Goal: Task Accomplishment & Management: Use online tool/utility

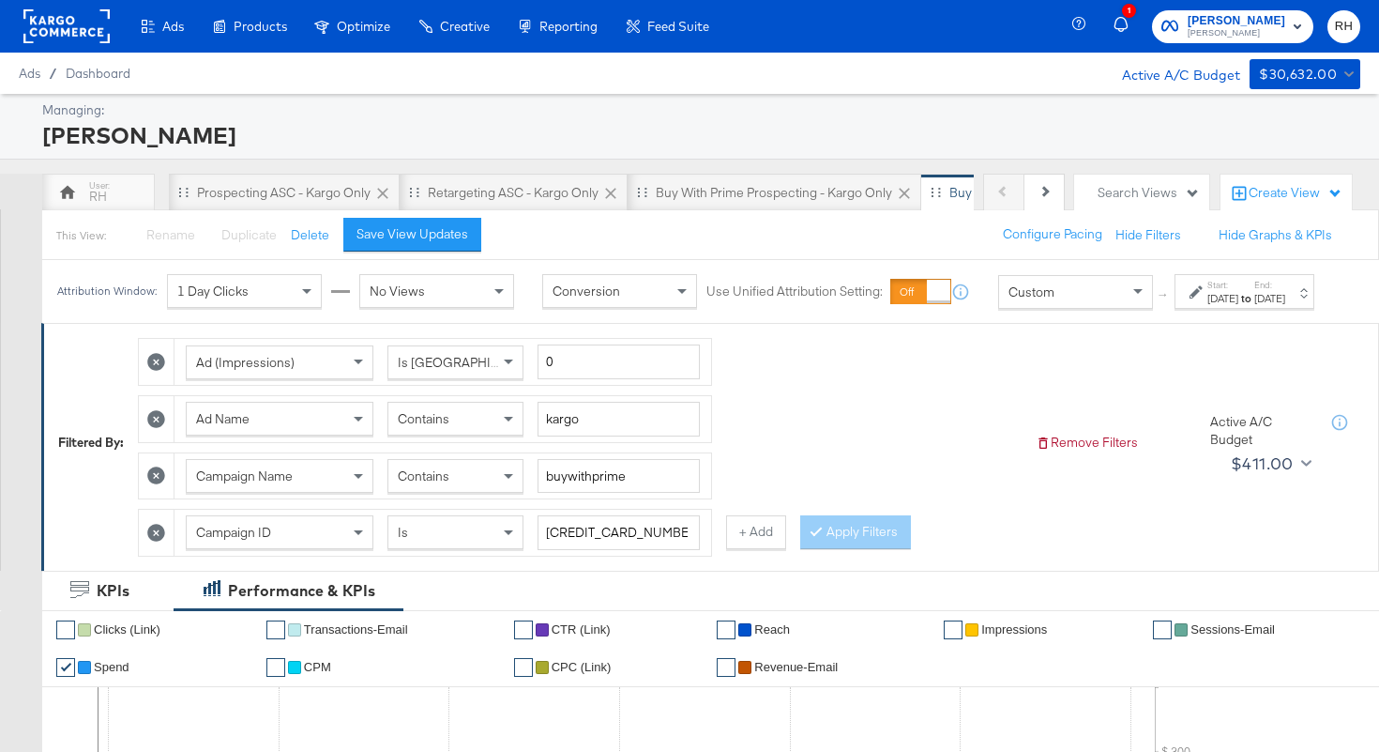
scroll to position [8, 0]
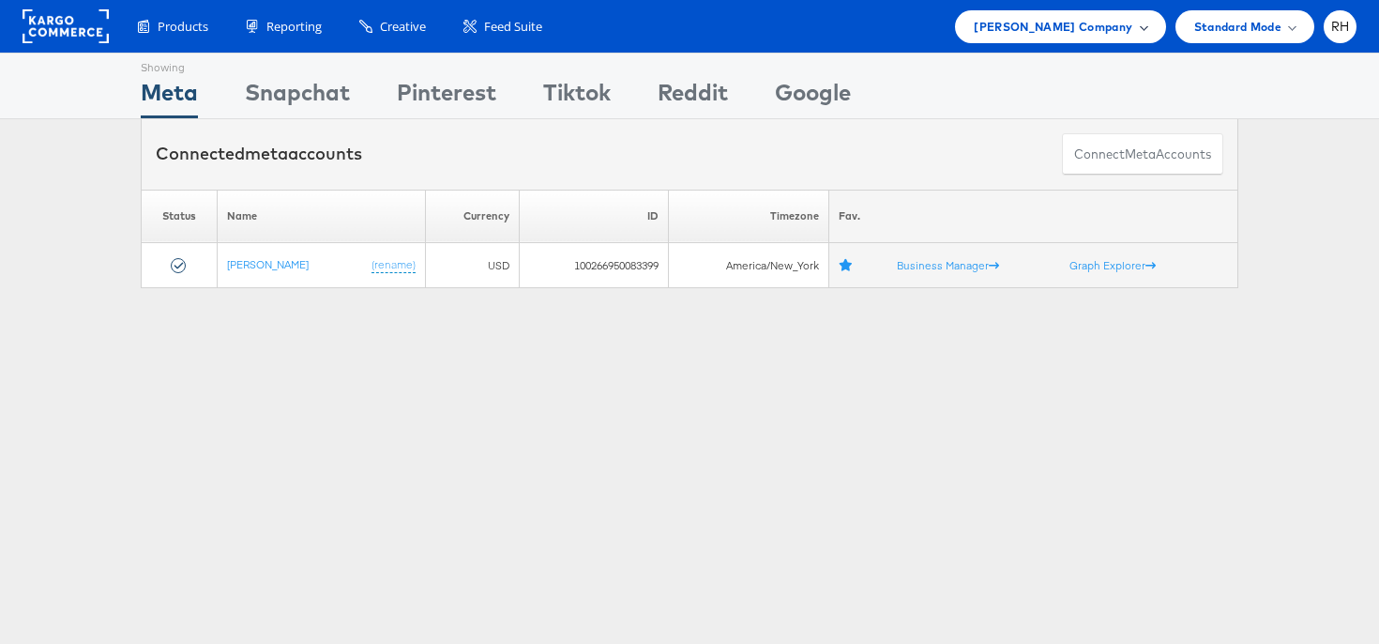
click at [995, 29] on span "Steve Madden Company" at bounding box center [1053, 27] width 159 height 20
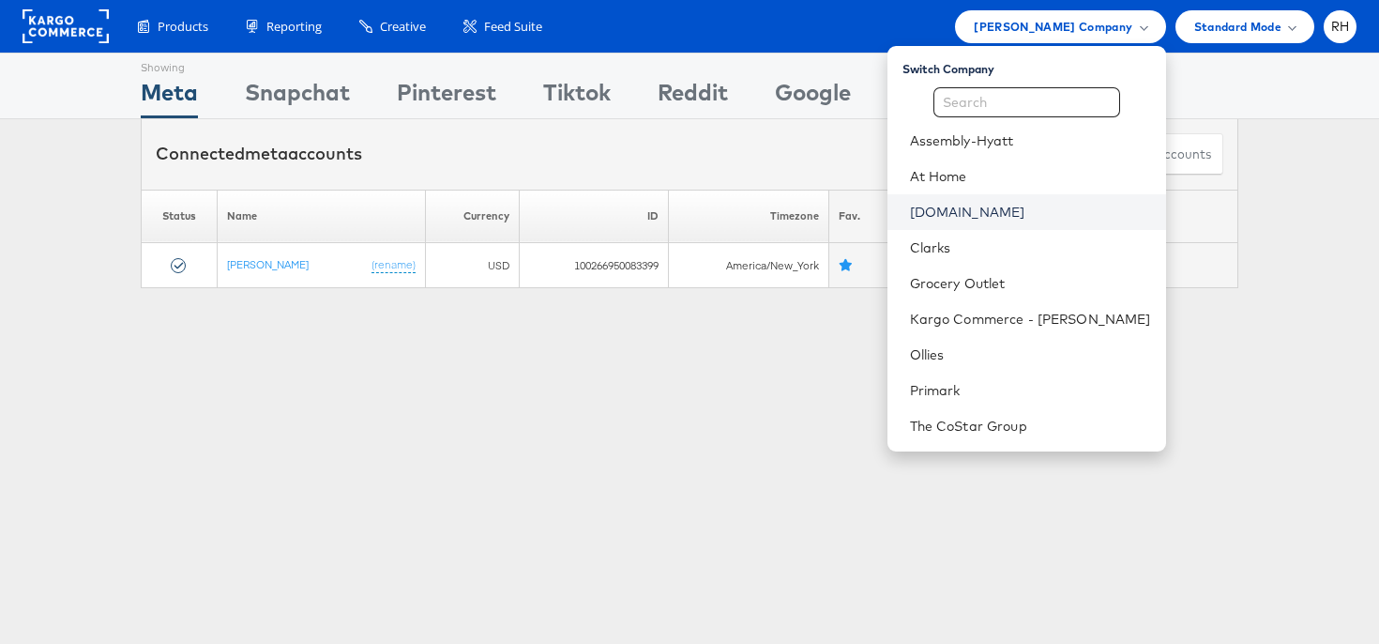
click at [983, 219] on link "Cars.com" at bounding box center [1030, 212] width 241 height 19
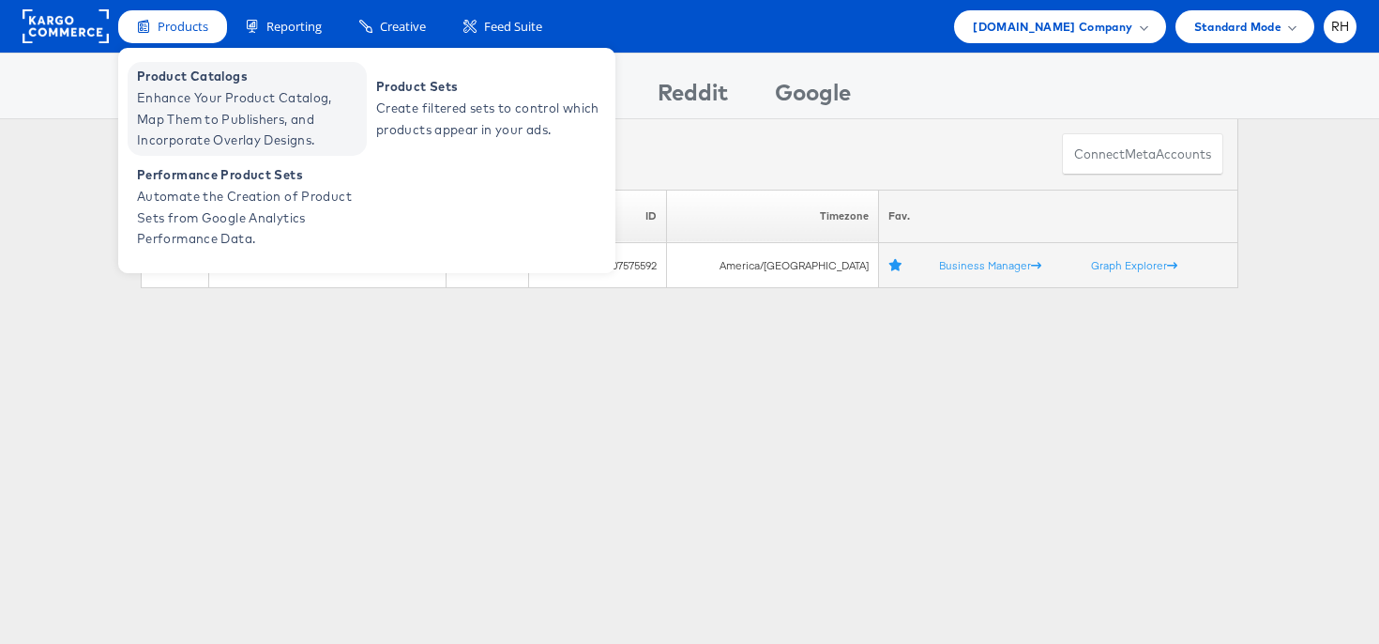
click at [213, 121] on span "Enhance Your Product Catalog, Map Them to Publishers, and Incorporate Overlay D…" at bounding box center [249, 119] width 225 height 64
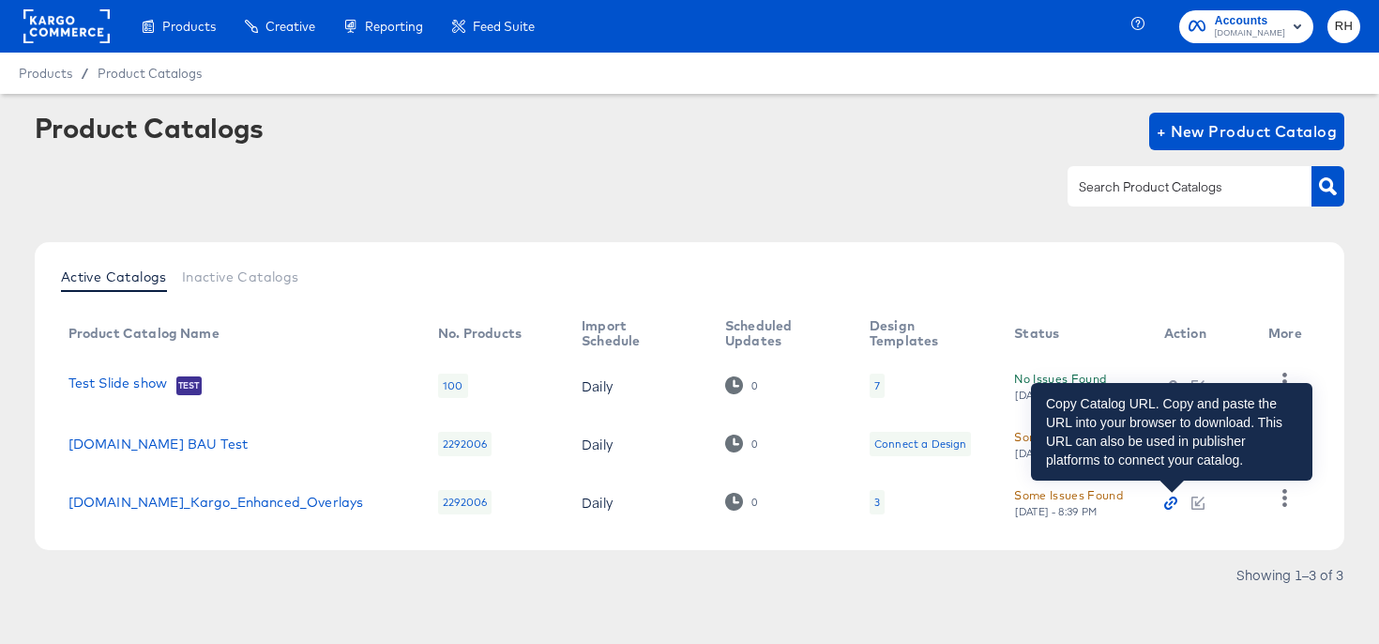
click at [1173, 504] on icon "button" at bounding box center [1170, 502] width 13 height 13
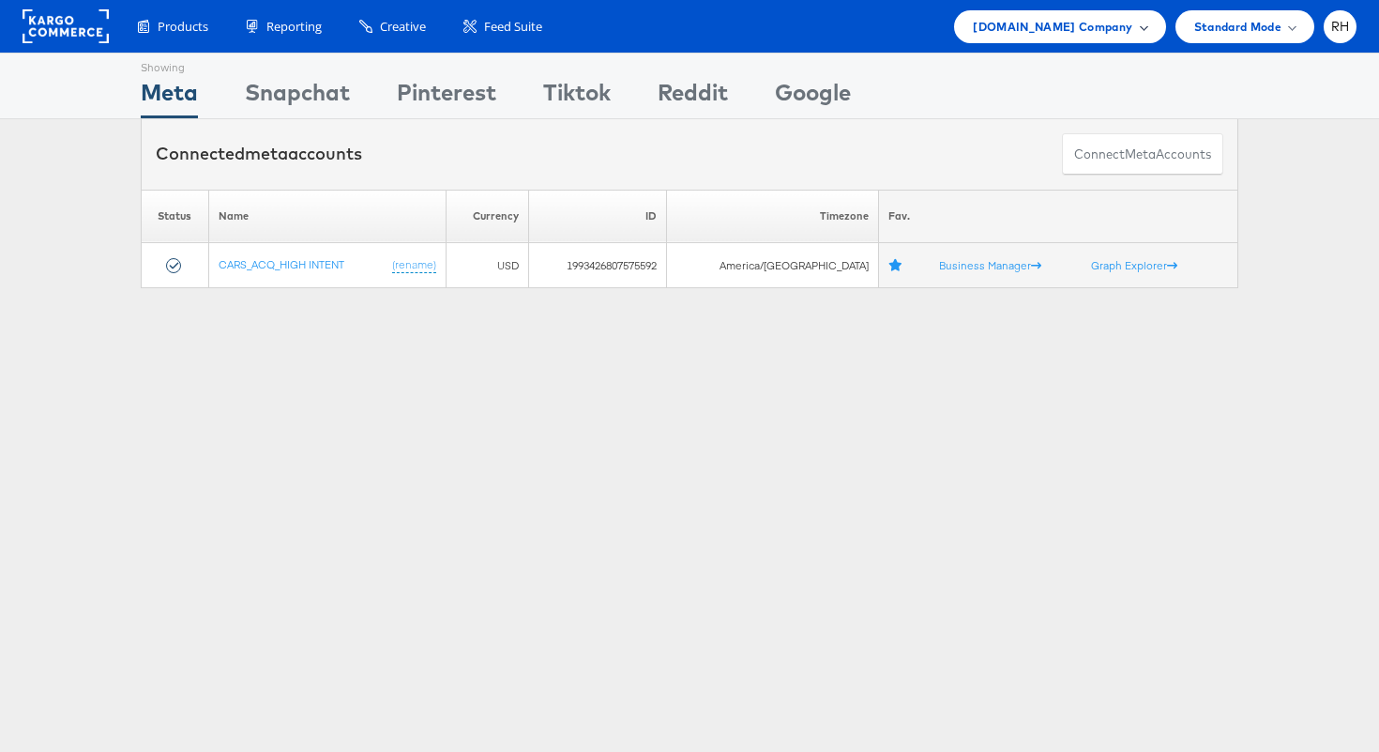
click at [1123, 34] on span "[DOMAIN_NAME] Company" at bounding box center [1052, 27] width 159 height 20
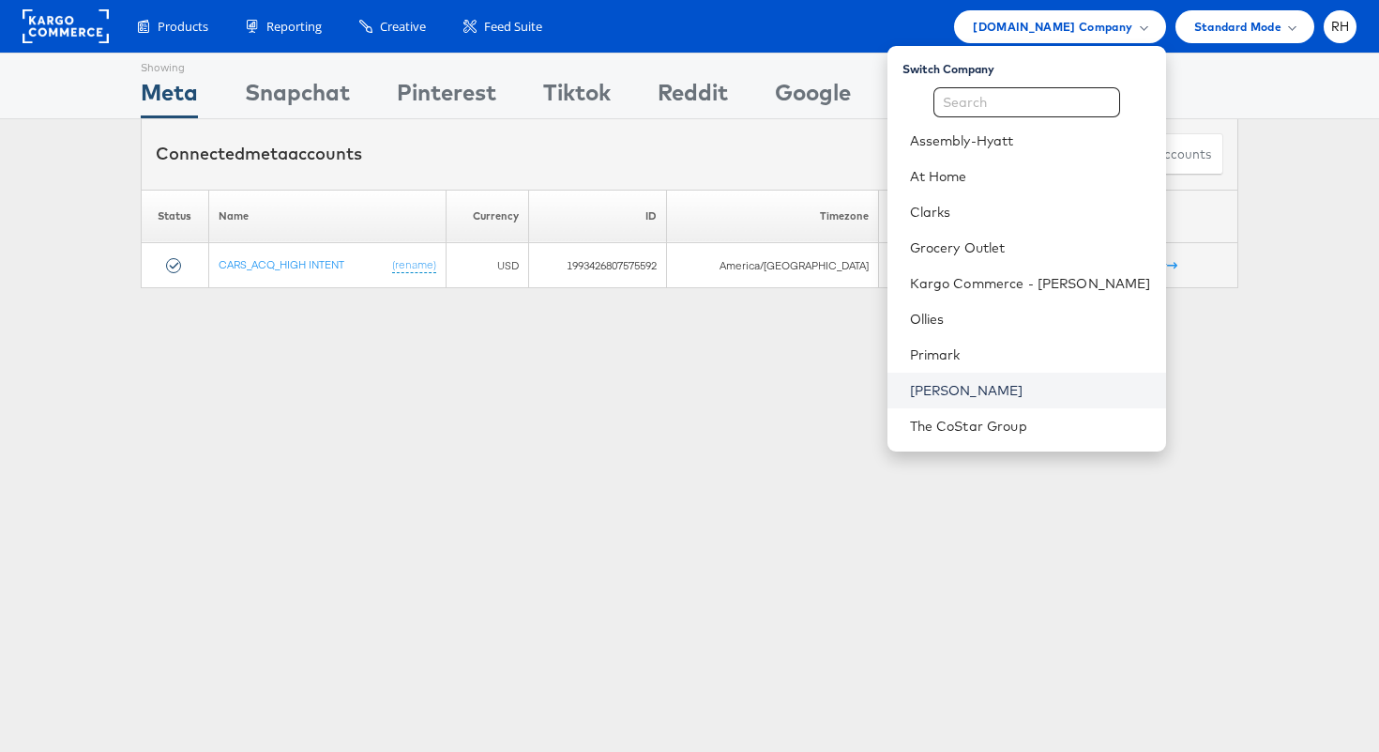
click at [993, 396] on link "[PERSON_NAME]" at bounding box center [1030, 390] width 241 height 19
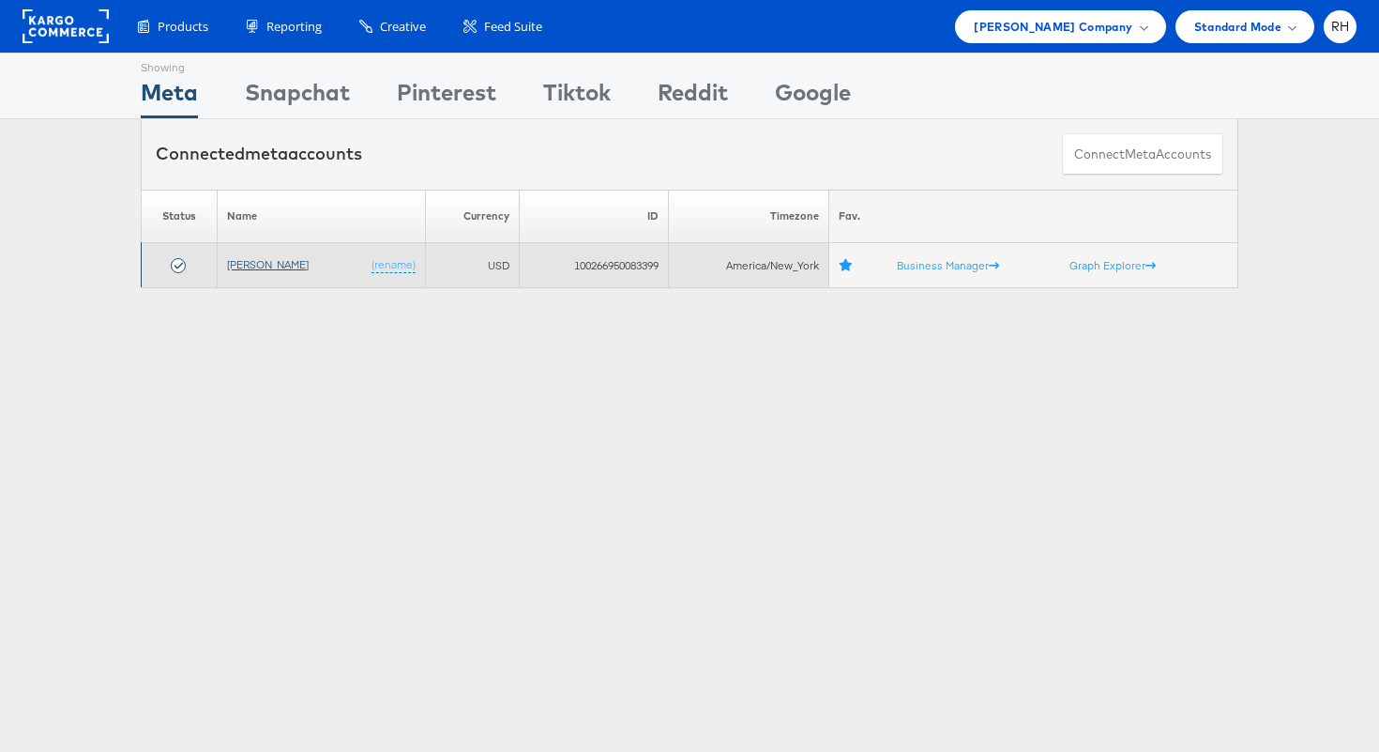
click at [280, 268] on link "[PERSON_NAME]" at bounding box center [268, 264] width 82 height 14
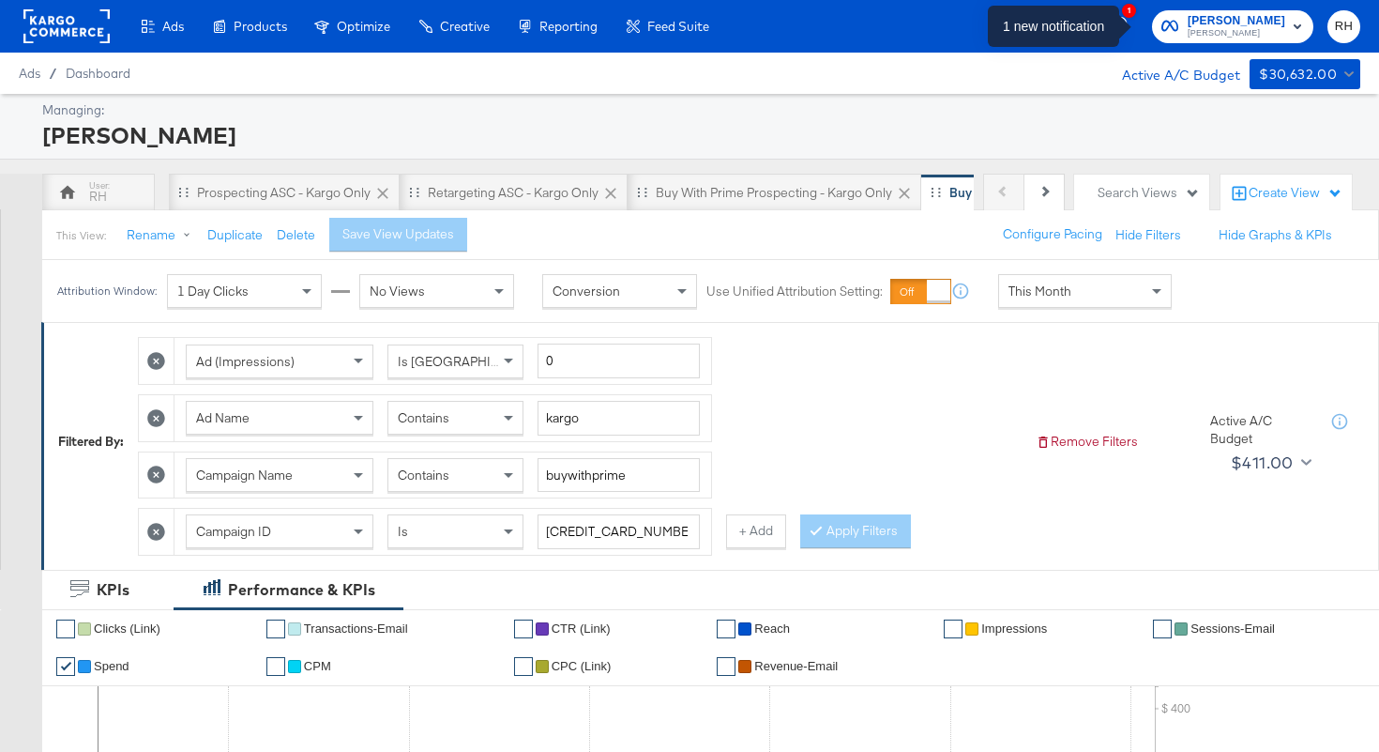
click at [1131, 25] on icon "button" at bounding box center [1122, 25] width 17 height 17
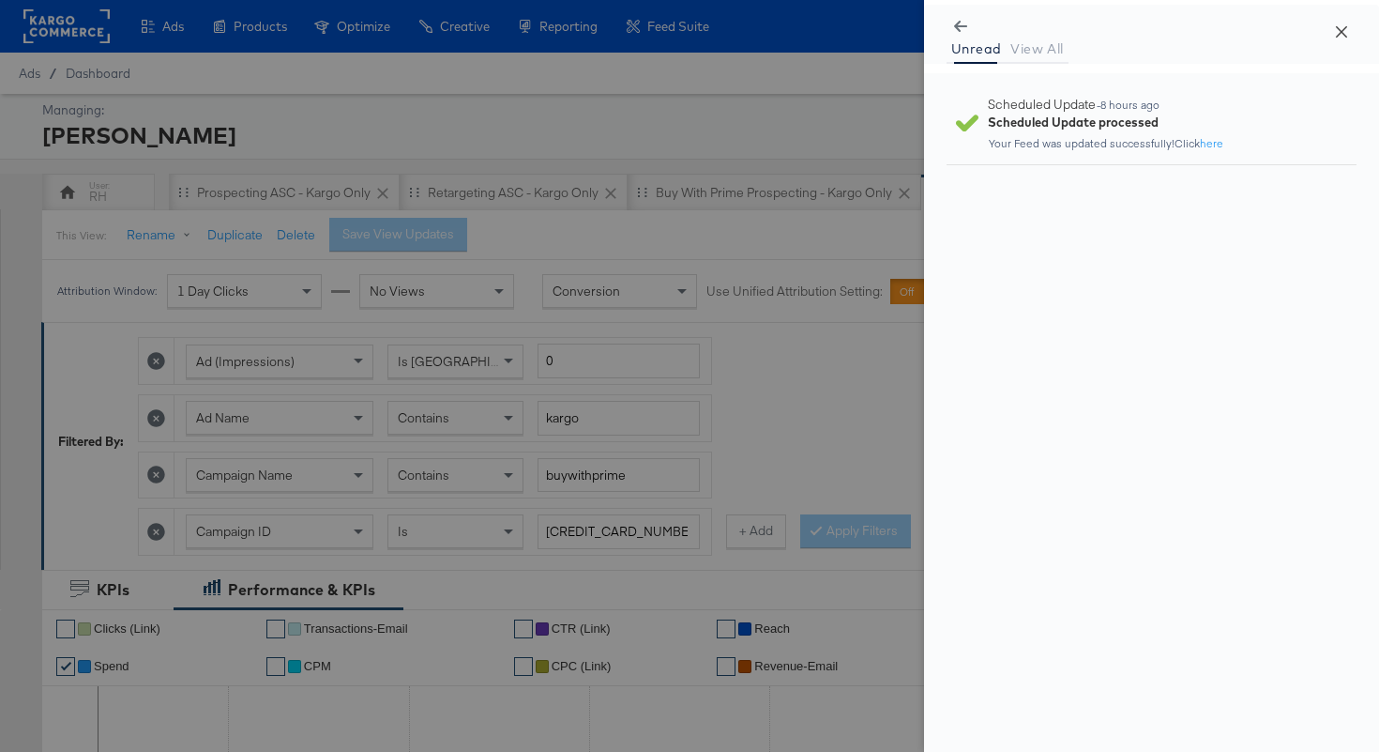
click at [1334, 28] on icon "close" at bounding box center [1341, 31] width 15 height 15
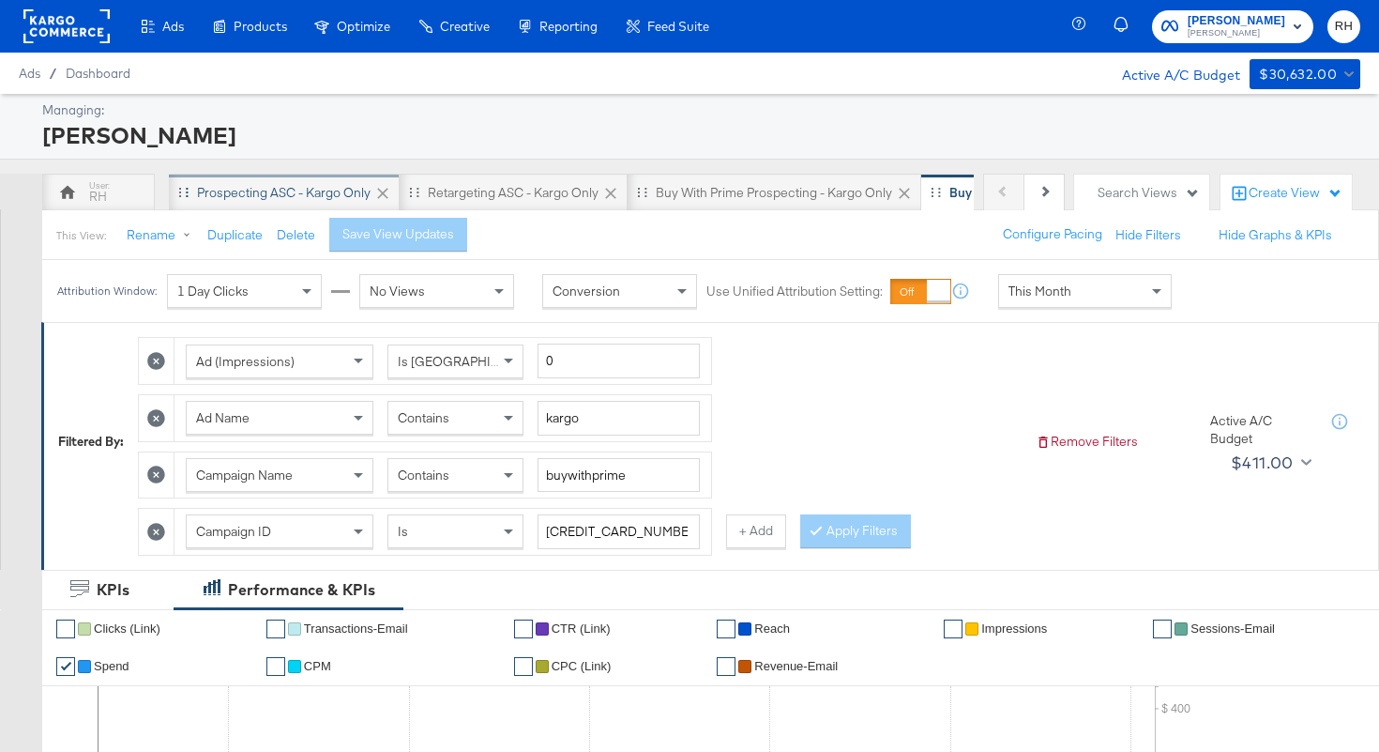
click at [239, 191] on div "Prospecting ASC - Kargo only" at bounding box center [284, 193] width 174 height 18
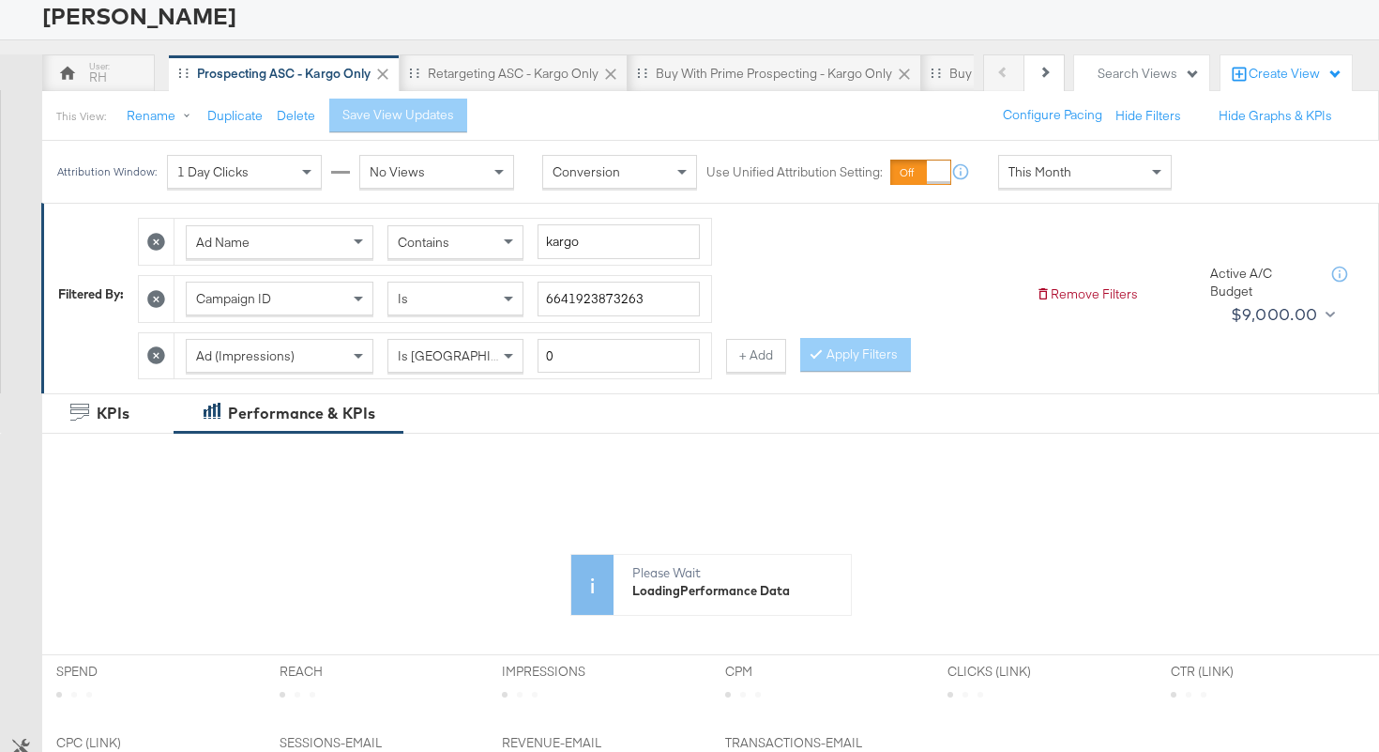
scroll to position [150, 0]
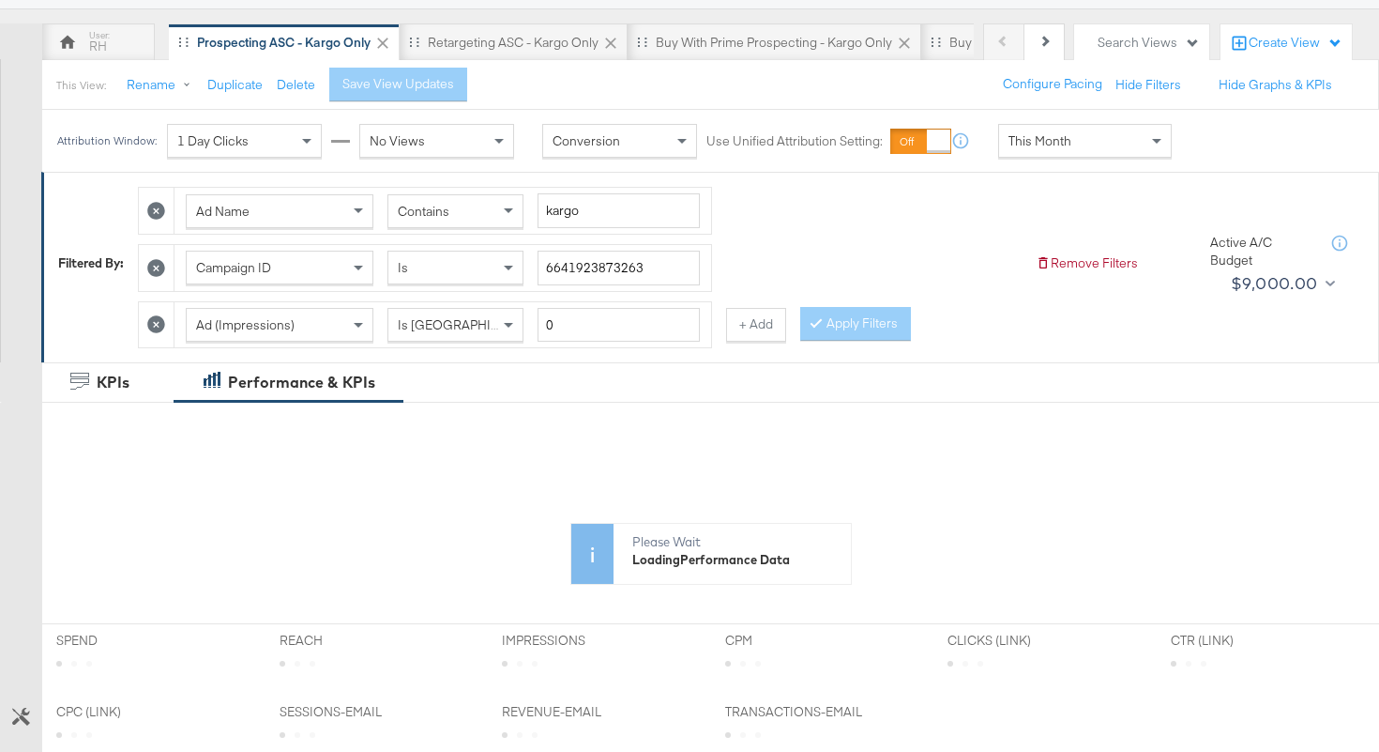
click at [1035, 132] on span "This Month" at bounding box center [1040, 140] width 63 height 17
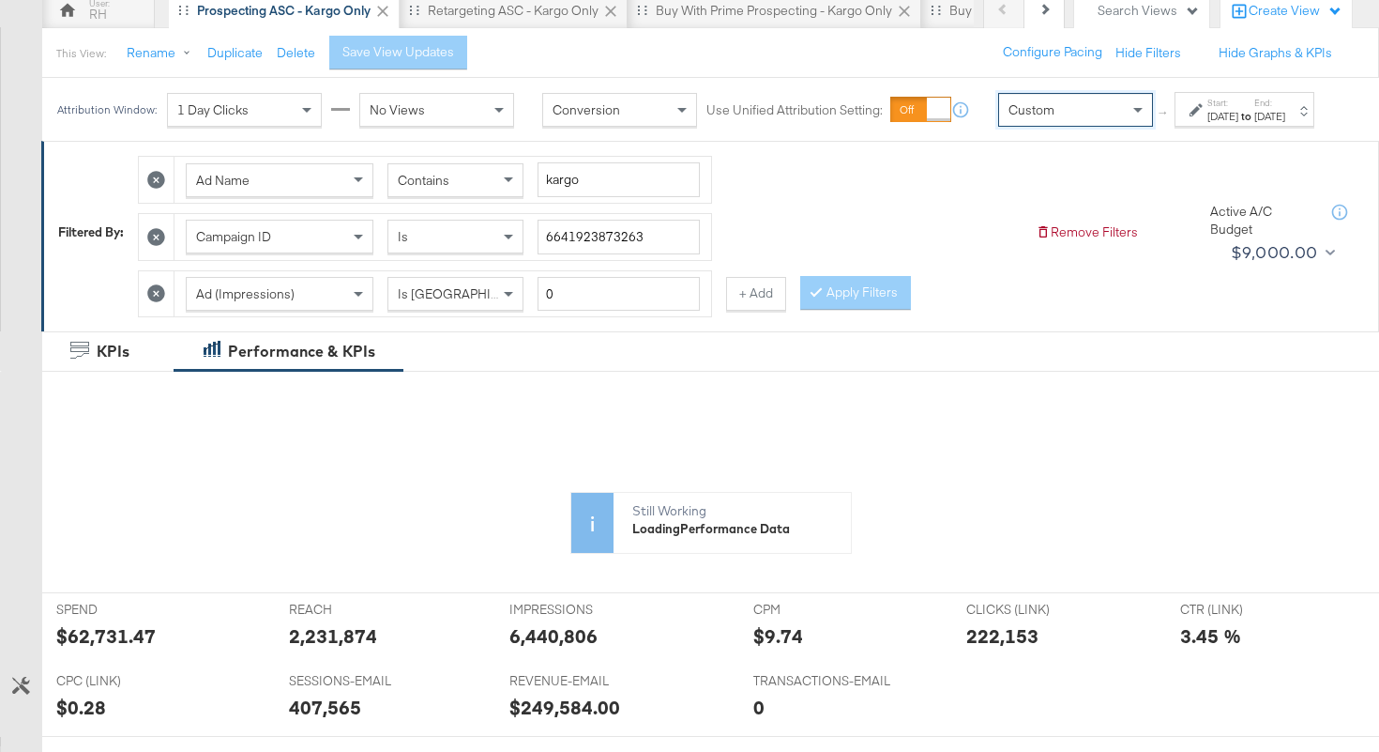
scroll to position [193, 0]
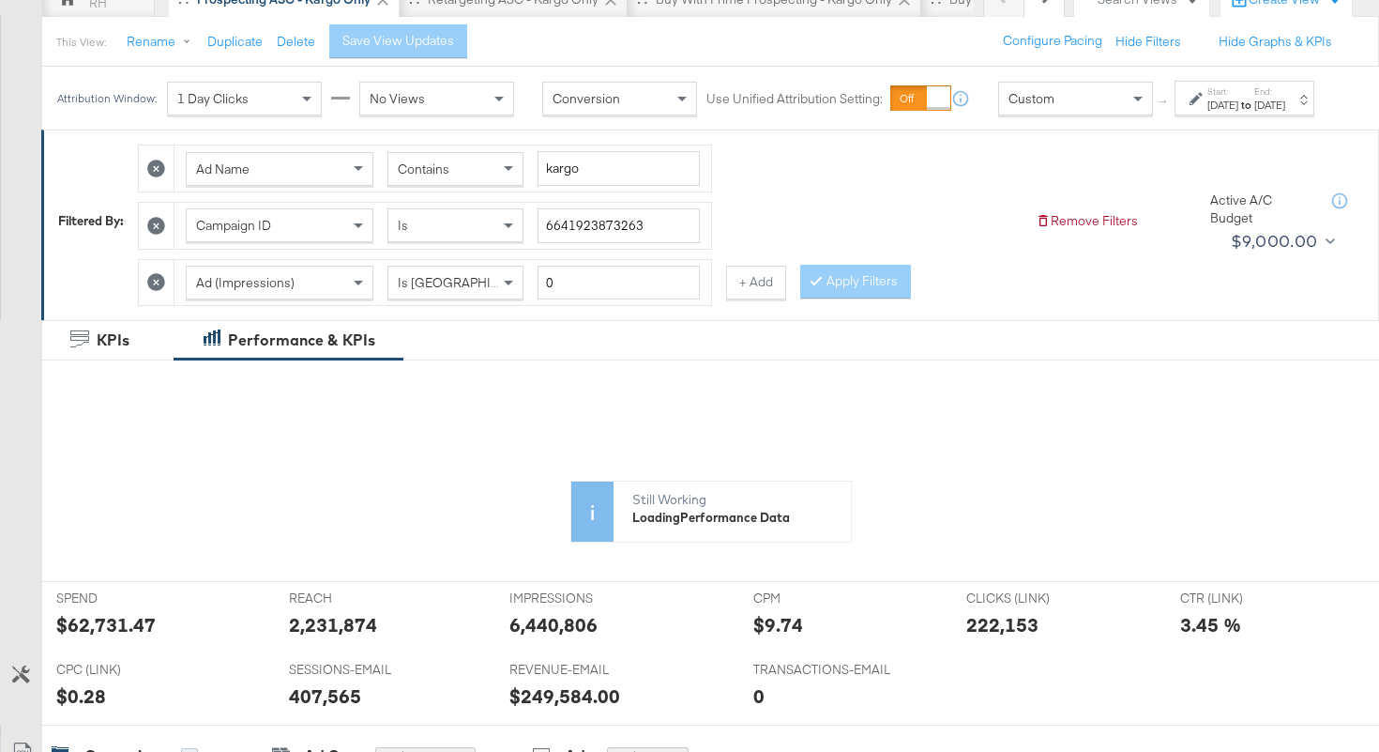
click at [1207, 98] on label "Start:" at bounding box center [1222, 91] width 31 height 12
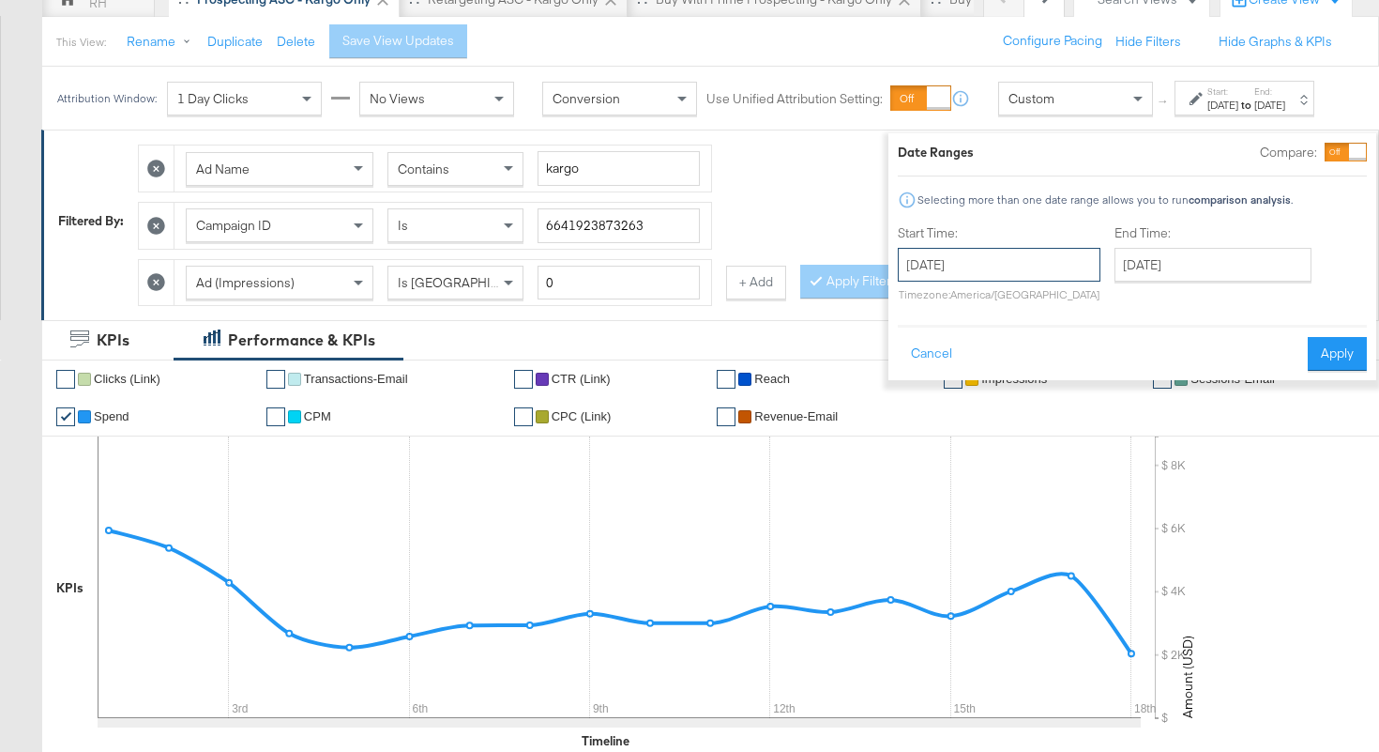
click at [922, 266] on input "September 18th 2025" at bounding box center [999, 265] width 203 height 34
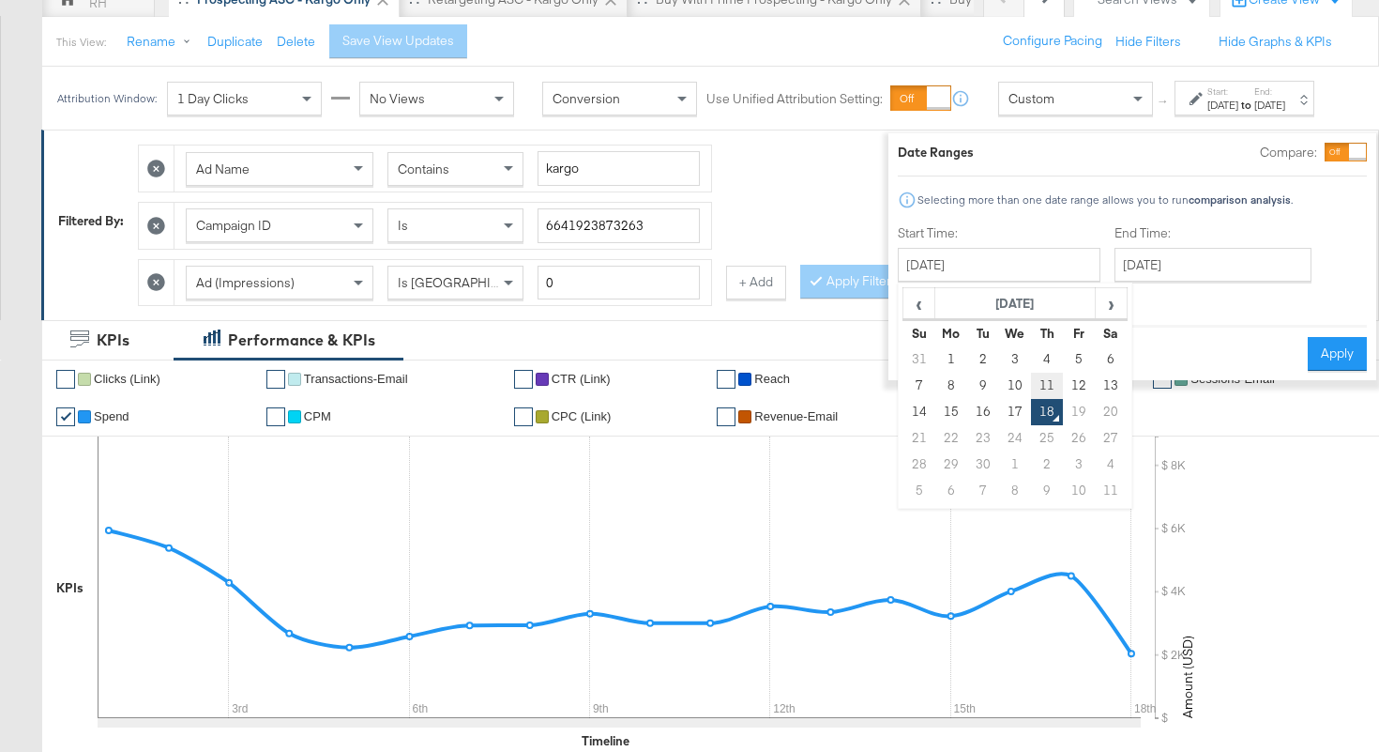
click at [1031, 381] on td "11" at bounding box center [1047, 385] width 32 height 26
type input "September 11th 2025"
click at [1125, 254] on input "September 18th 2025" at bounding box center [1213, 265] width 197 height 34
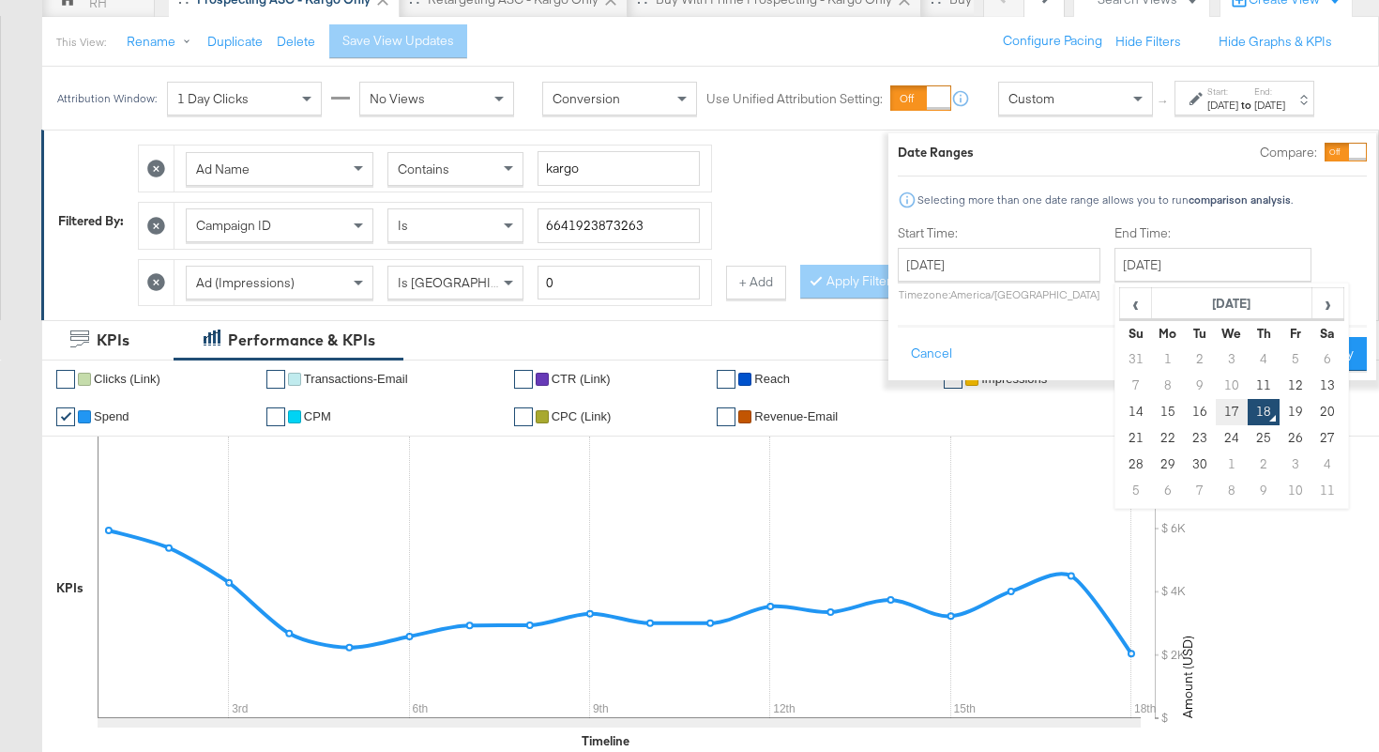
click at [1216, 415] on td "17" at bounding box center [1232, 412] width 32 height 26
type input "[DATE]"
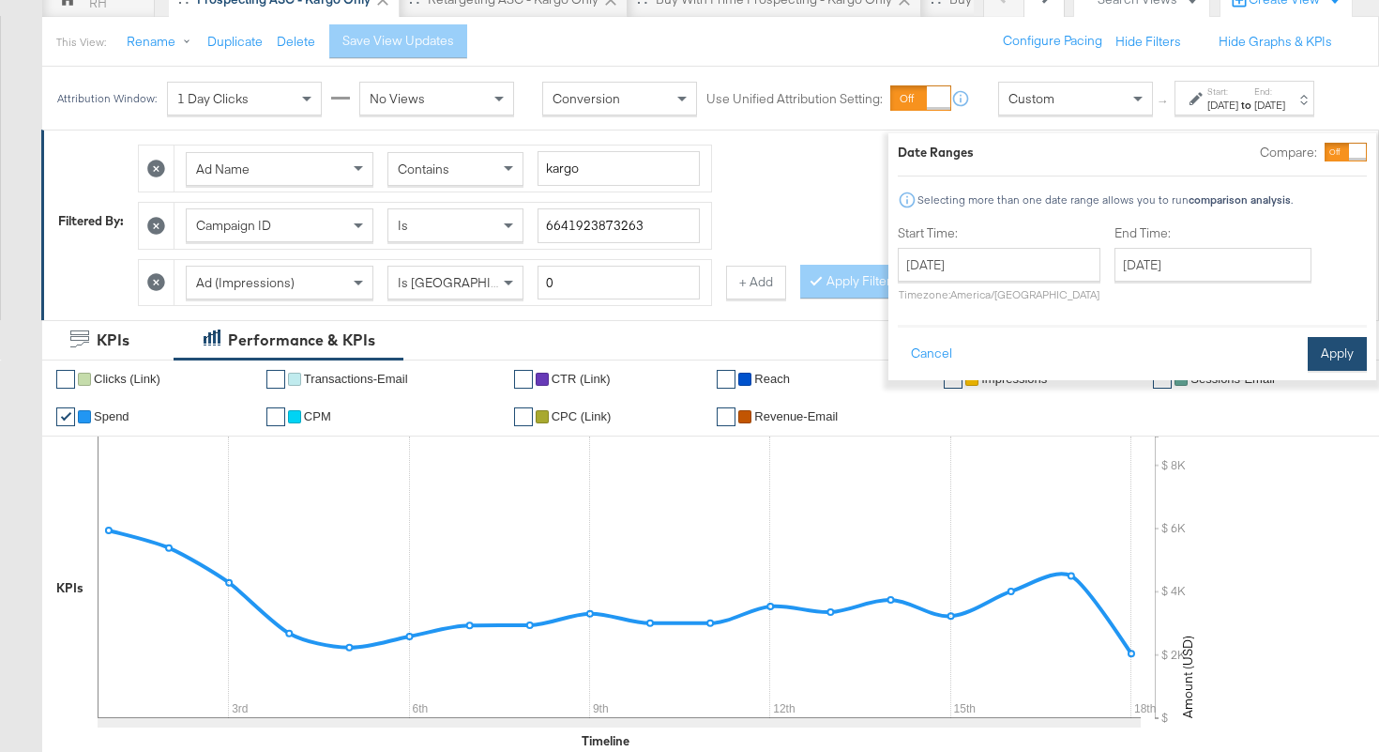
click at [1308, 361] on button "Apply" at bounding box center [1337, 354] width 59 height 34
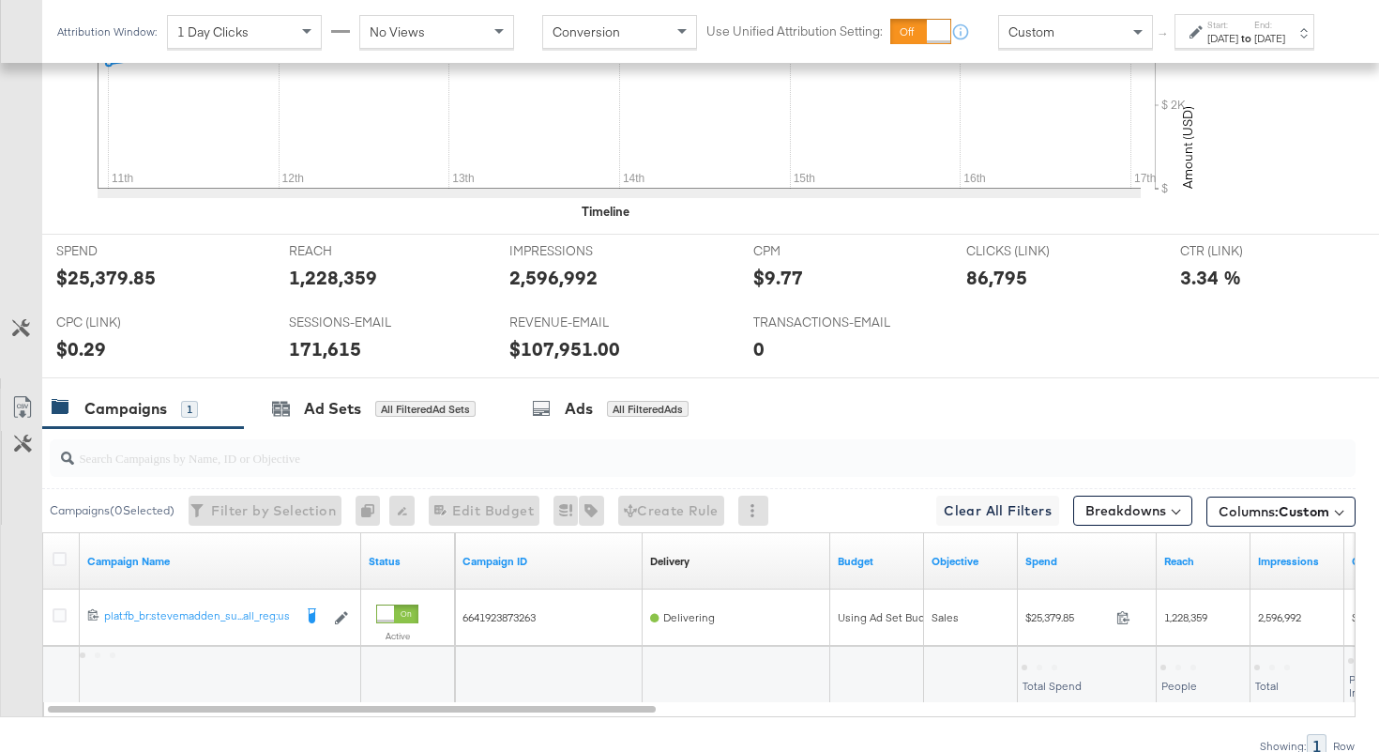
scroll to position [828, 0]
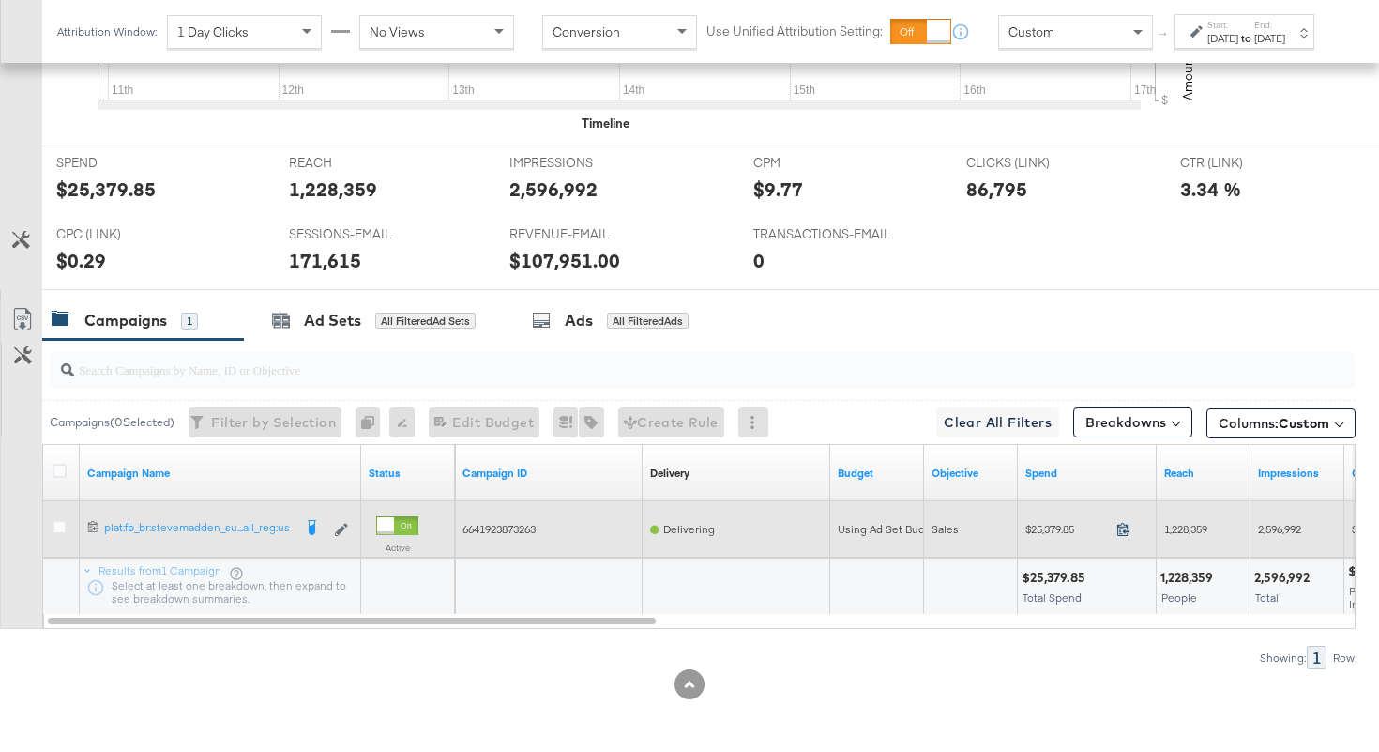
click at [1126, 528] on icon at bounding box center [1123, 529] width 14 height 14
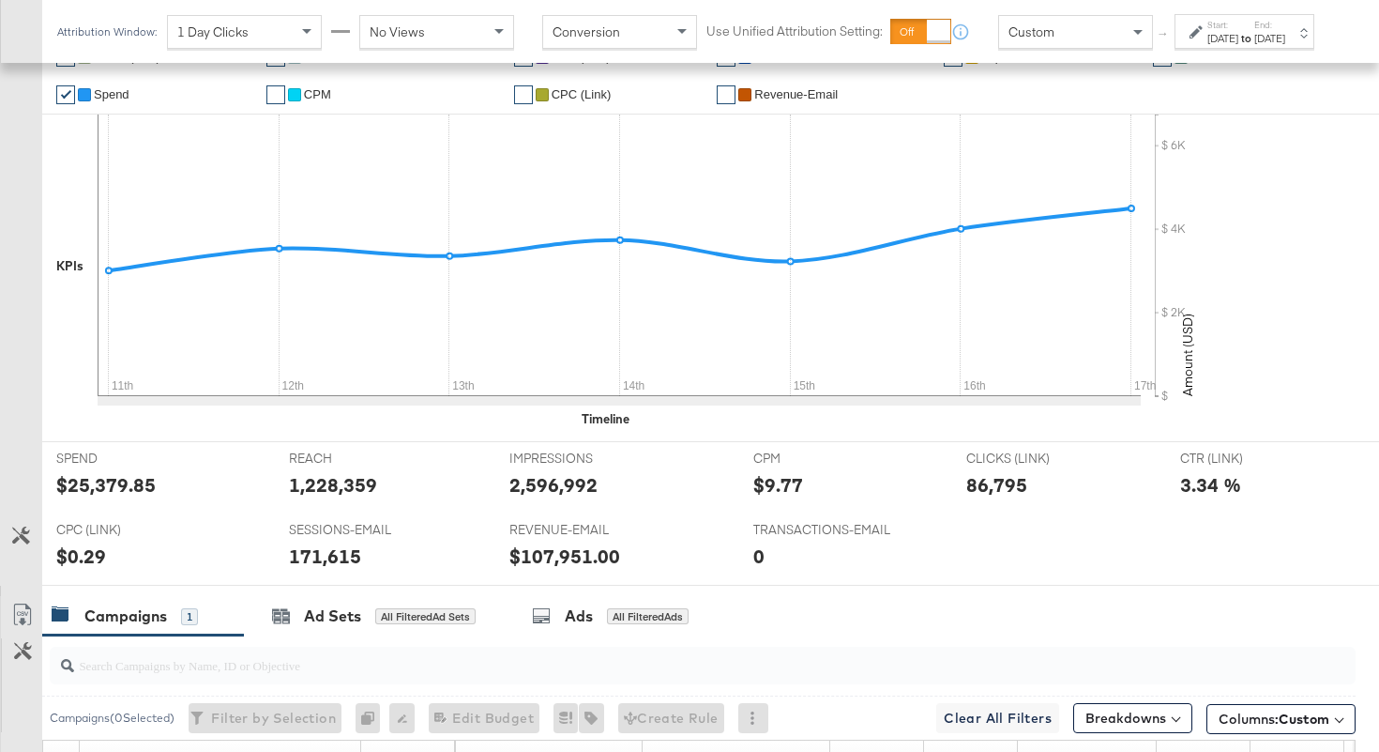
scroll to position [0, 0]
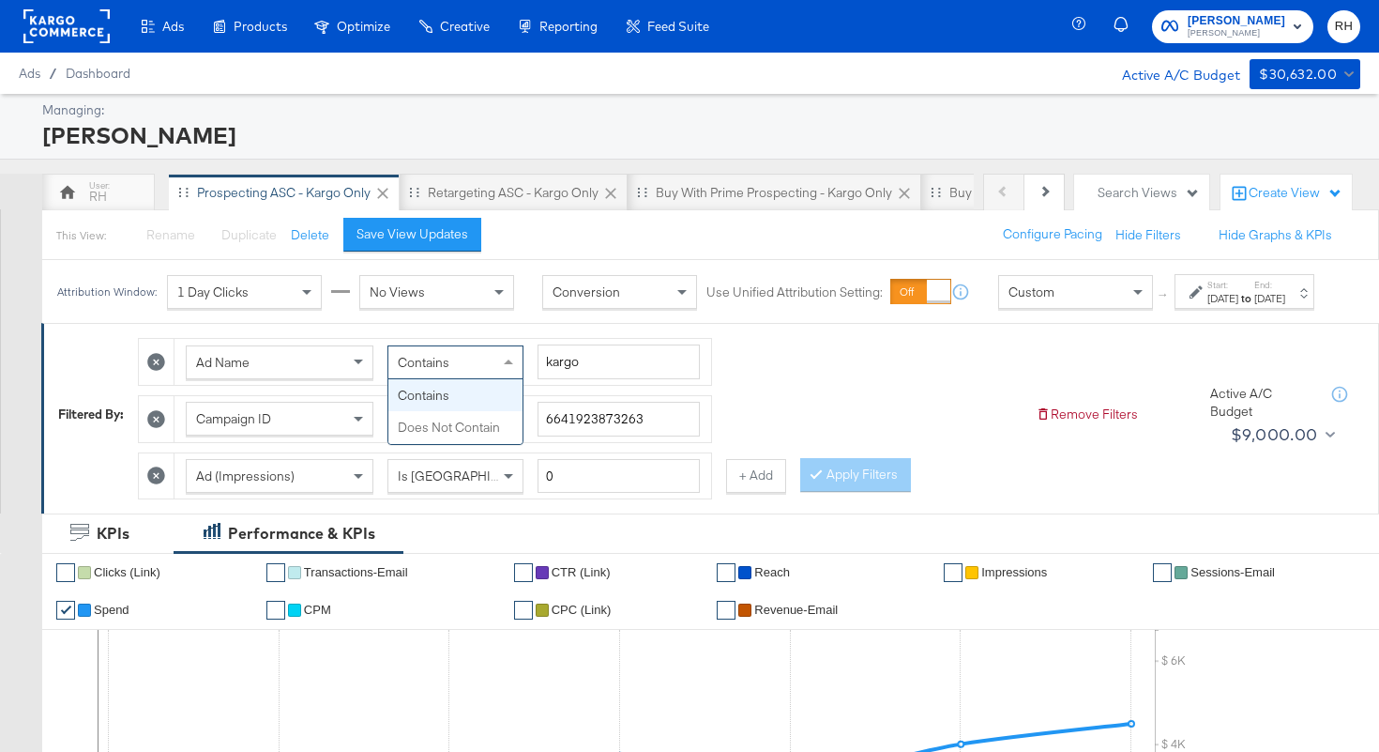
click at [470, 378] on div "Contains" at bounding box center [455, 362] width 134 height 32
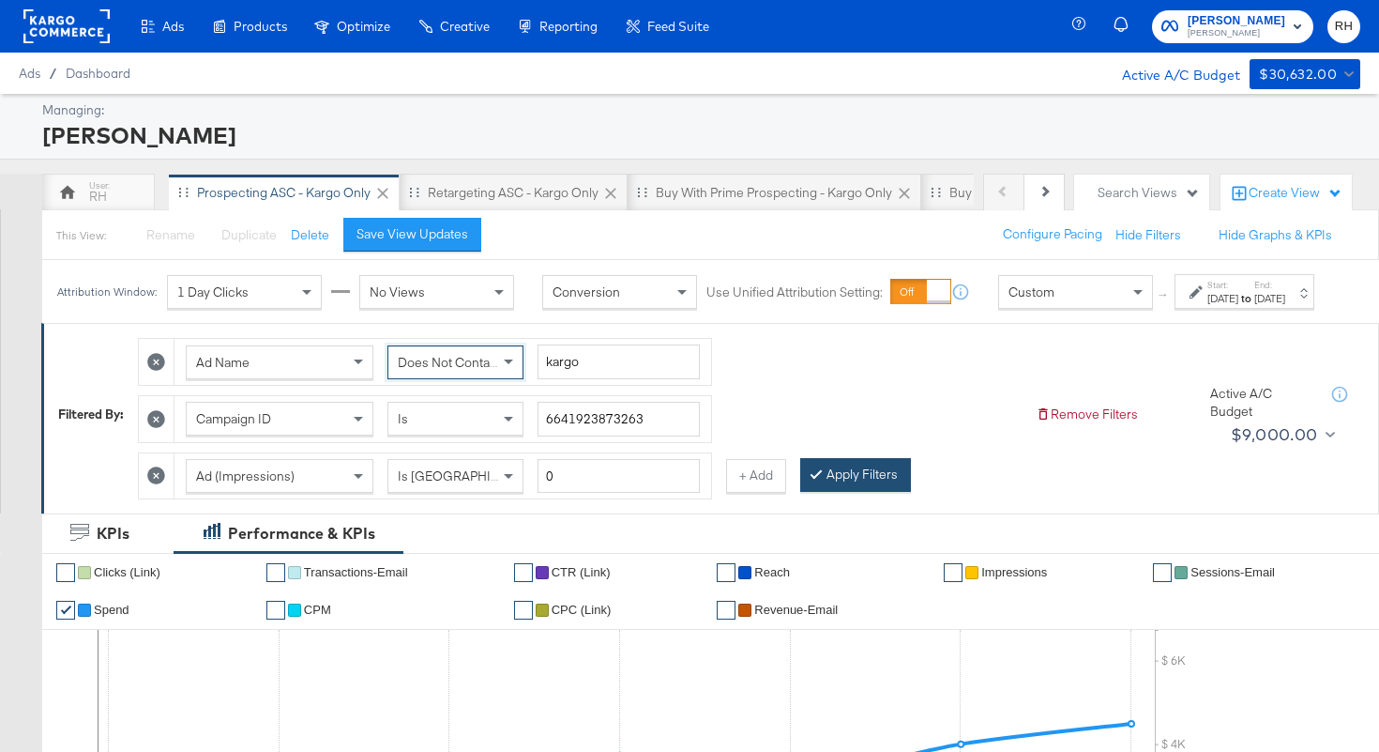
click at [845, 491] on button "Apply Filters" at bounding box center [855, 475] width 111 height 34
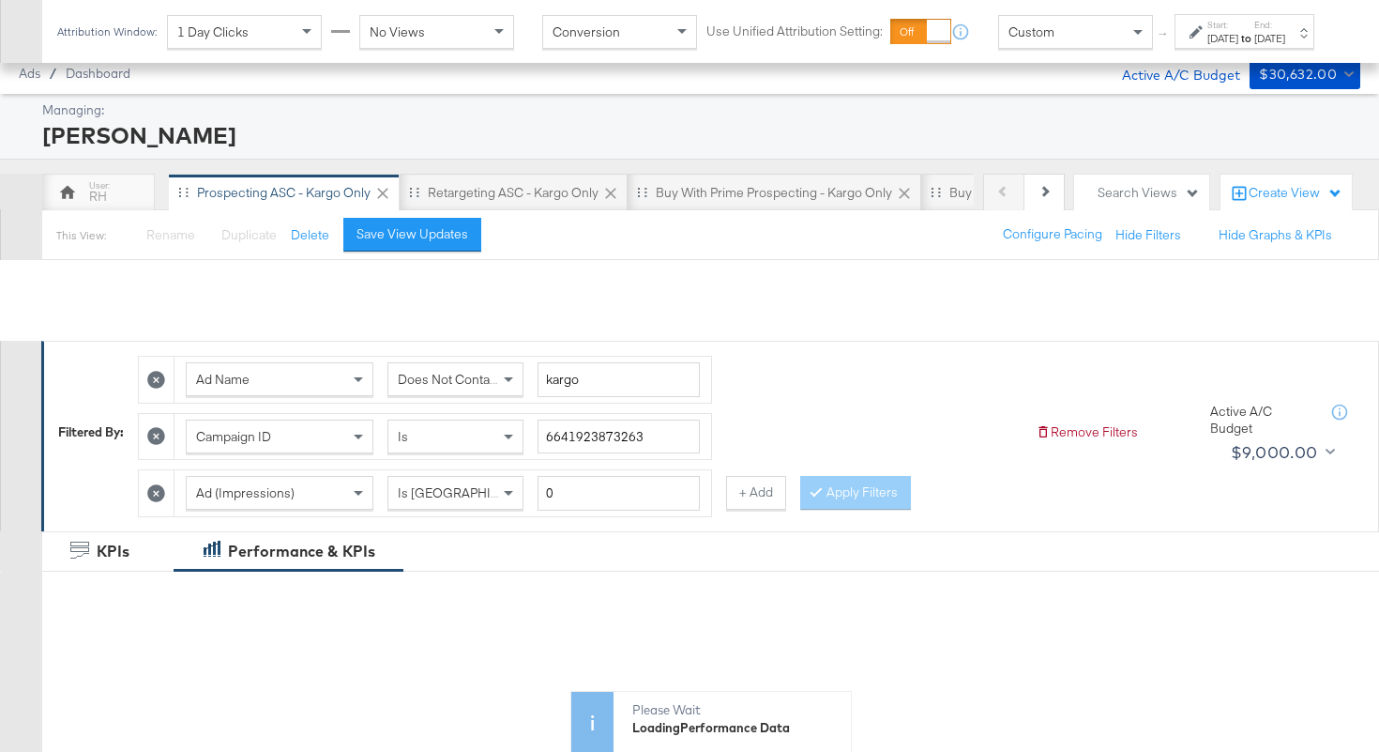
scroll to position [645, 0]
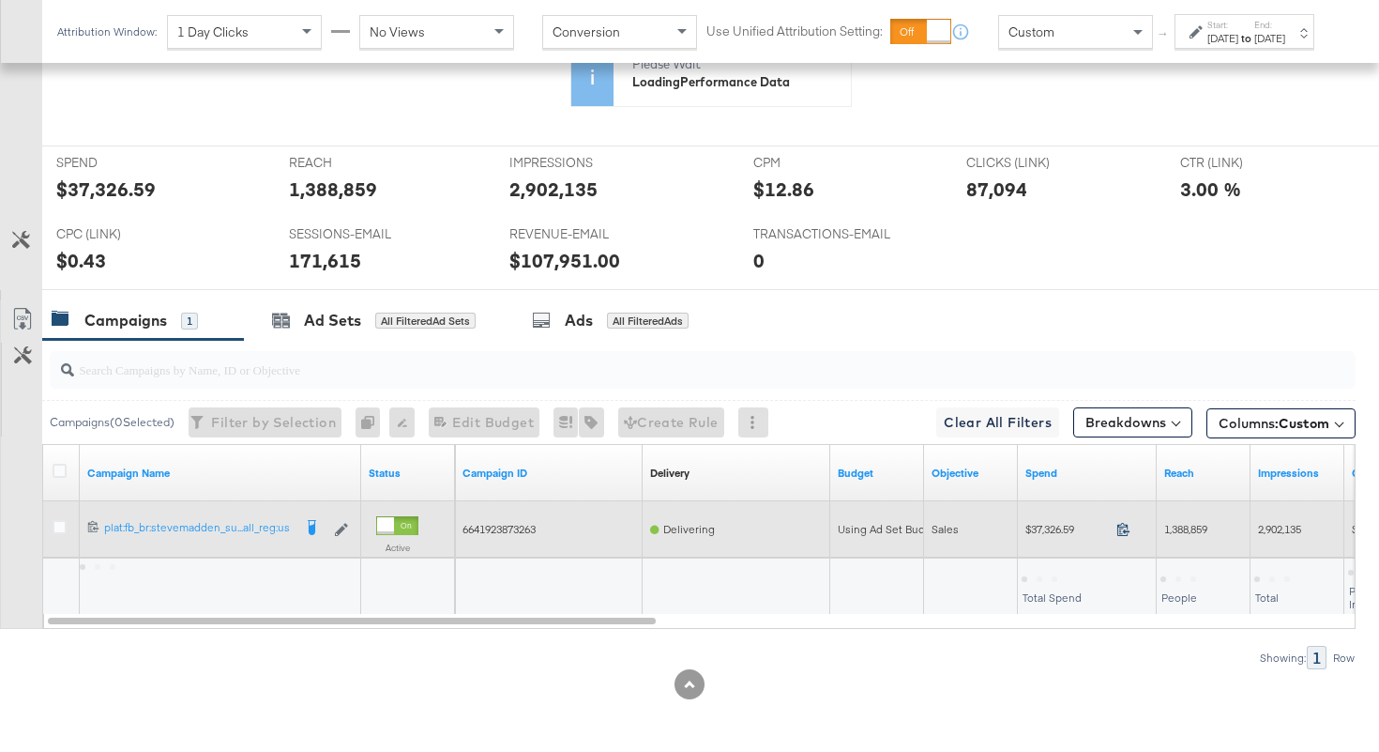
click at [1121, 531] on icon at bounding box center [1123, 529] width 14 height 14
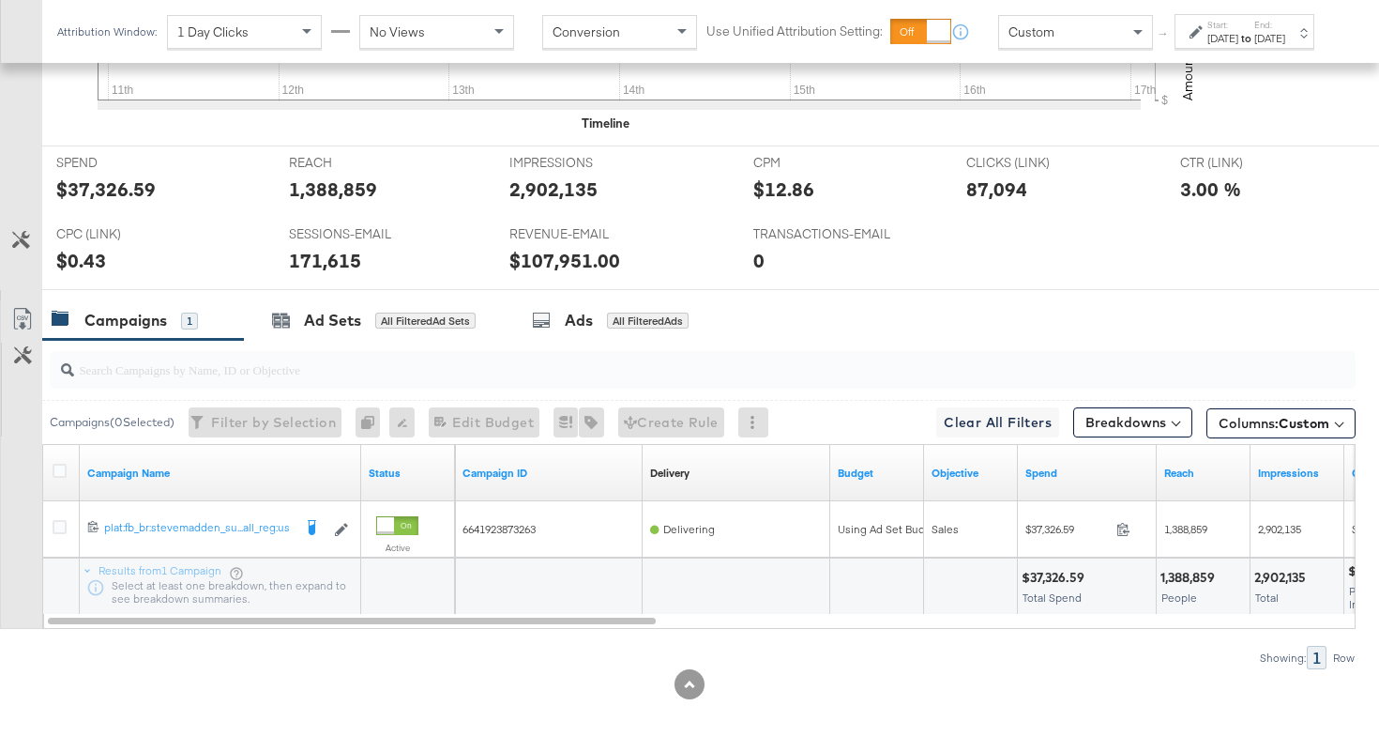
scroll to position [0, 0]
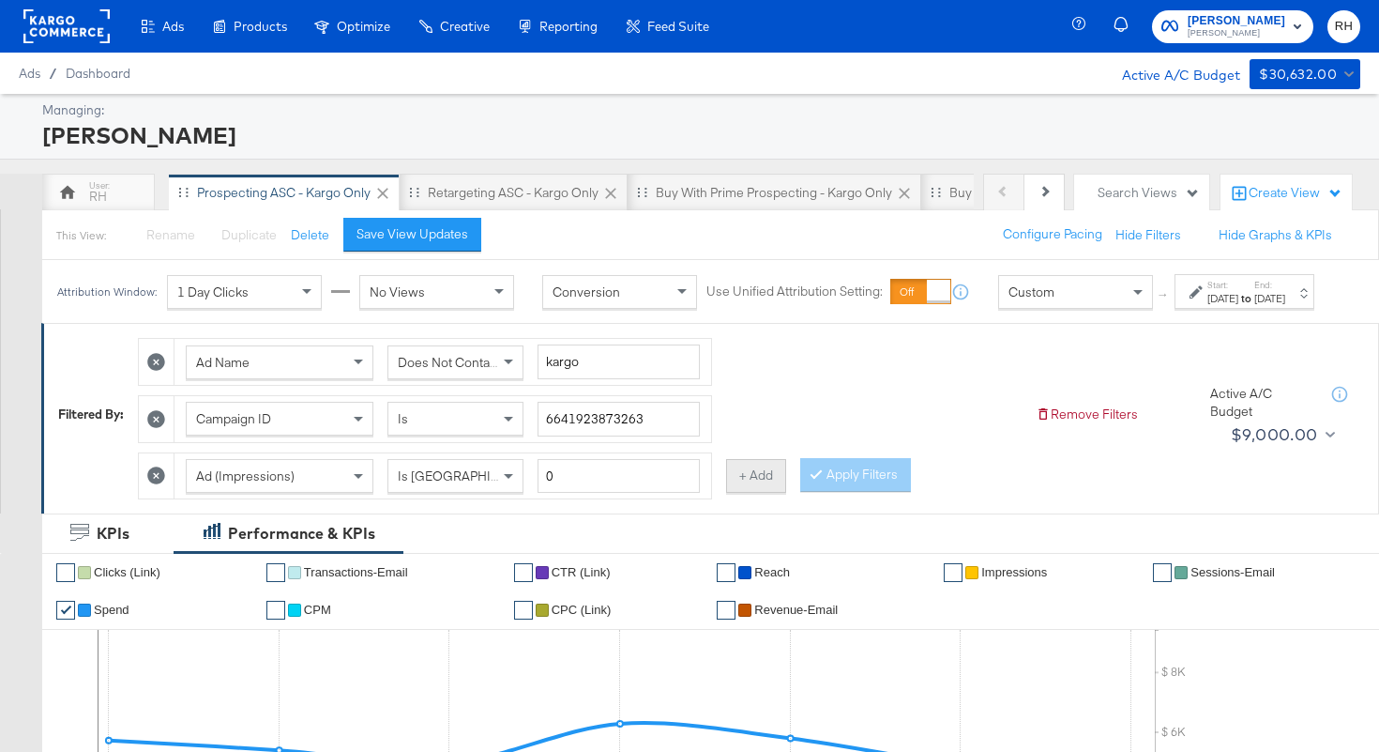
click at [746, 493] on button "+ Add" at bounding box center [756, 476] width 60 height 34
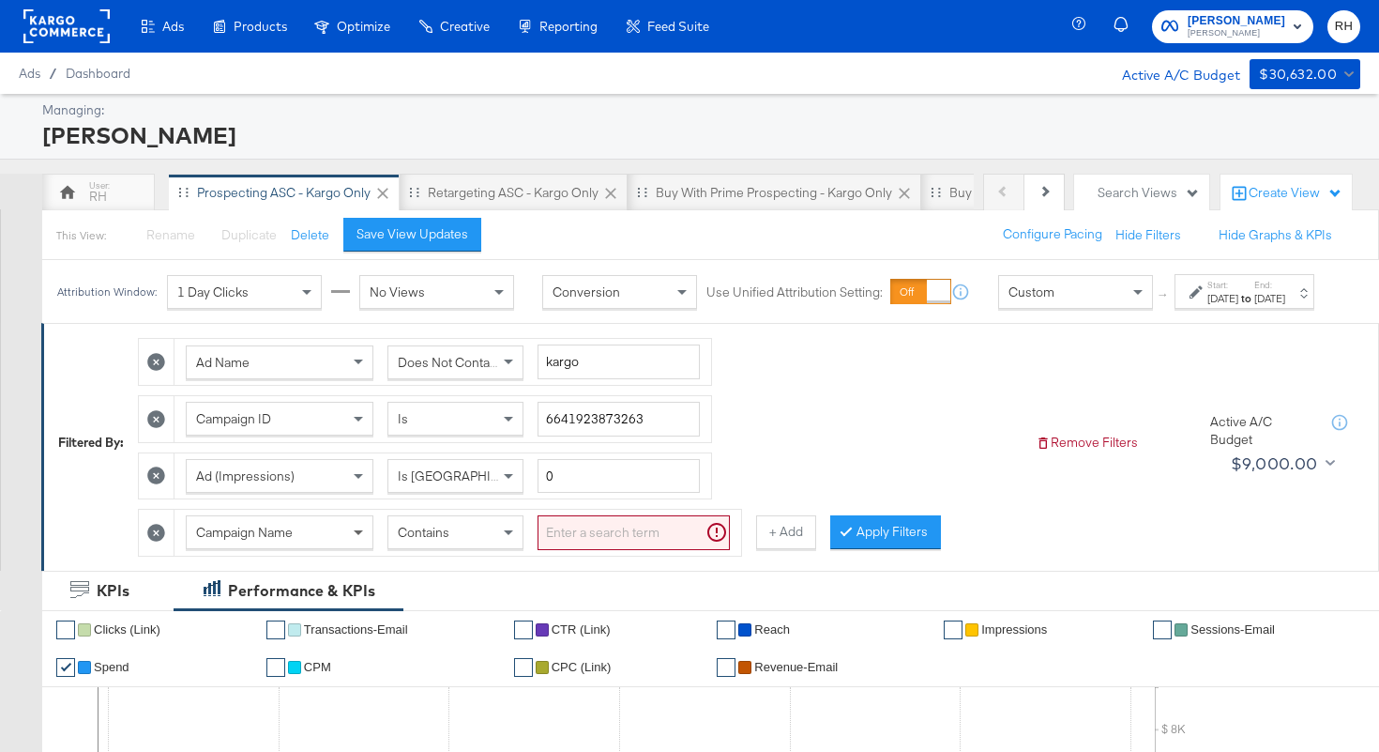
scroll to position [2, 0]
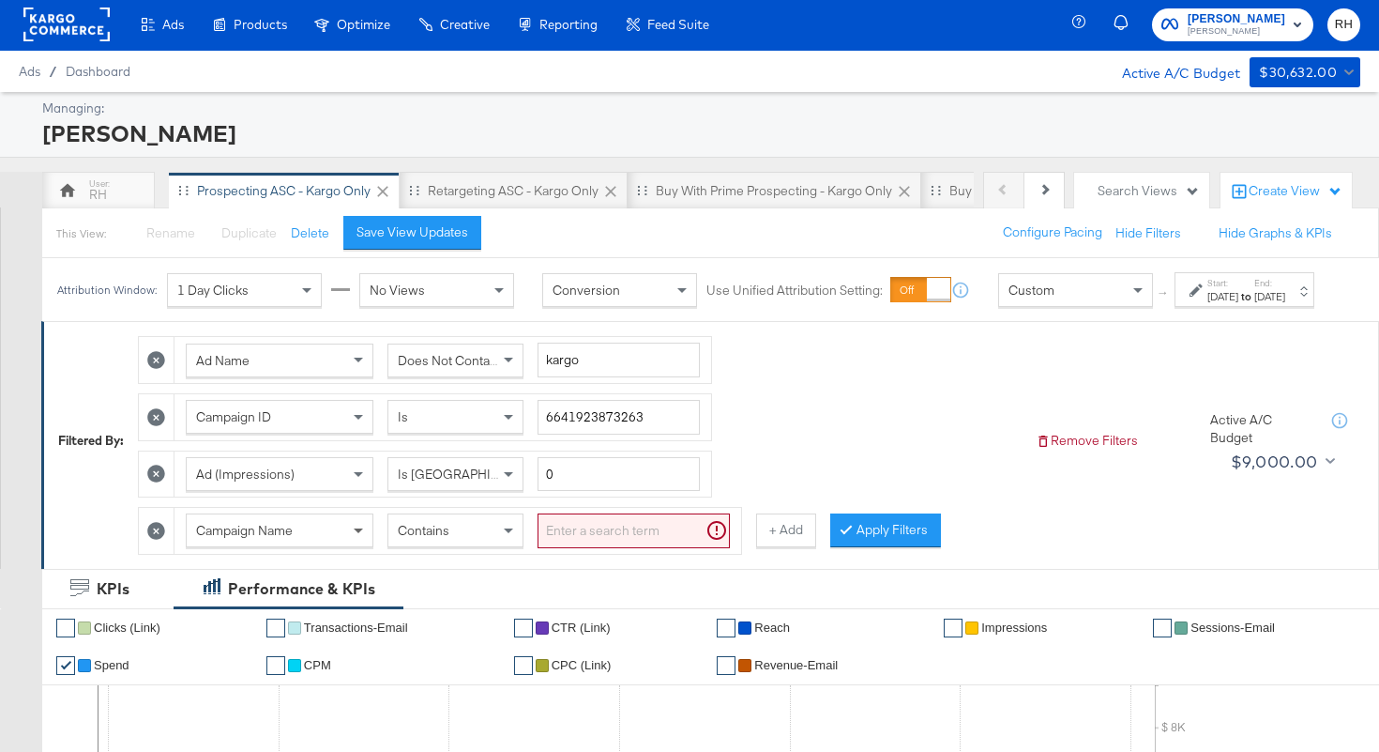
click at [370, 546] on span at bounding box center [360, 530] width 23 height 32
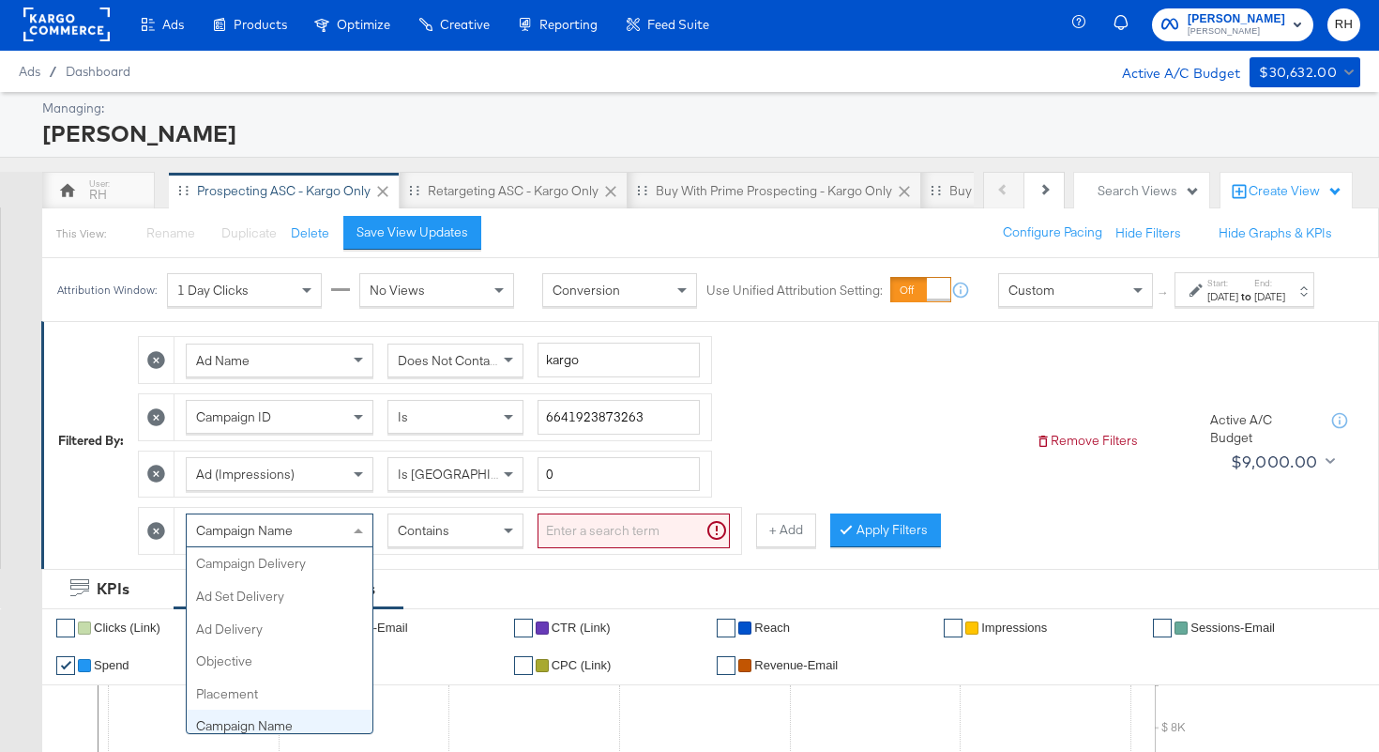
scroll to position [162, 0]
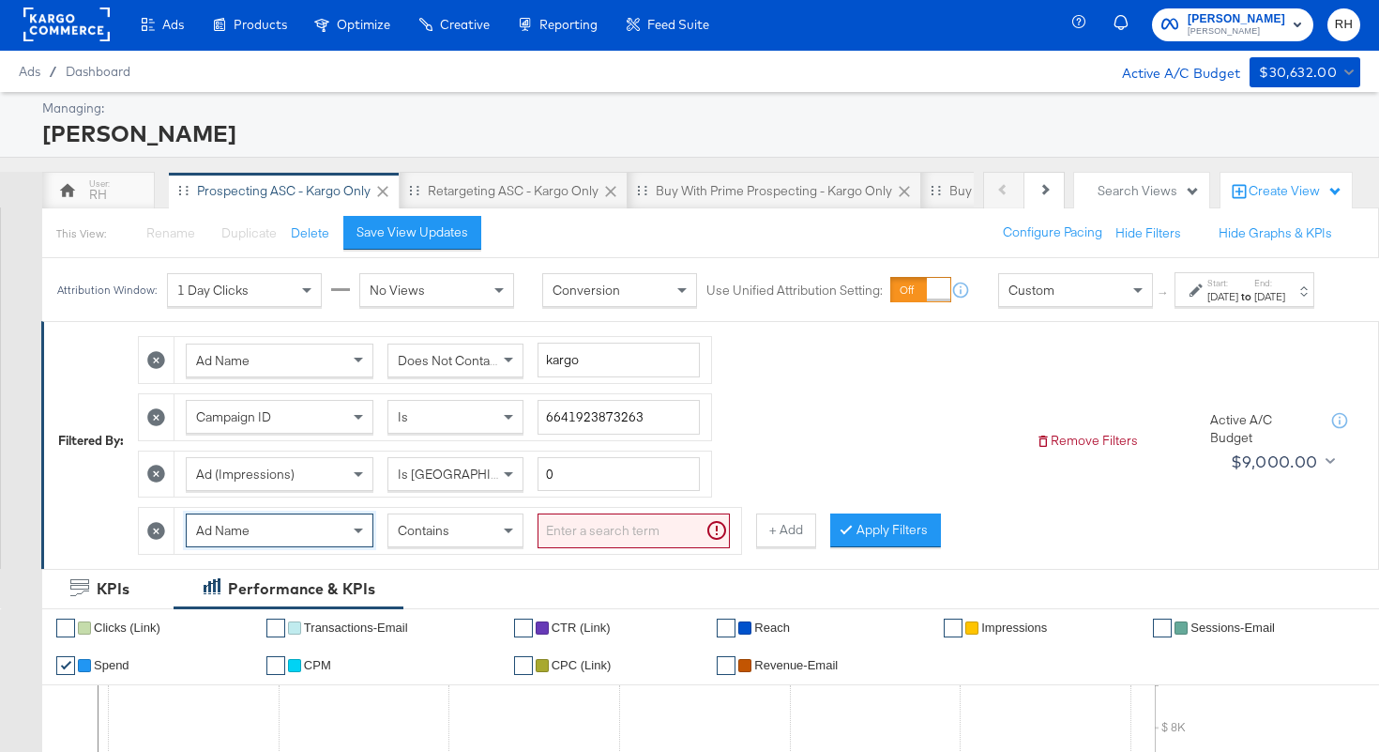
click at [594, 540] on input "search" at bounding box center [634, 530] width 192 height 35
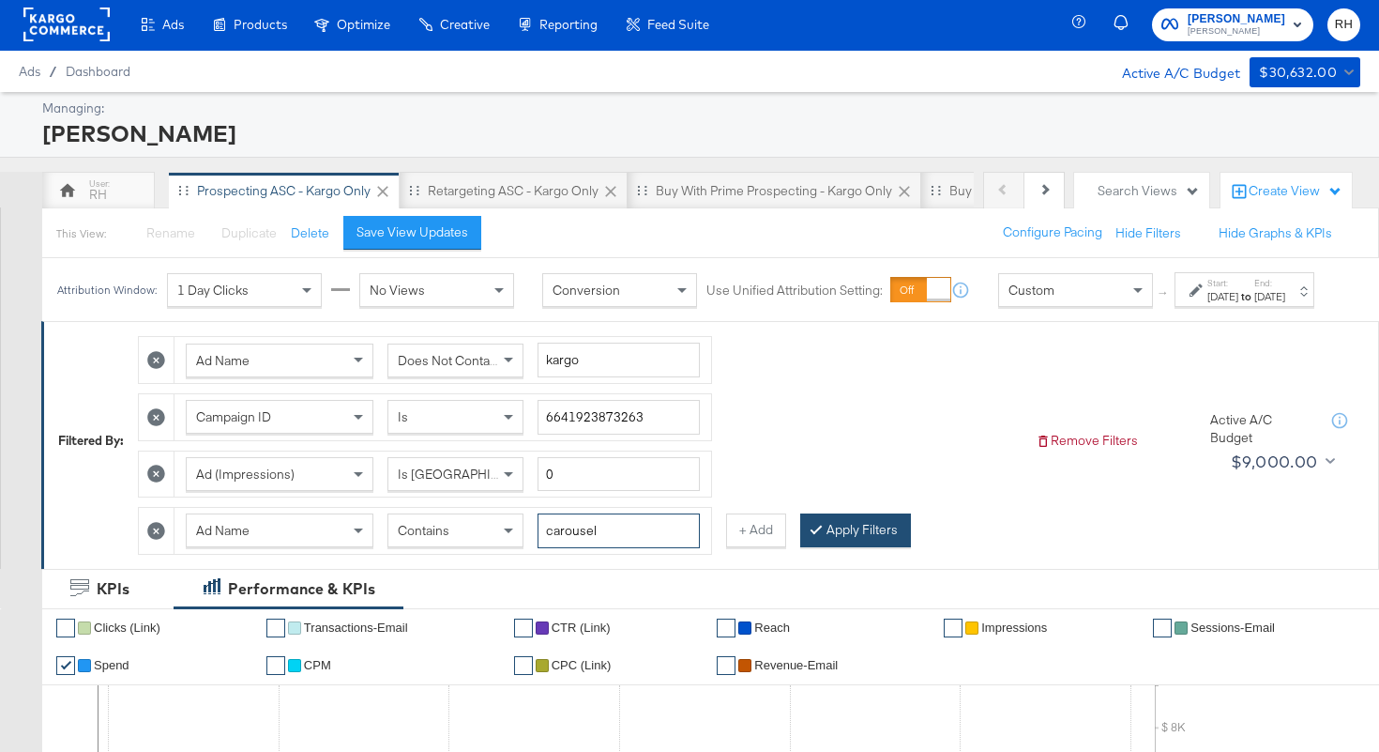
type input "carousel"
click at [840, 547] on button "Apply Filters" at bounding box center [855, 530] width 111 height 34
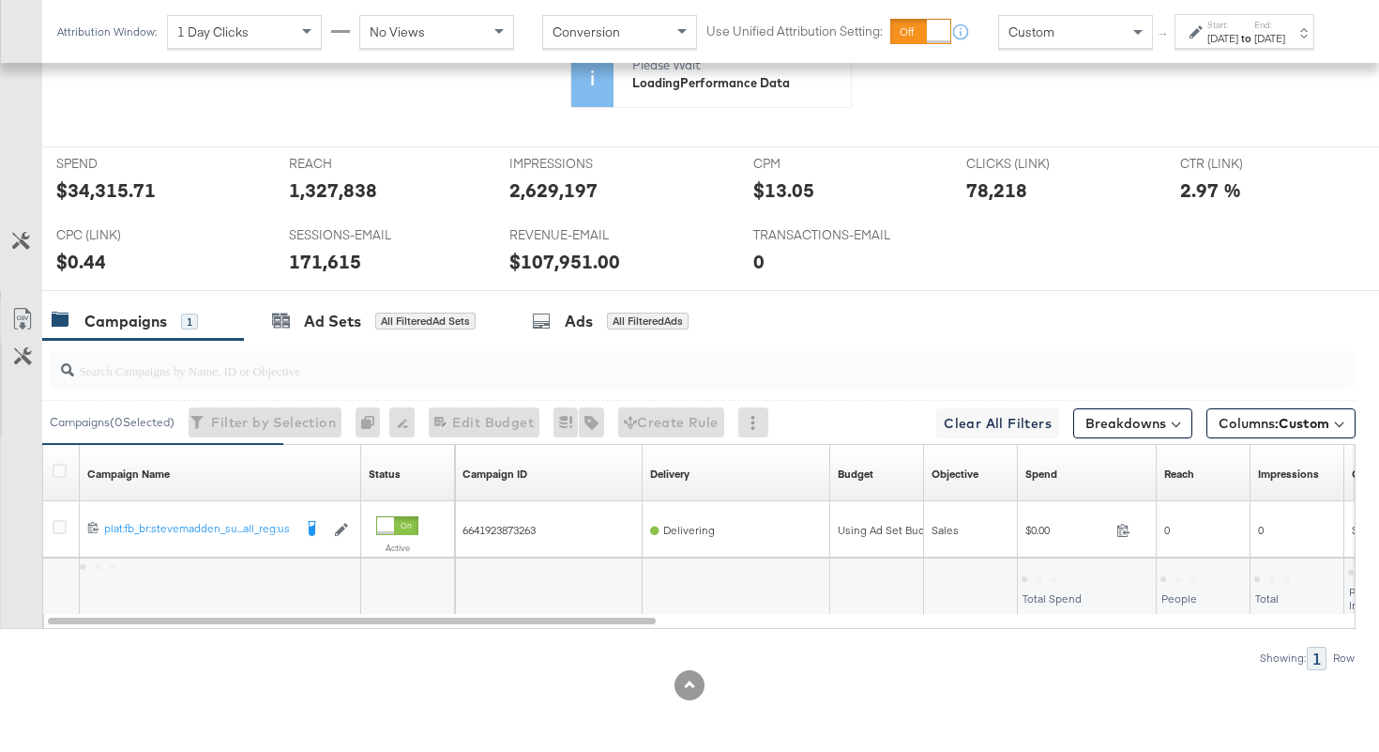
scroll to position [885, 0]
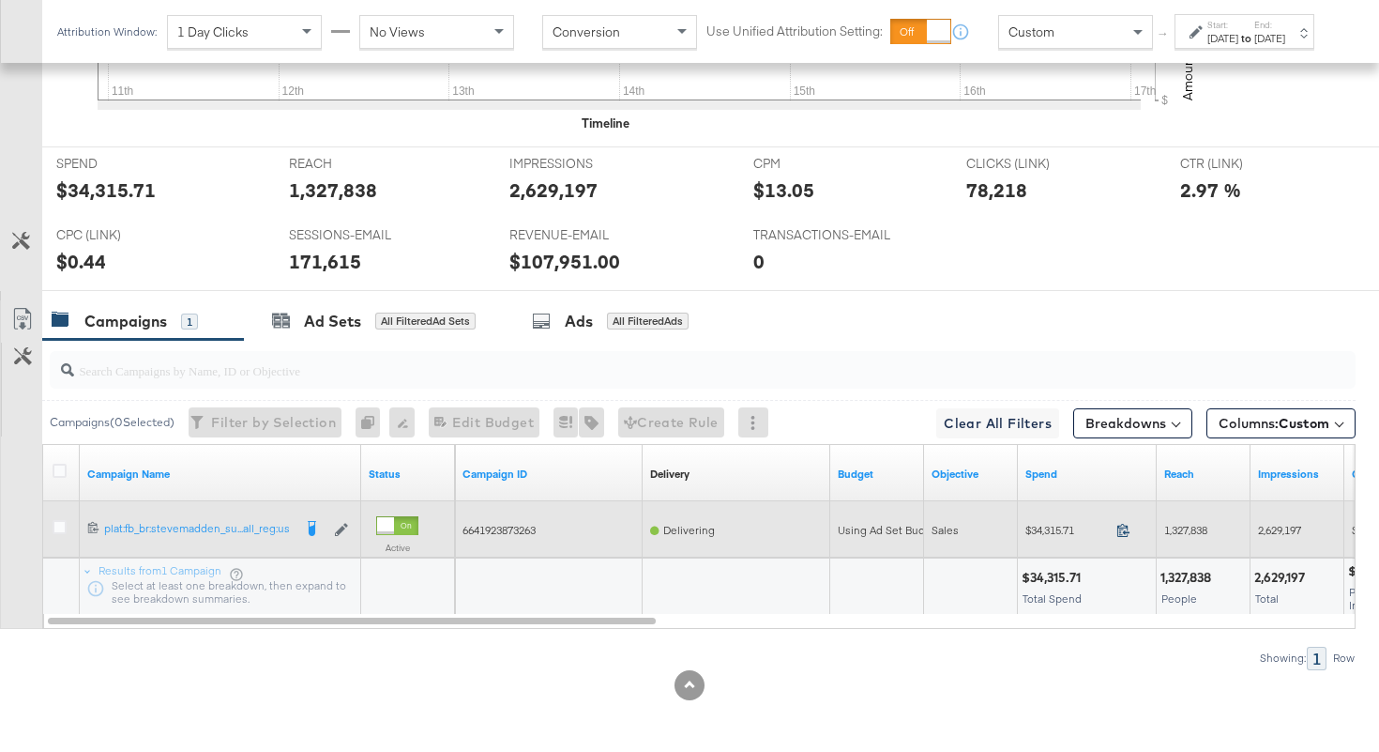
click at [1121, 529] on icon at bounding box center [1123, 530] width 14 height 14
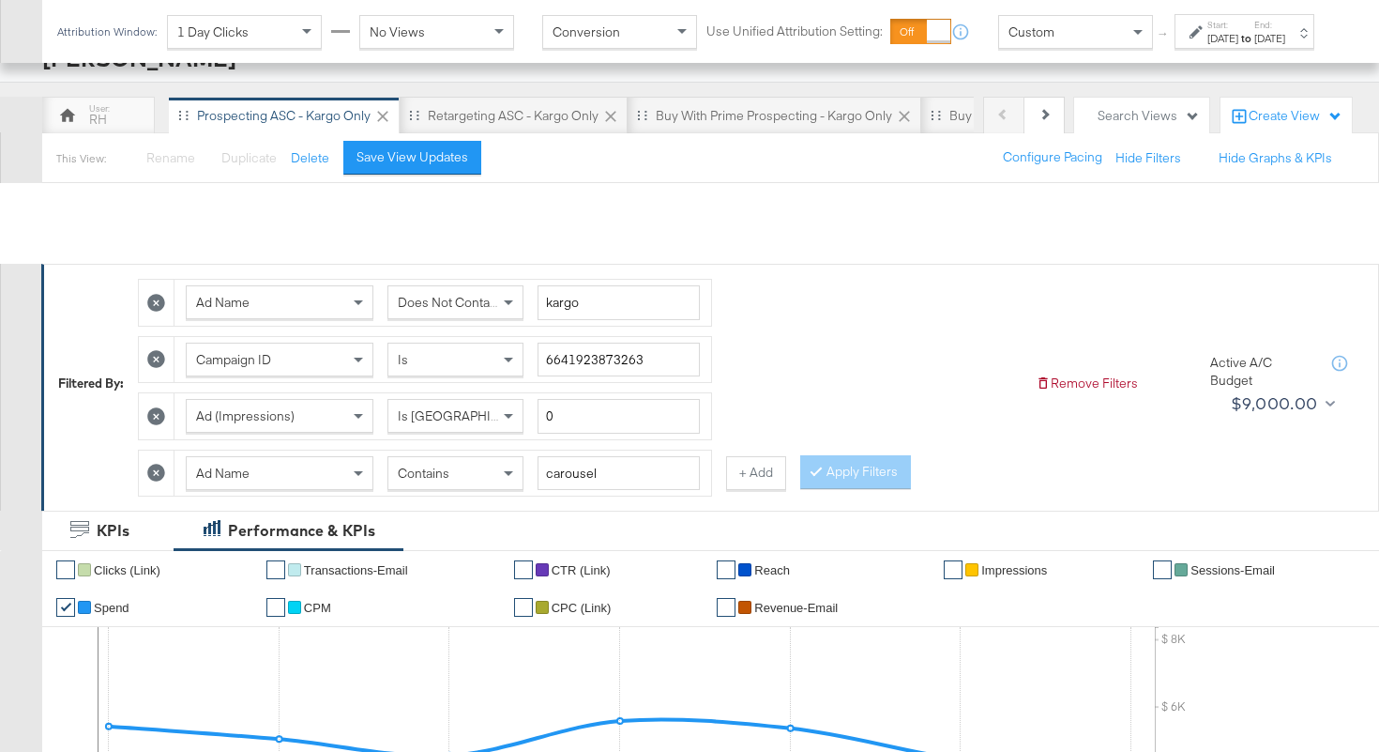
scroll to position [0, 0]
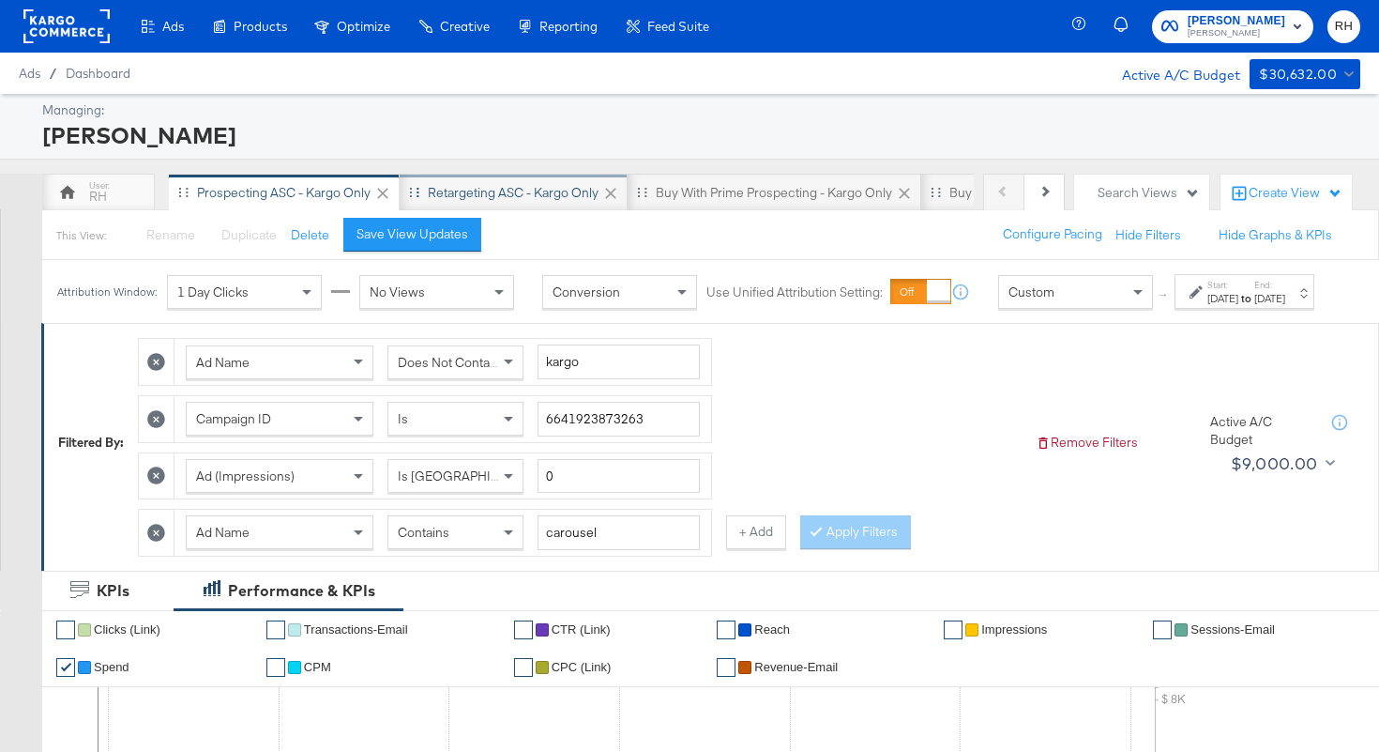
click at [548, 188] on div "Retargeting ASC - Kargo only" at bounding box center [513, 193] width 171 height 18
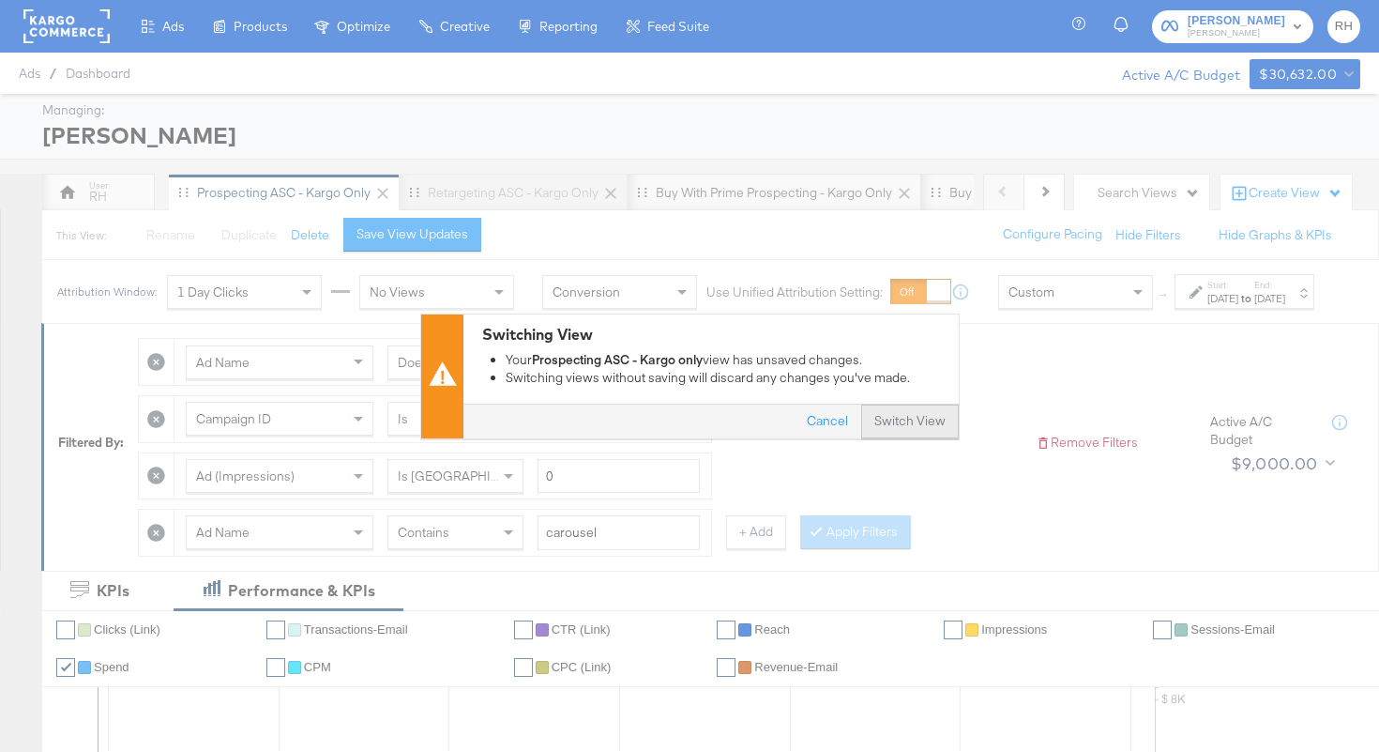
click at [897, 413] on button "Switch View" at bounding box center [910, 421] width 98 height 34
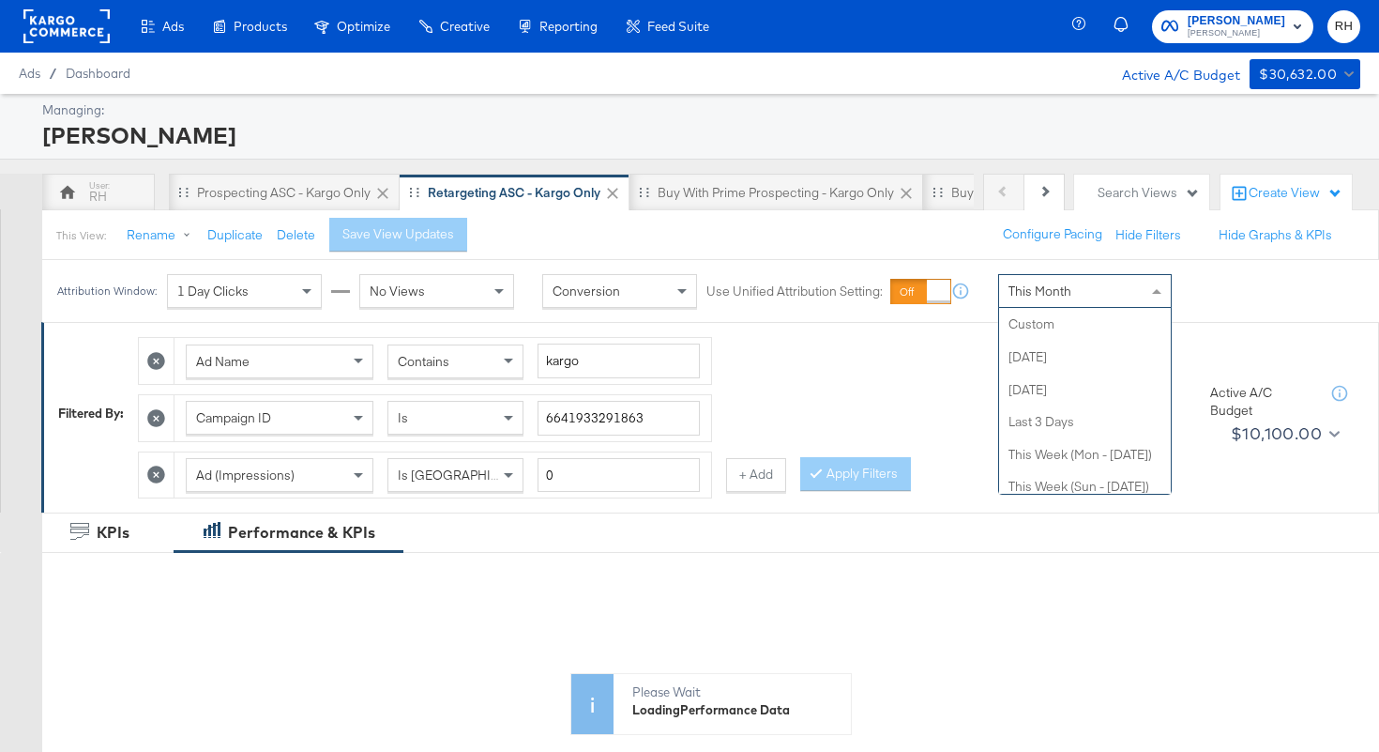
click at [1113, 292] on div "This Month" at bounding box center [1085, 291] width 172 height 32
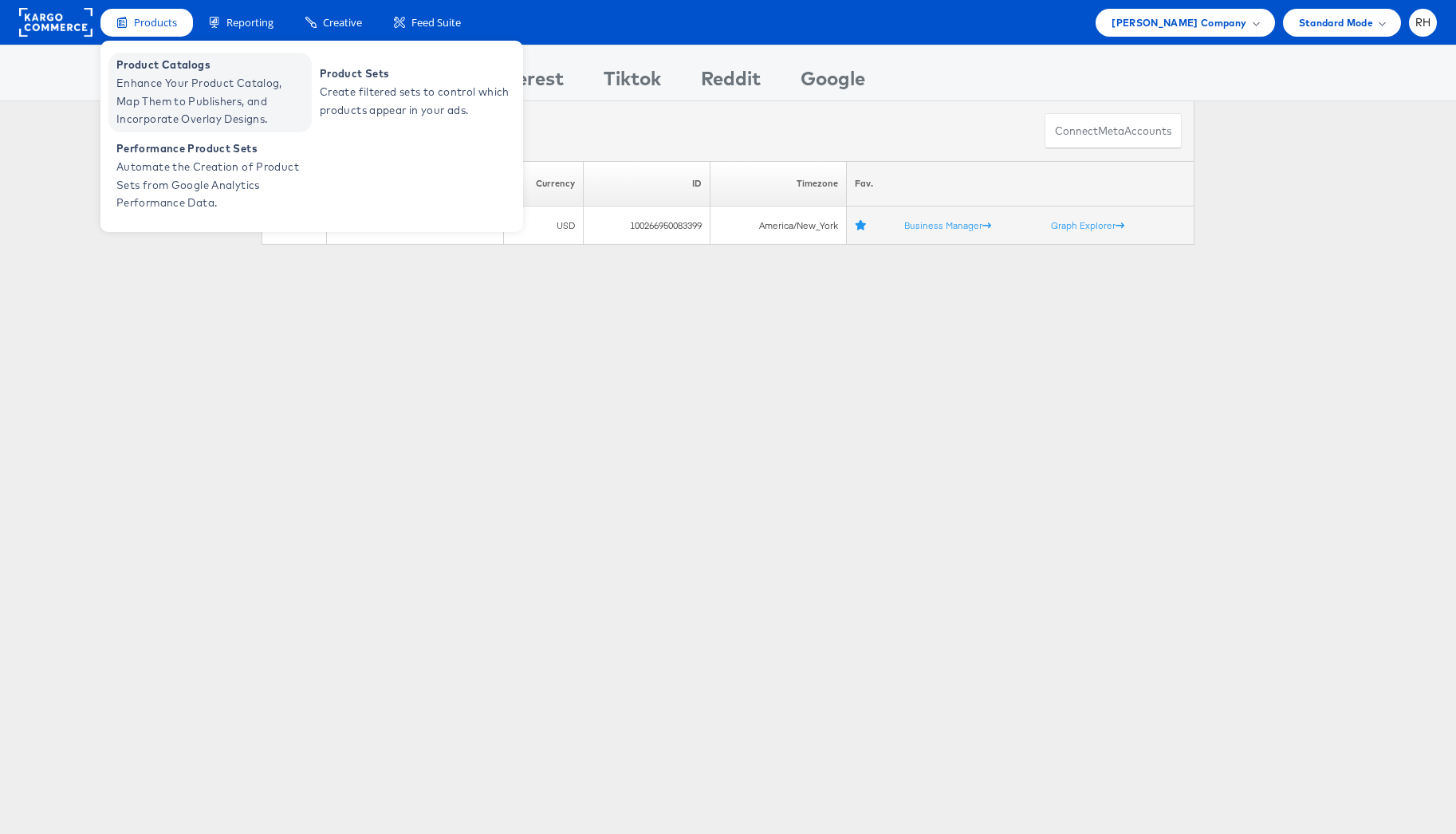
click at [176, 103] on span "Enhance Your Product Catalog, Map Them to Publishers, and Incorporate Overlay D…" at bounding box center [212, 101] width 191 height 54
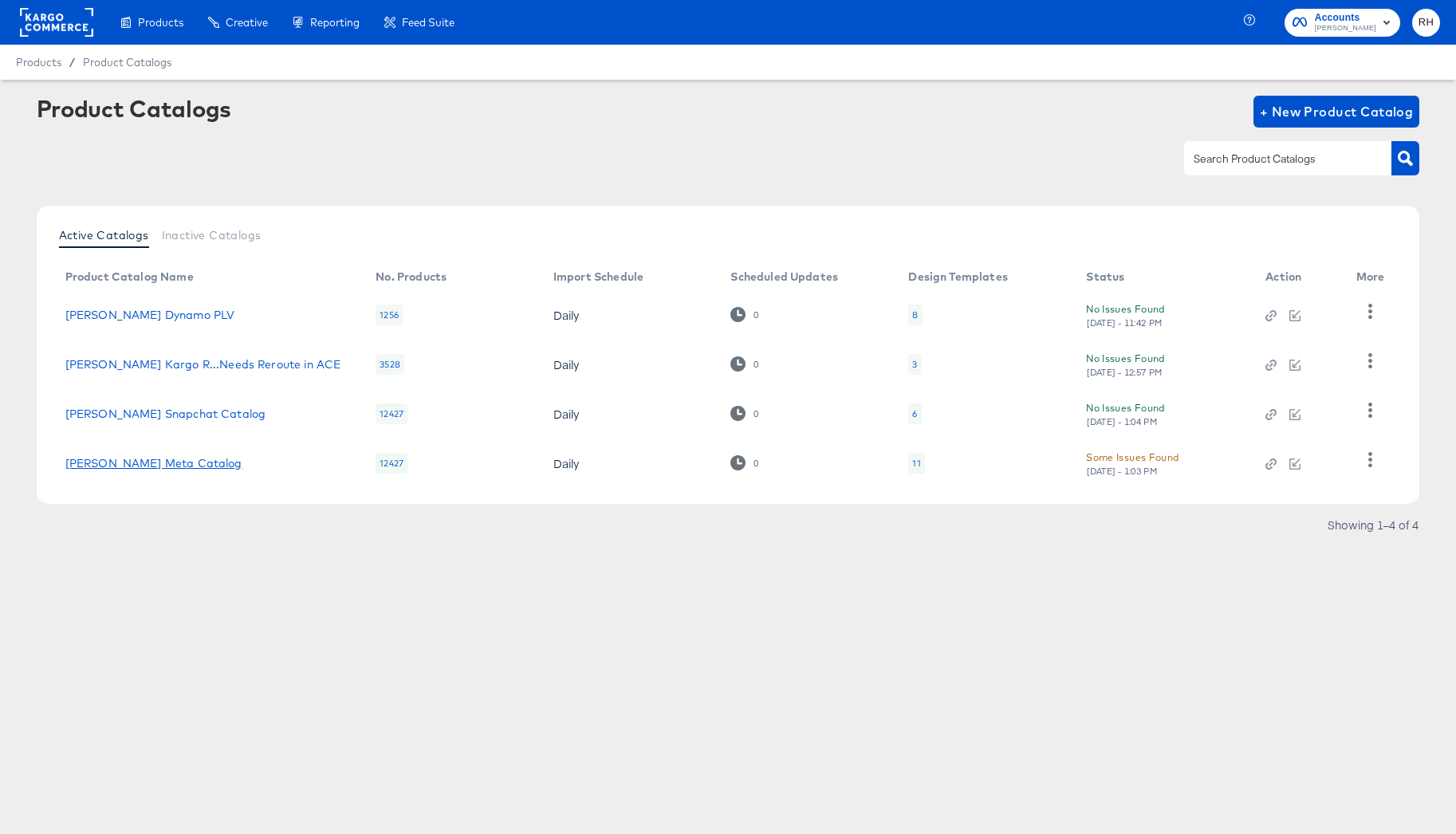
click at [204, 460] on link "[PERSON_NAME] Meta Catalog" at bounding box center [154, 463] width 177 height 13
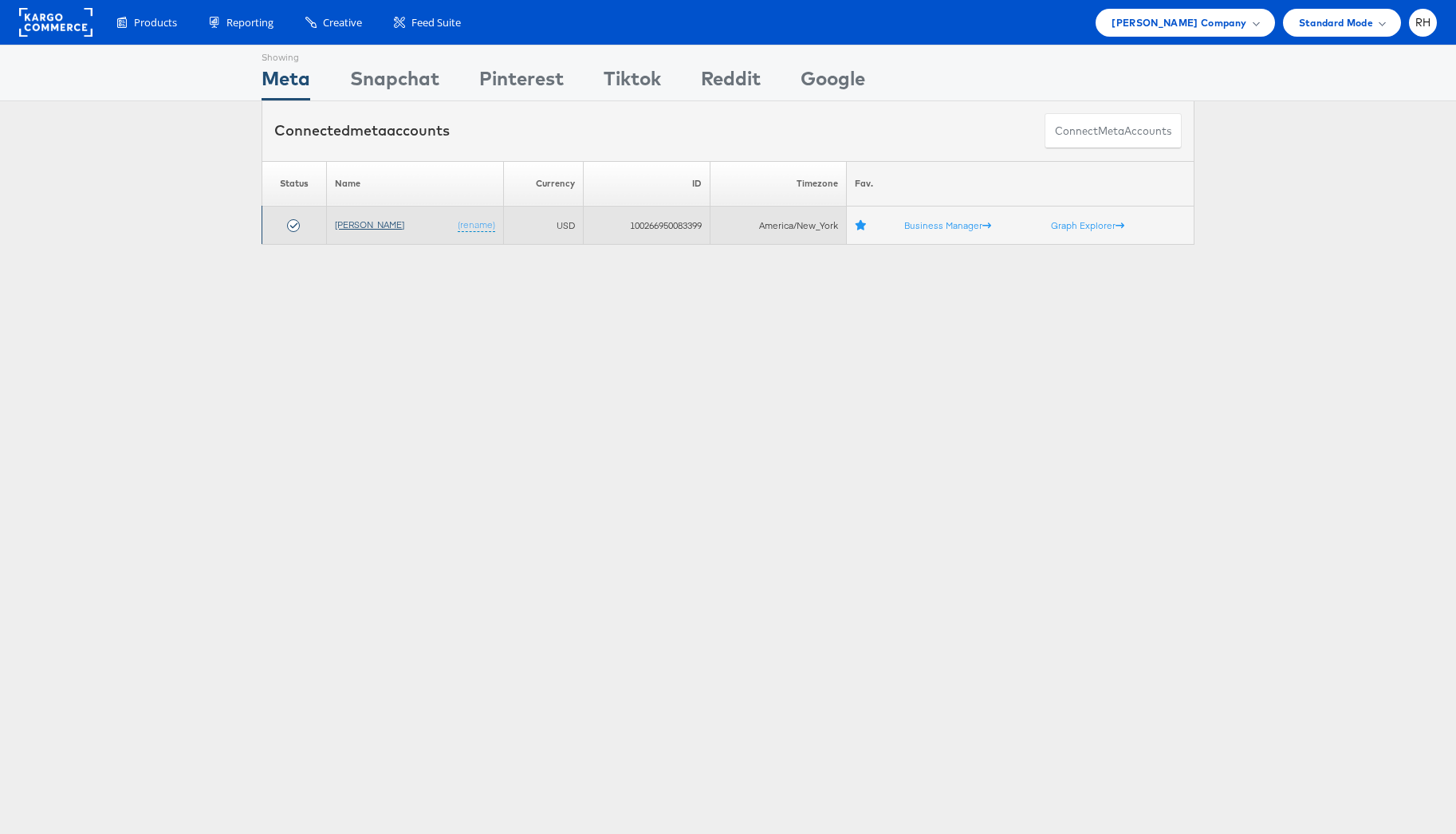
click at [346, 230] on link "[PERSON_NAME]" at bounding box center [370, 224] width 70 height 12
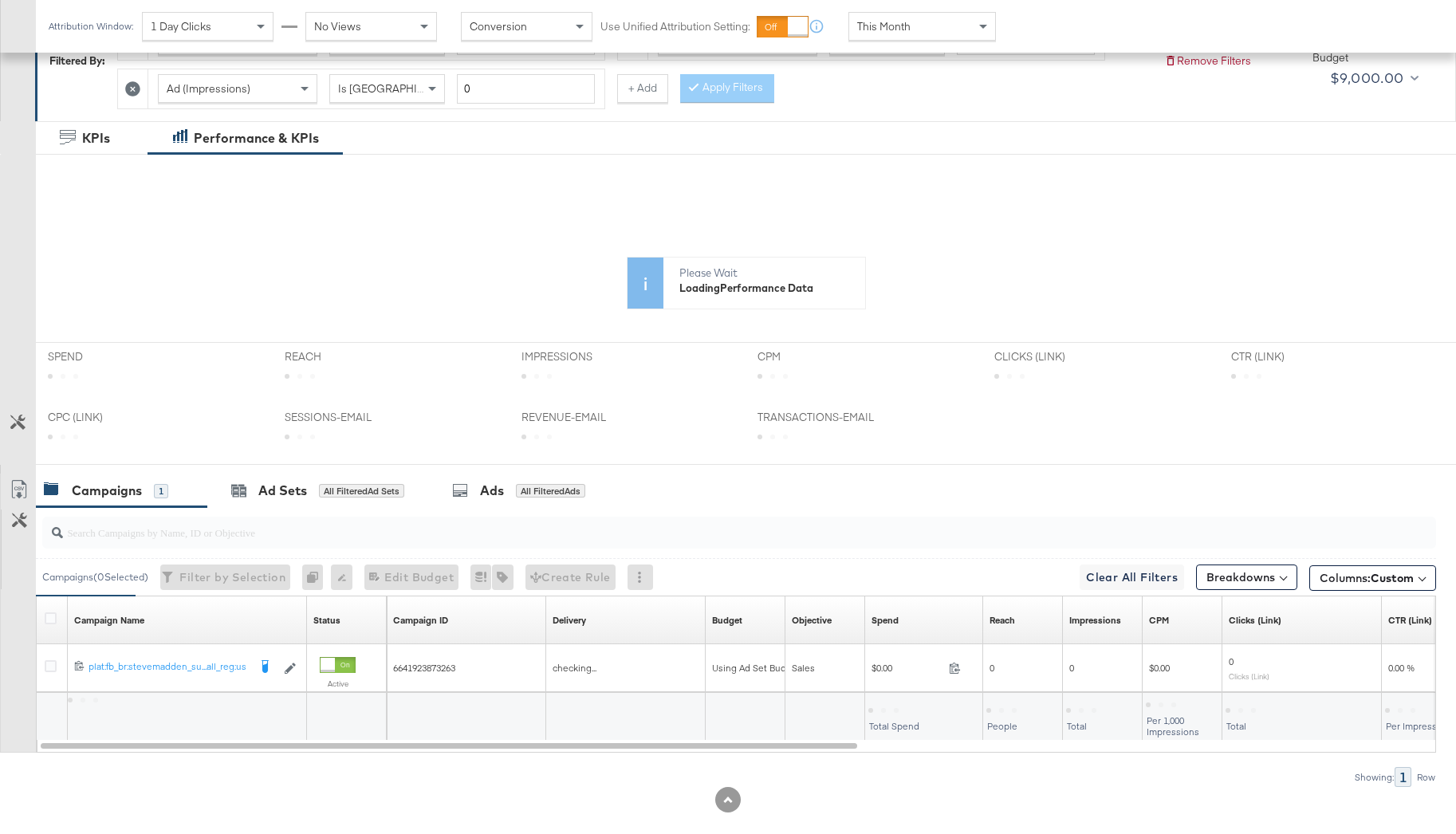
scroll to position [290, 0]
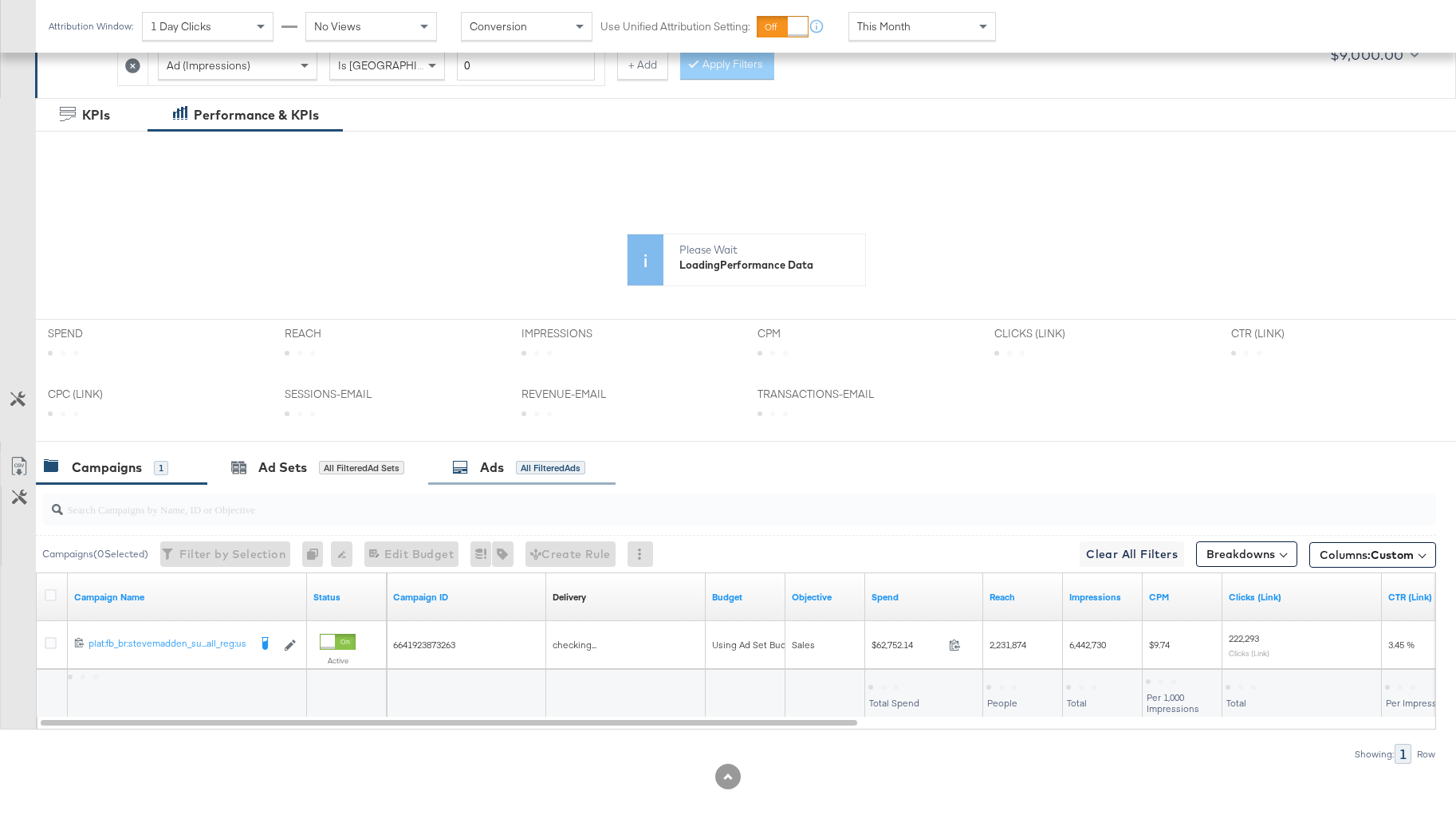
click at [506, 478] on div "Ads All Filtered Ads" at bounding box center [522, 468] width 187 height 34
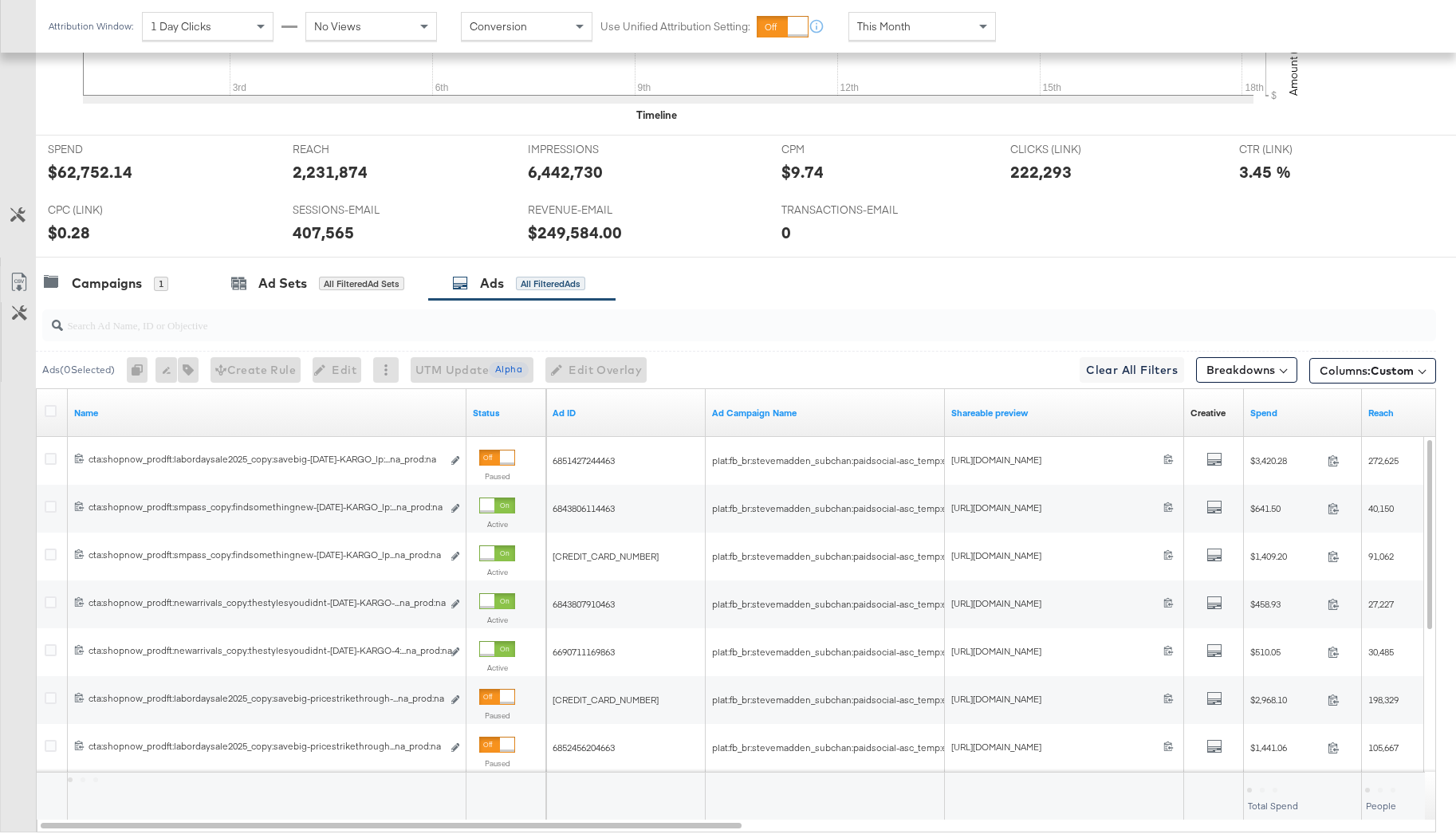
scroll to position [732, 0]
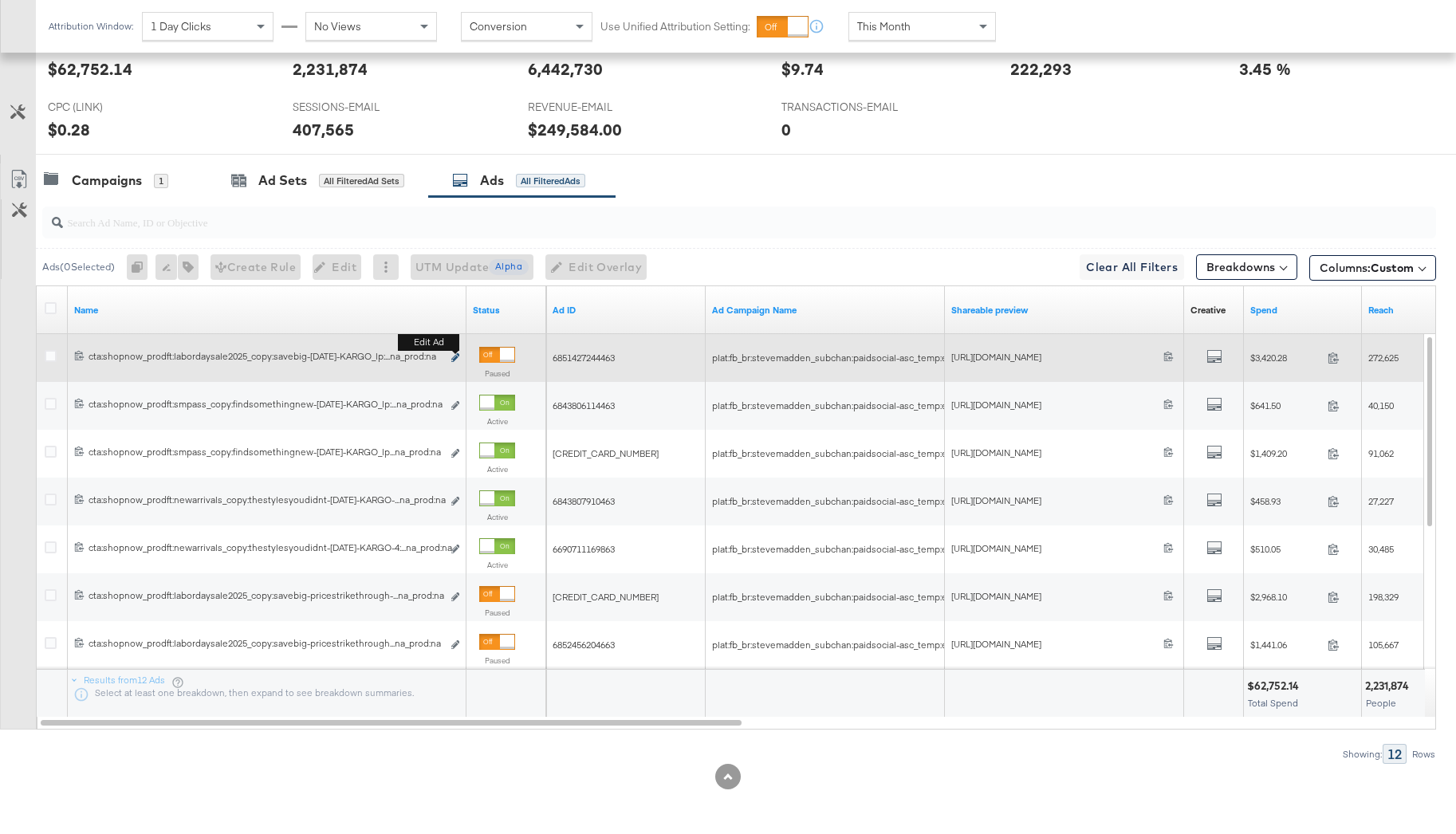
click at [453, 360] on icon "link" at bounding box center [455, 358] width 8 height 9
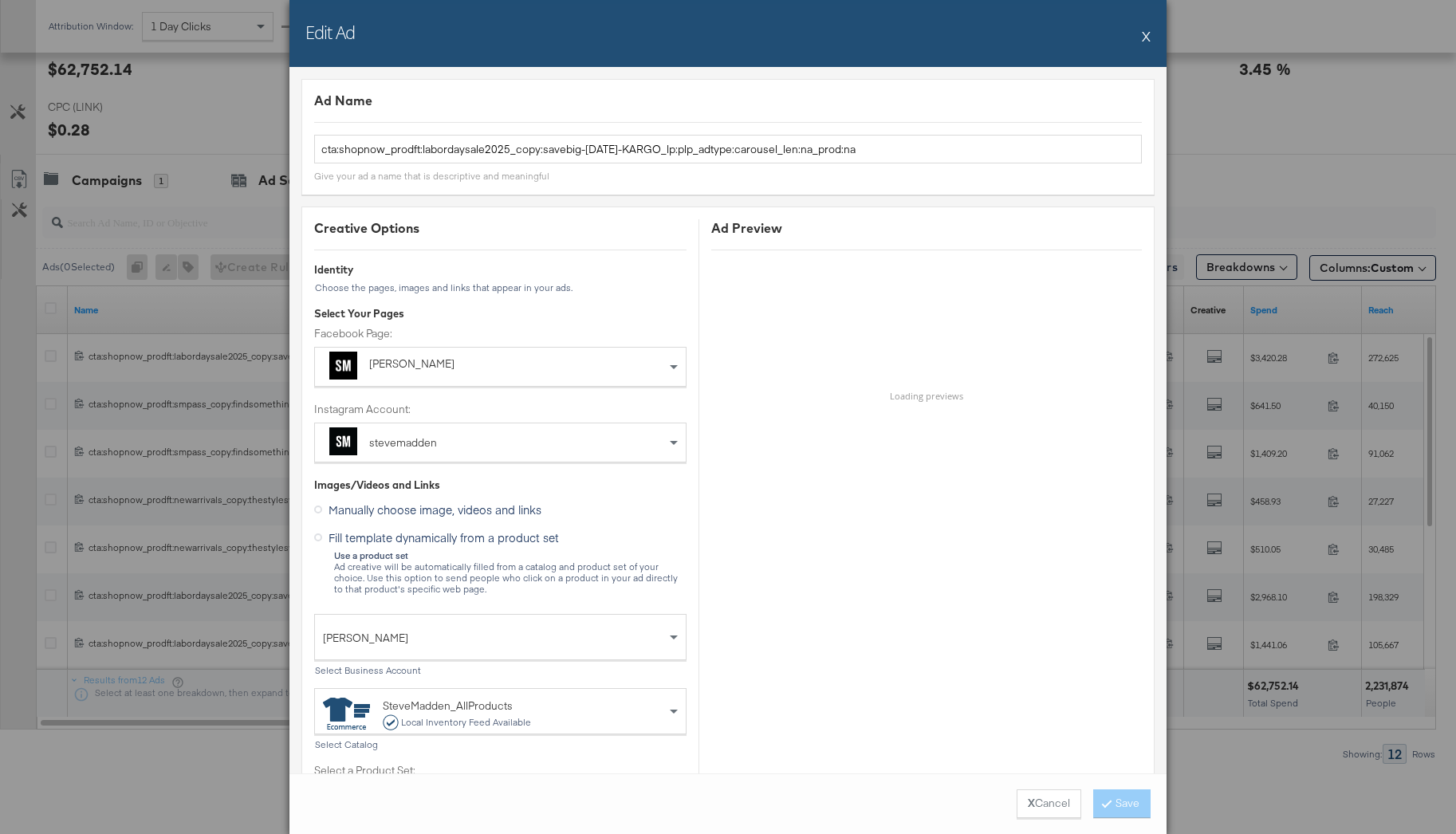
click at [1142, 43] on button "X" at bounding box center [1147, 36] width 8 height 32
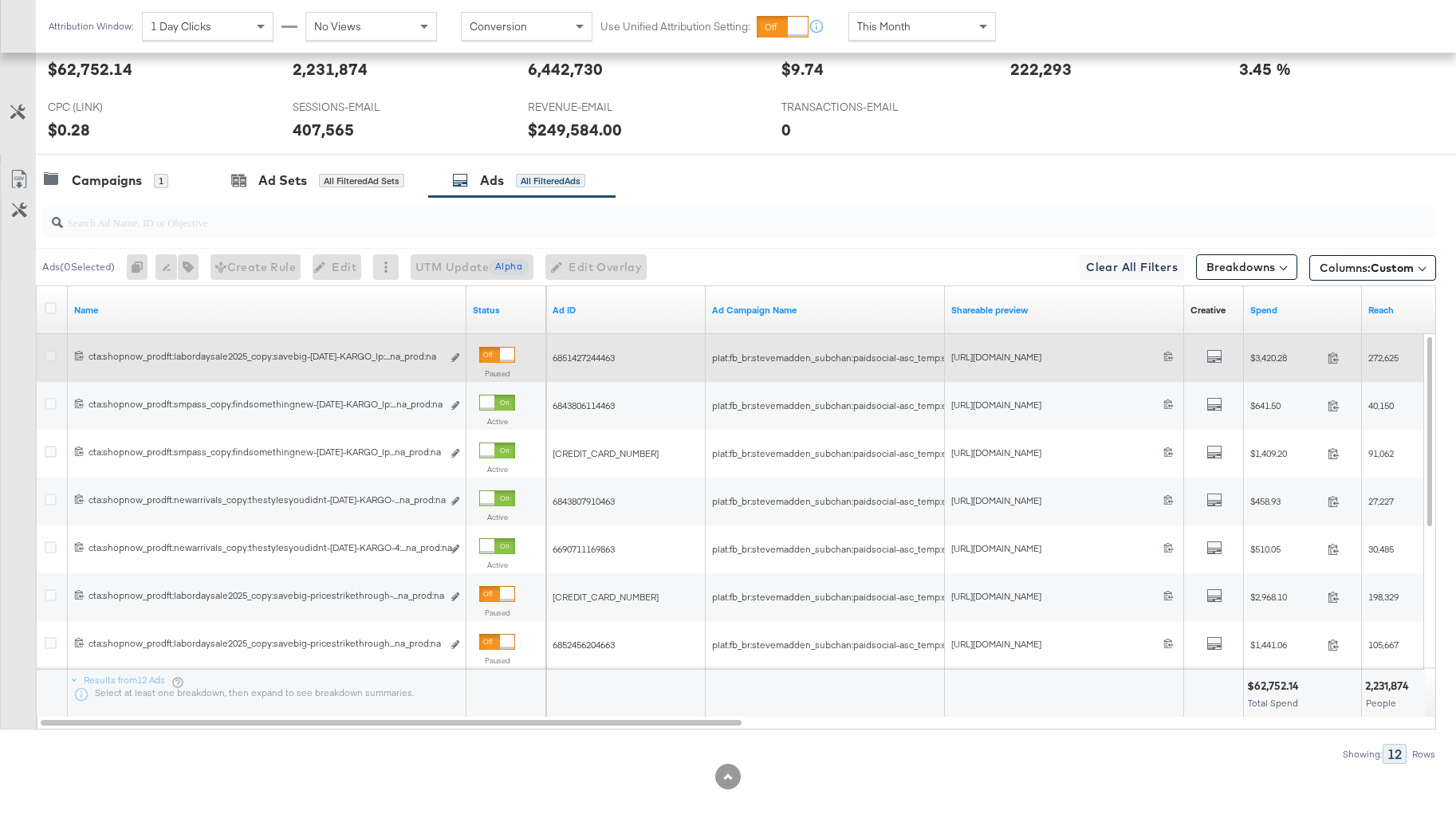
click at [53, 352] on icon at bounding box center [51, 356] width 12 height 12
click at [0, 0] on input "checkbox" at bounding box center [0, 0] width 0 height 0
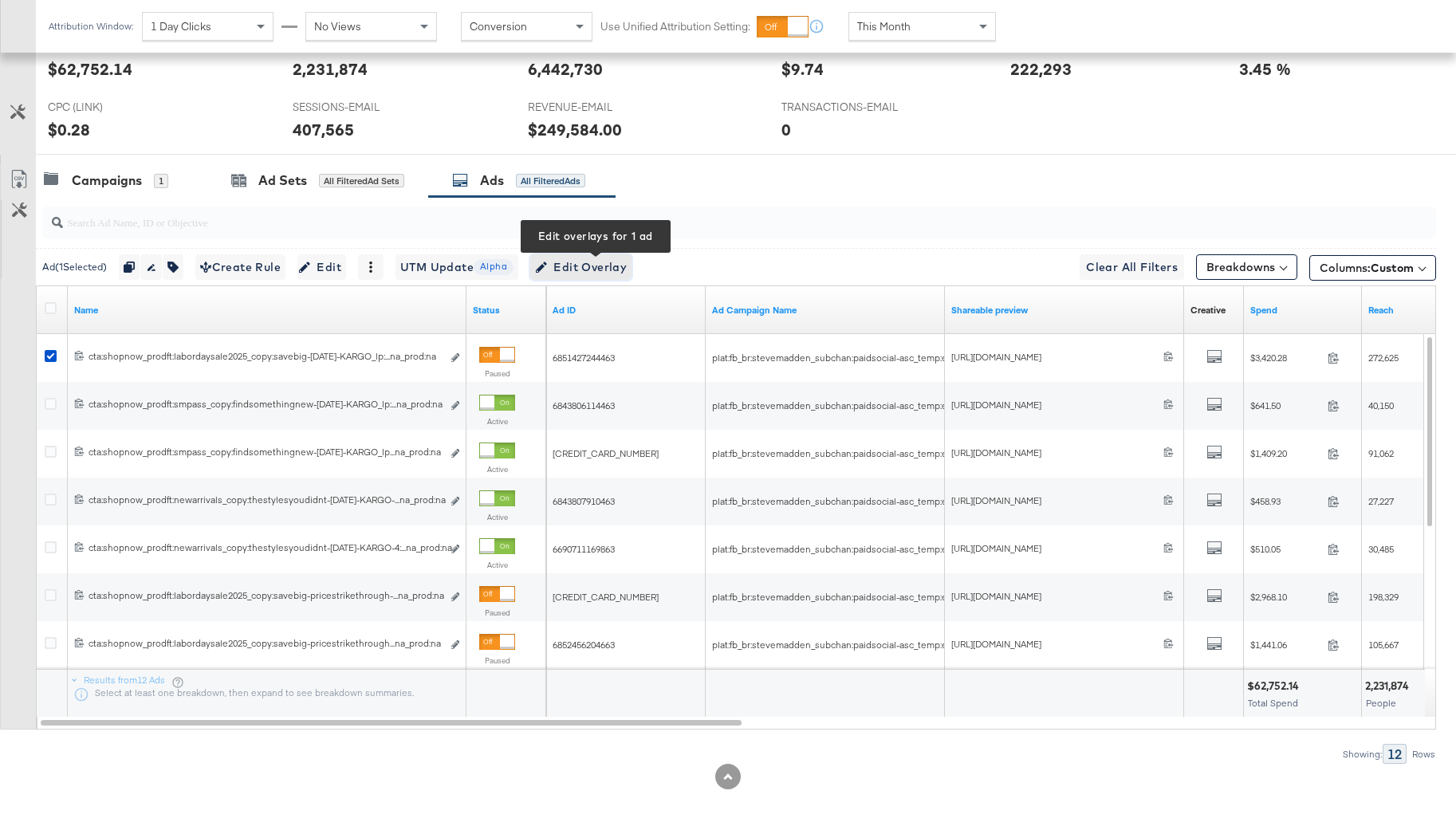
click at [569, 272] on span "Edit Overlay Edit overlays for 1 ad" at bounding box center [581, 267] width 92 height 20
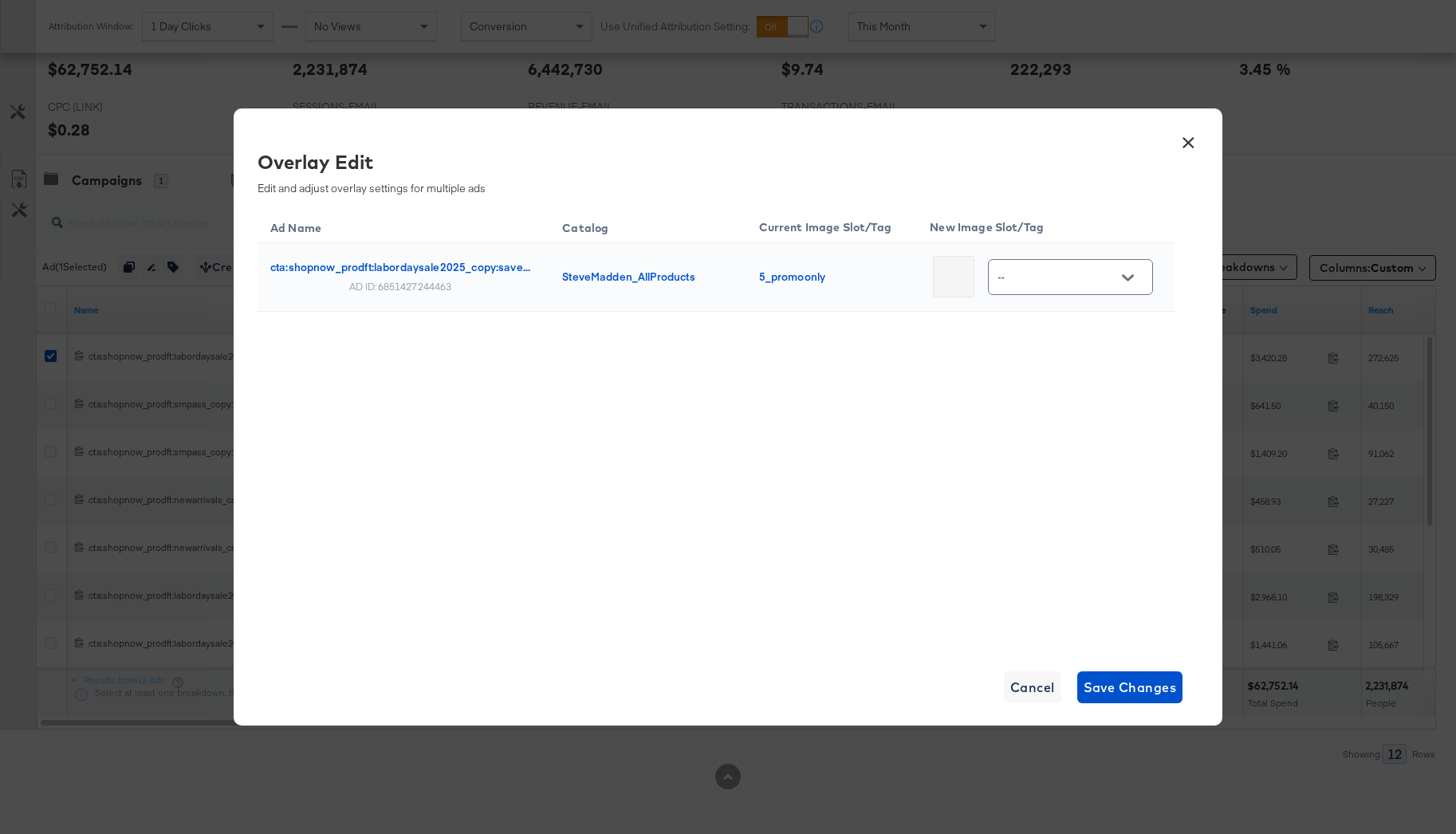
click at [1126, 288] on button "Open" at bounding box center [1128, 277] width 24 height 24
click at [1030, 697] on span "Cancel" at bounding box center [1033, 688] width 45 height 22
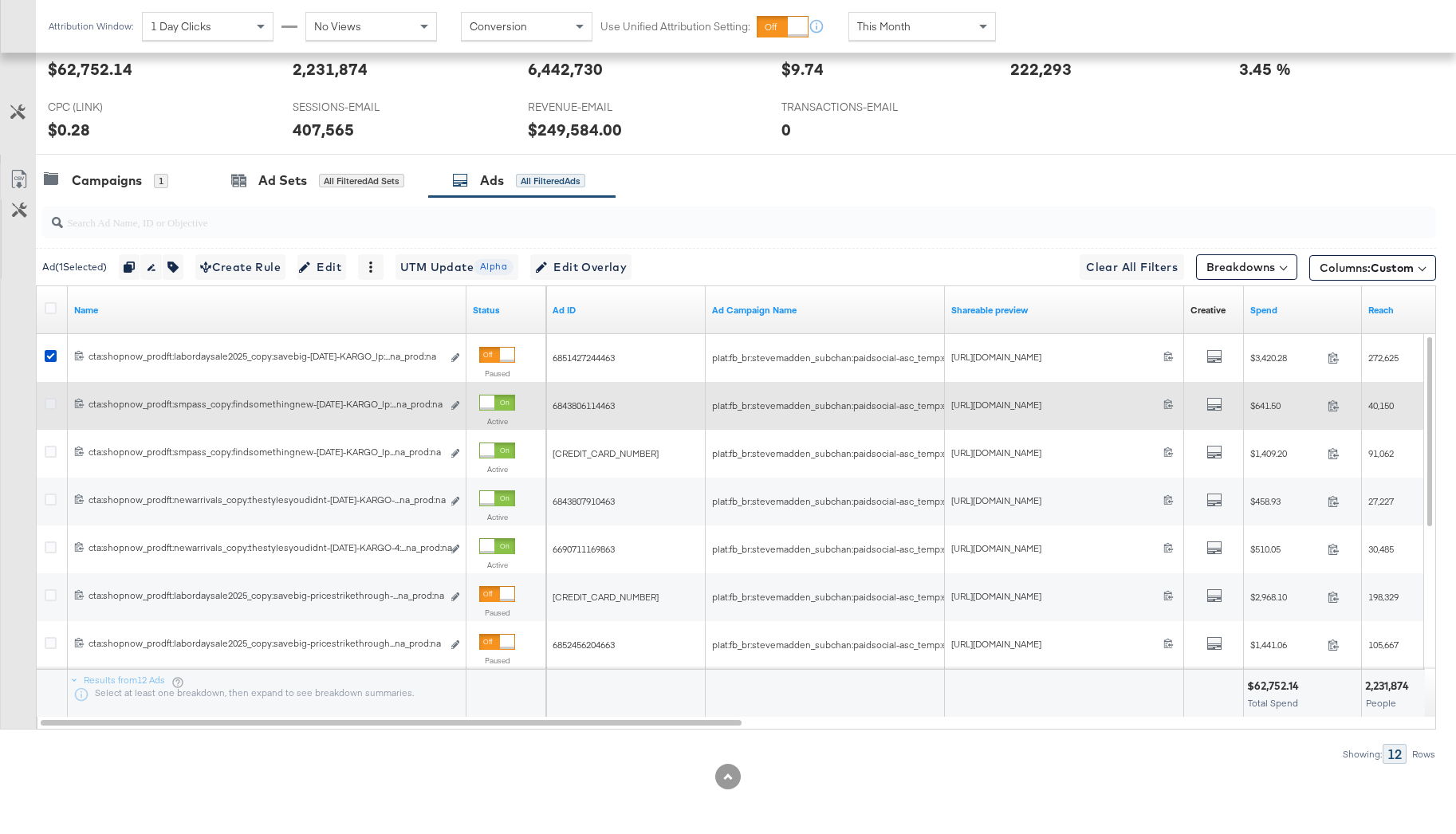
click at [51, 406] on icon at bounding box center [51, 404] width 12 height 12
click at [0, 0] on input "checkbox" at bounding box center [0, 0] width 0 height 0
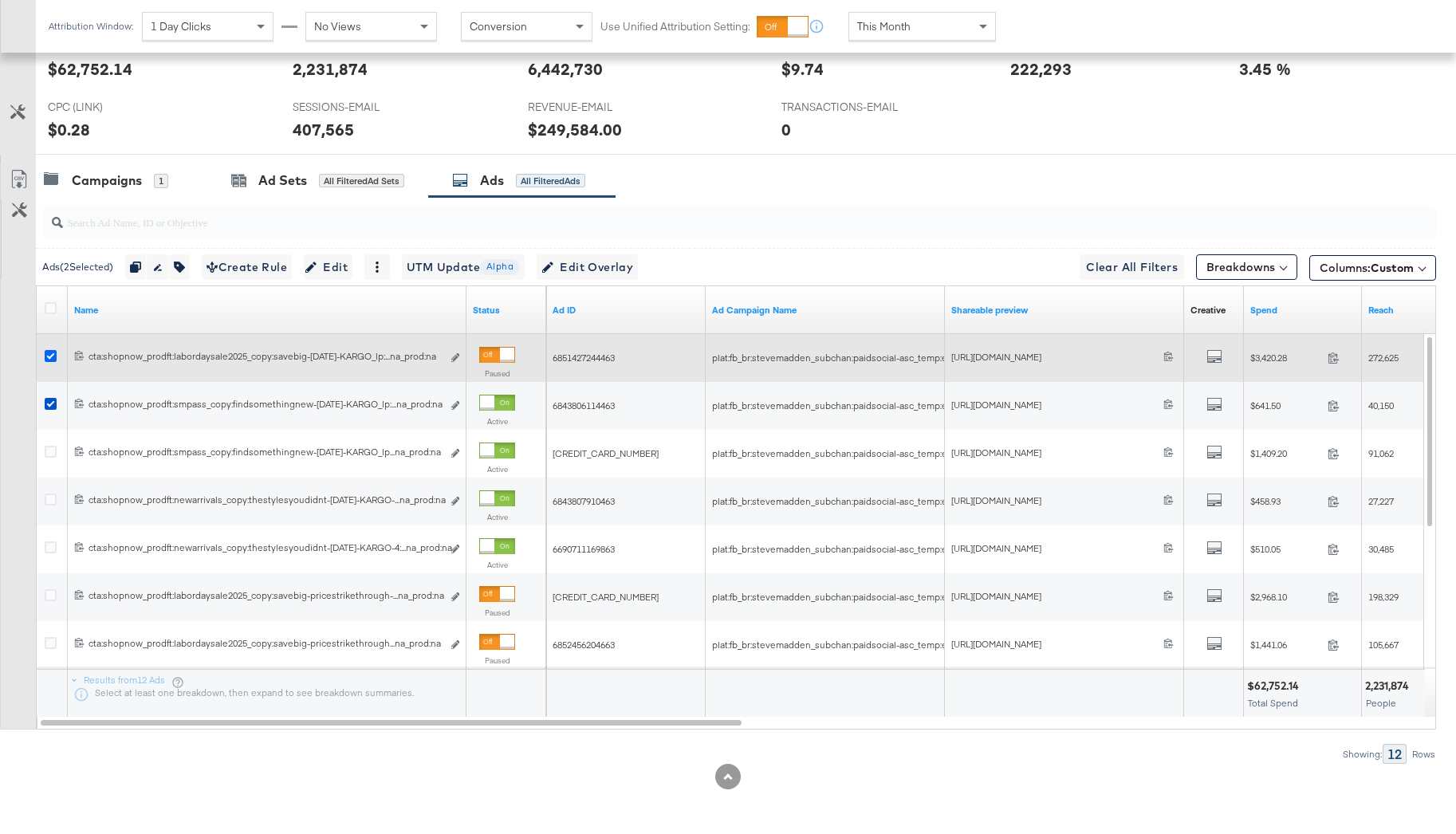
click at [51, 353] on icon at bounding box center [51, 356] width 12 height 12
click at [0, 0] on input "checkbox" at bounding box center [0, 0] width 0 height 0
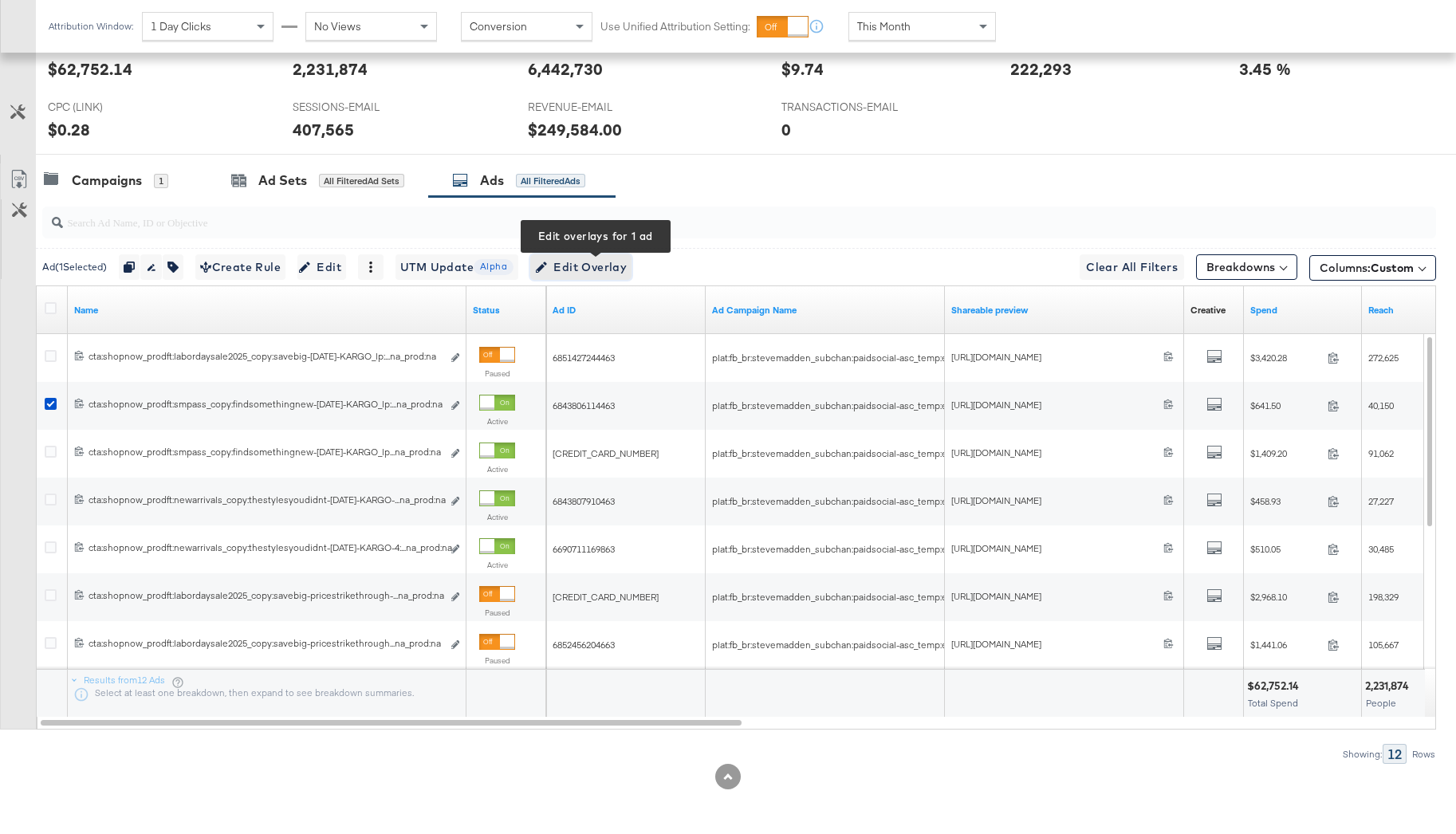
click at [572, 276] on span "Edit Overlay Edit overlays for 1 ad" at bounding box center [581, 267] width 92 height 20
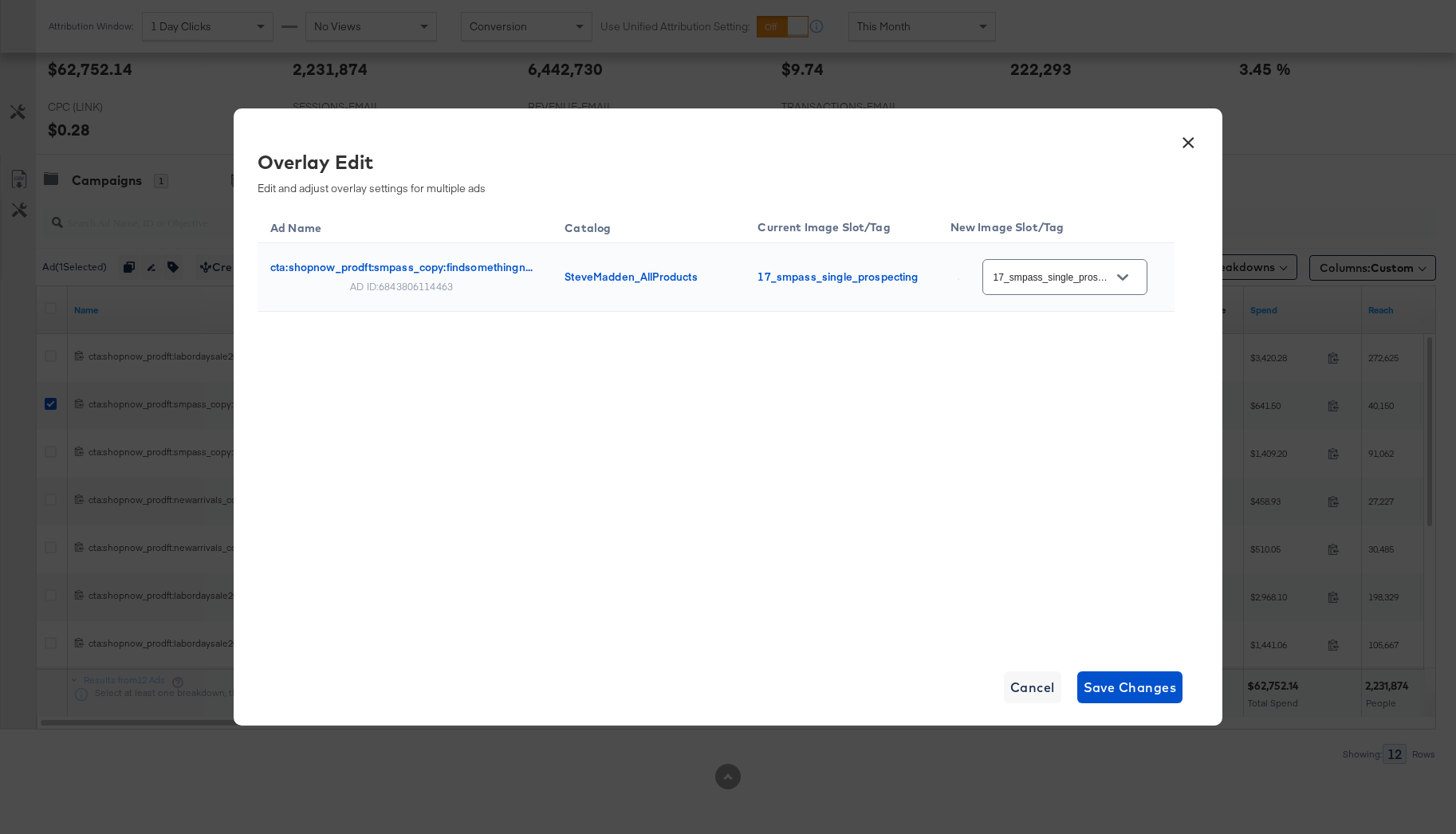
click at [1055, 276] on input "17_smpass_single_prospecting" at bounding box center [1052, 278] width 126 height 19
click at [1190, 143] on button "×" at bounding box center [1188, 139] width 29 height 29
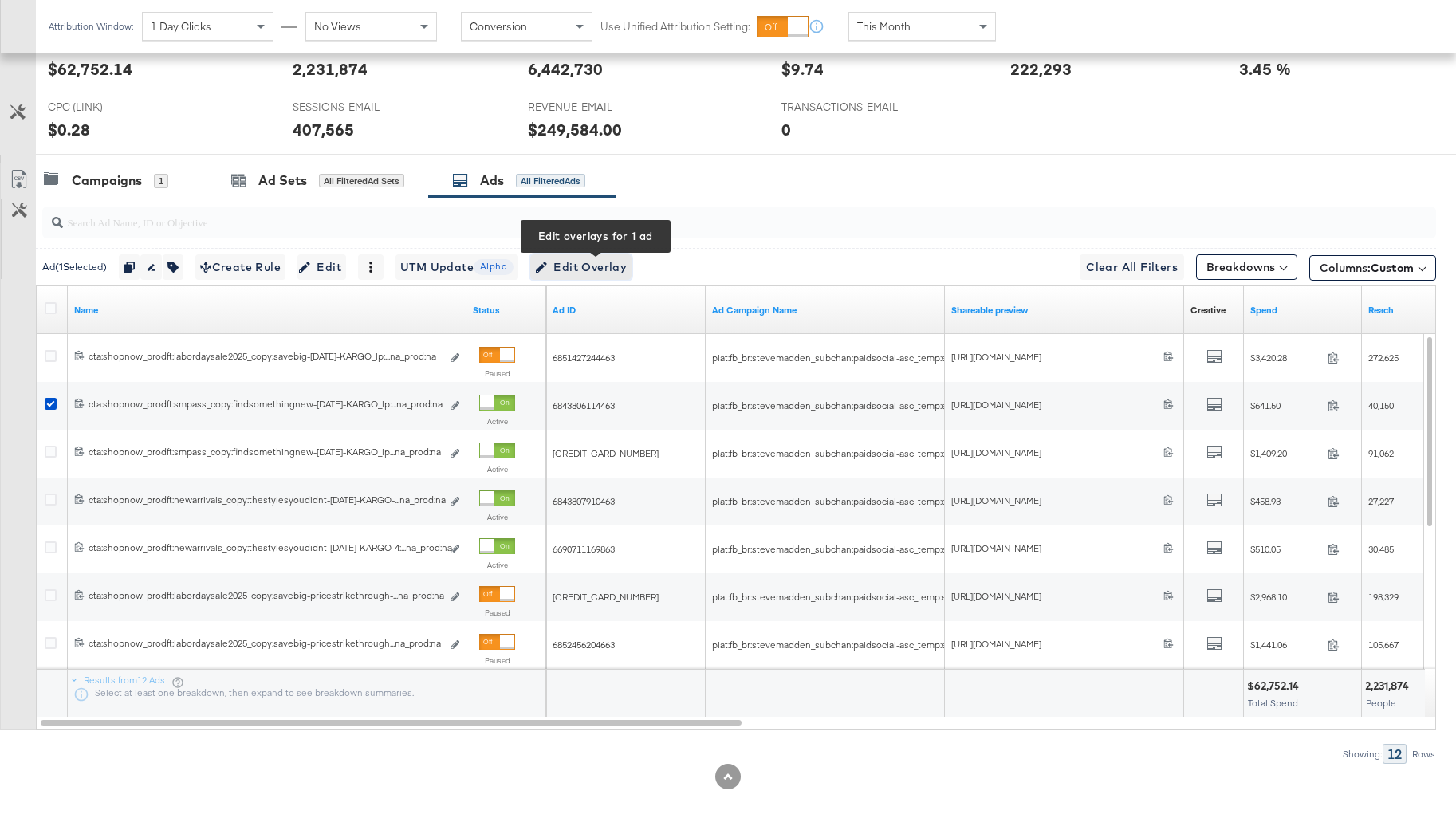
click at [588, 264] on span "Edit Overlay Edit overlays for 1 ad" at bounding box center [581, 267] width 92 height 20
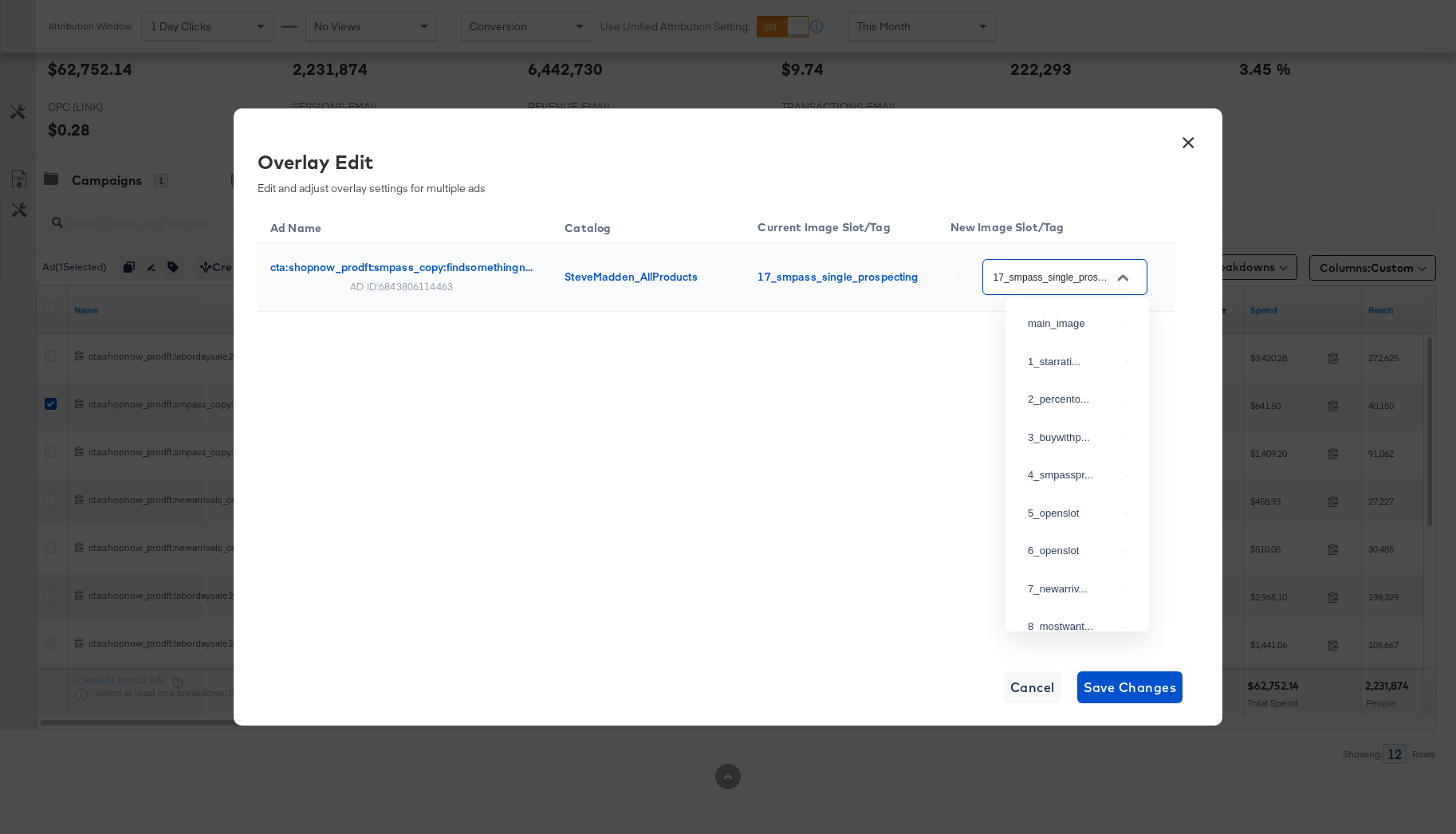
click at [1062, 270] on input "17_smpass_single_prospecting" at bounding box center [1052, 278] width 126 height 19
click at [1107, 279] on input "17_smpass_single_prospecting" at bounding box center [1052, 278] width 126 height 19
click at [1187, 140] on button "×" at bounding box center [1188, 139] width 29 height 29
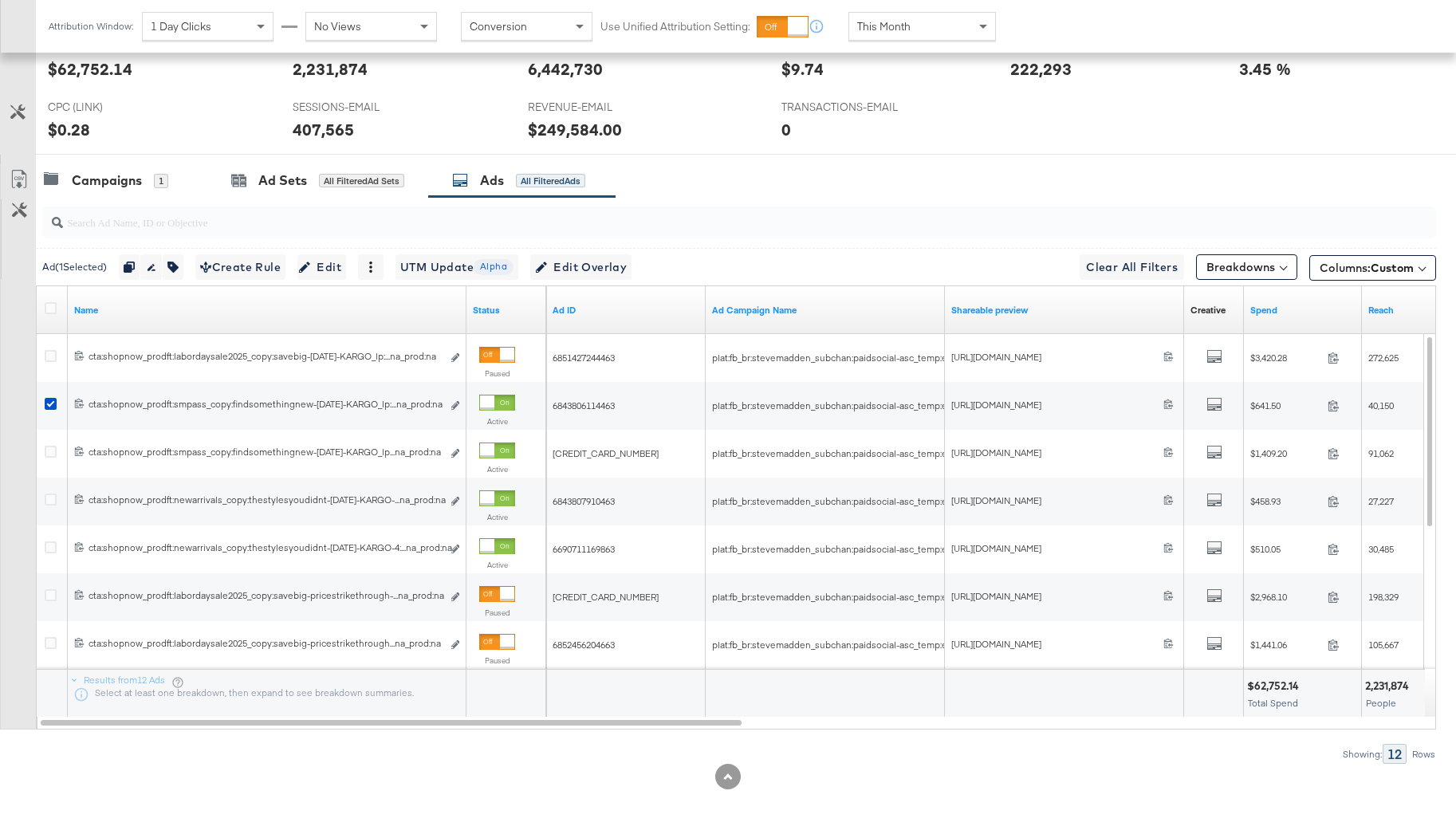
click at [1085, 110] on div "SPEND SPEND $62,752.14 REACH REACH 2,231,874 IMPRESSIONS IMPRESSIONS 6,442,730 …" at bounding box center [745, 94] width 1420 height 122
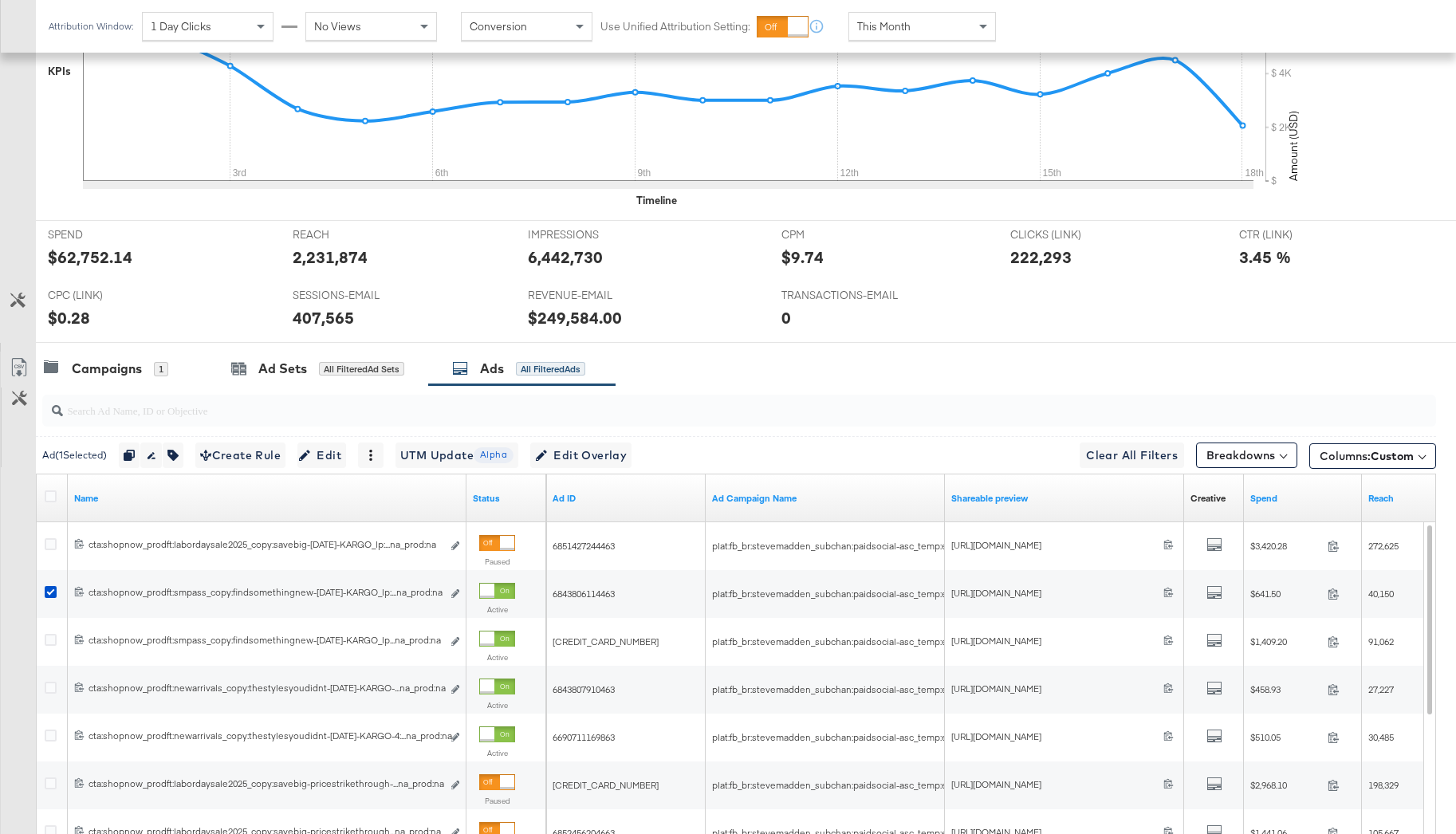
scroll to position [546, 0]
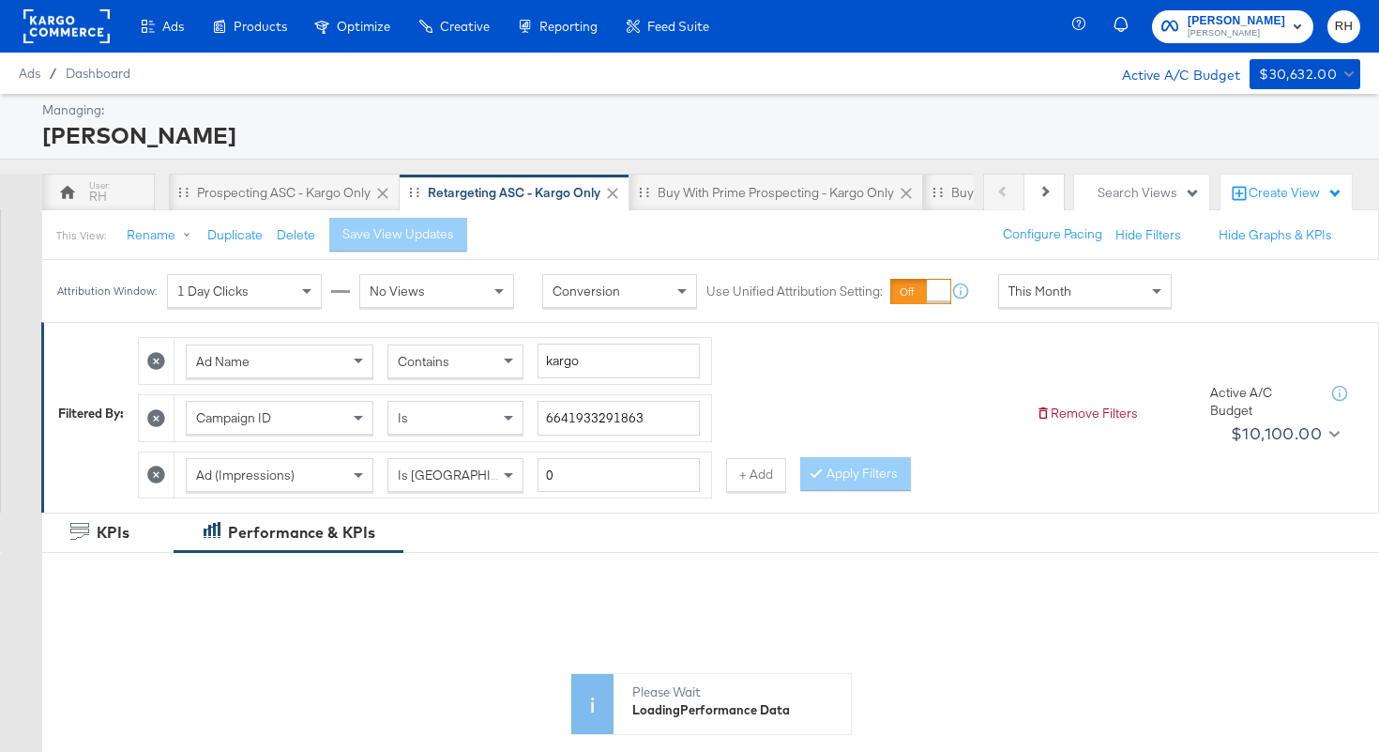
click at [1102, 299] on div "This Month" at bounding box center [1085, 291] width 172 height 32
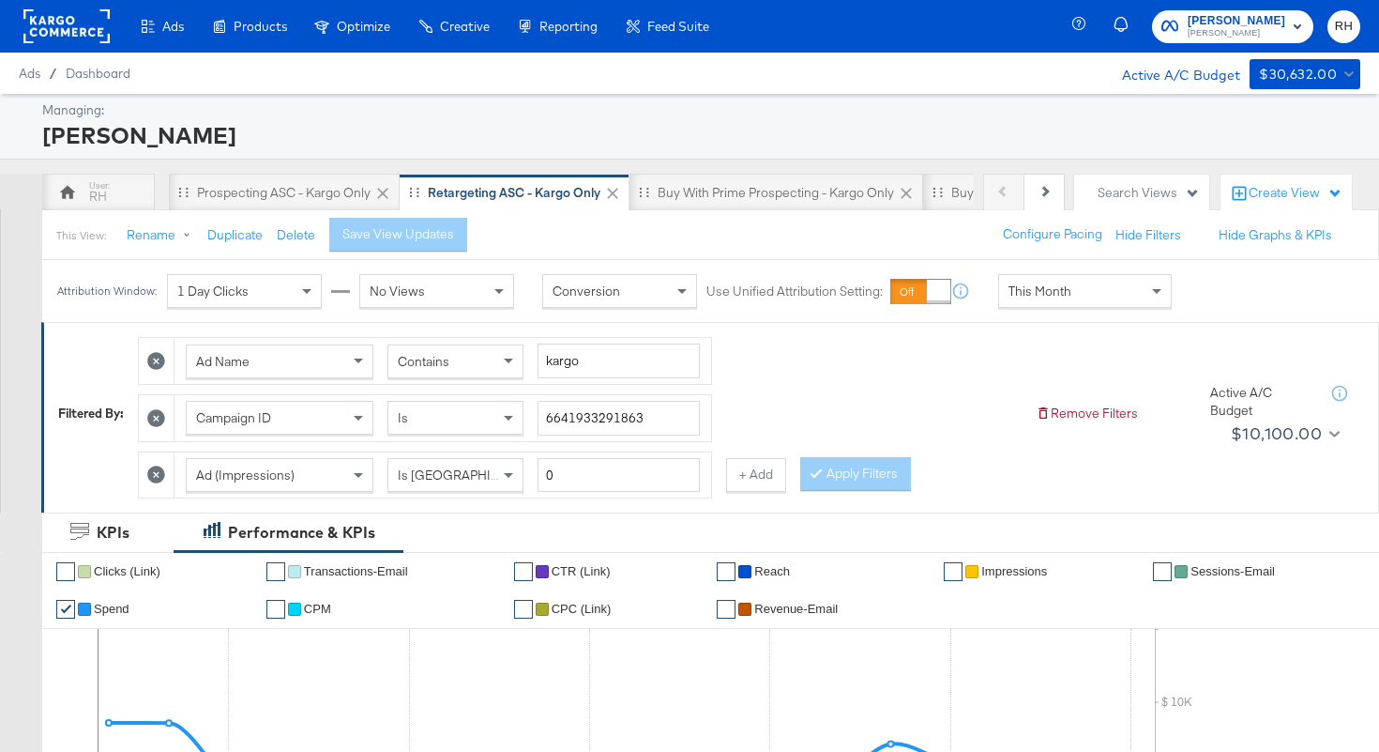
click at [1025, 297] on span "This Month" at bounding box center [1040, 290] width 63 height 17
click at [1207, 306] on div "[DATE]" at bounding box center [1222, 298] width 31 height 15
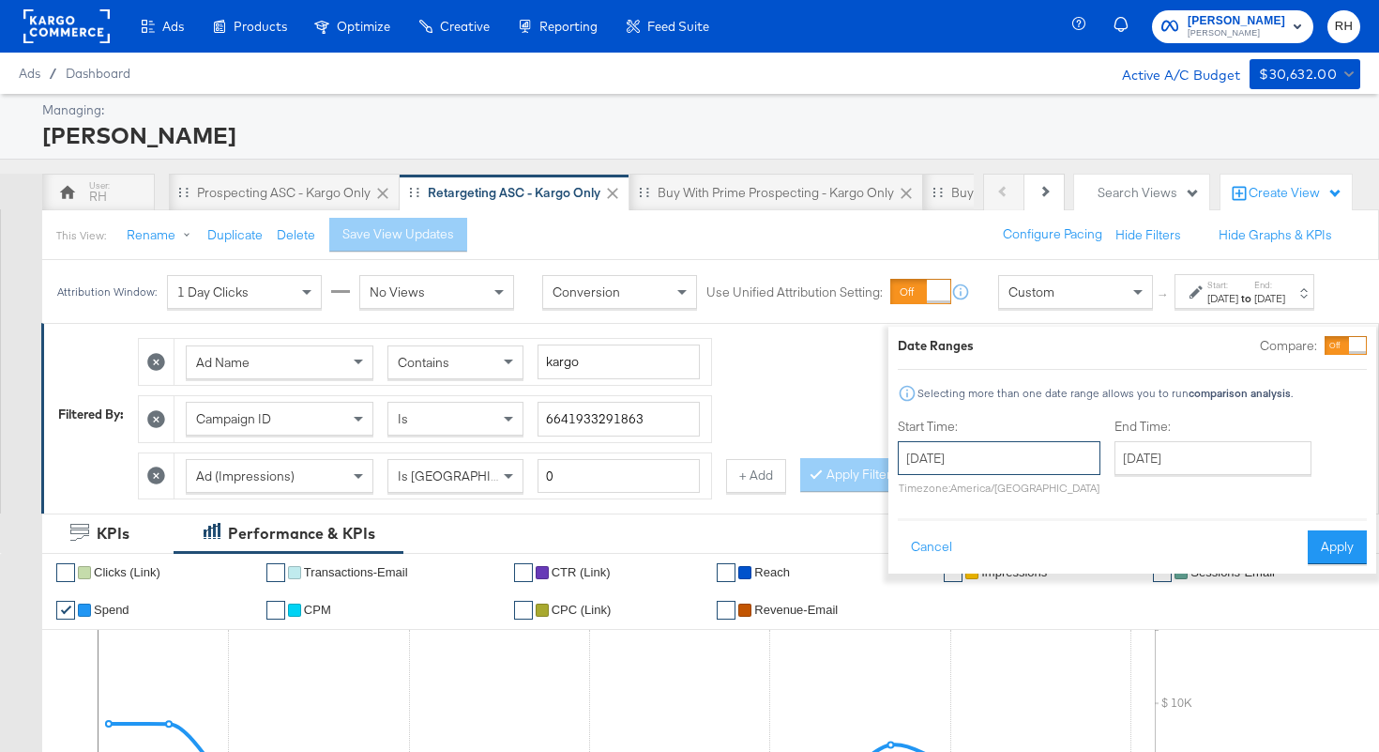
click at [971, 458] on input "[DATE]" at bounding box center [999, 458] width 203 height 34
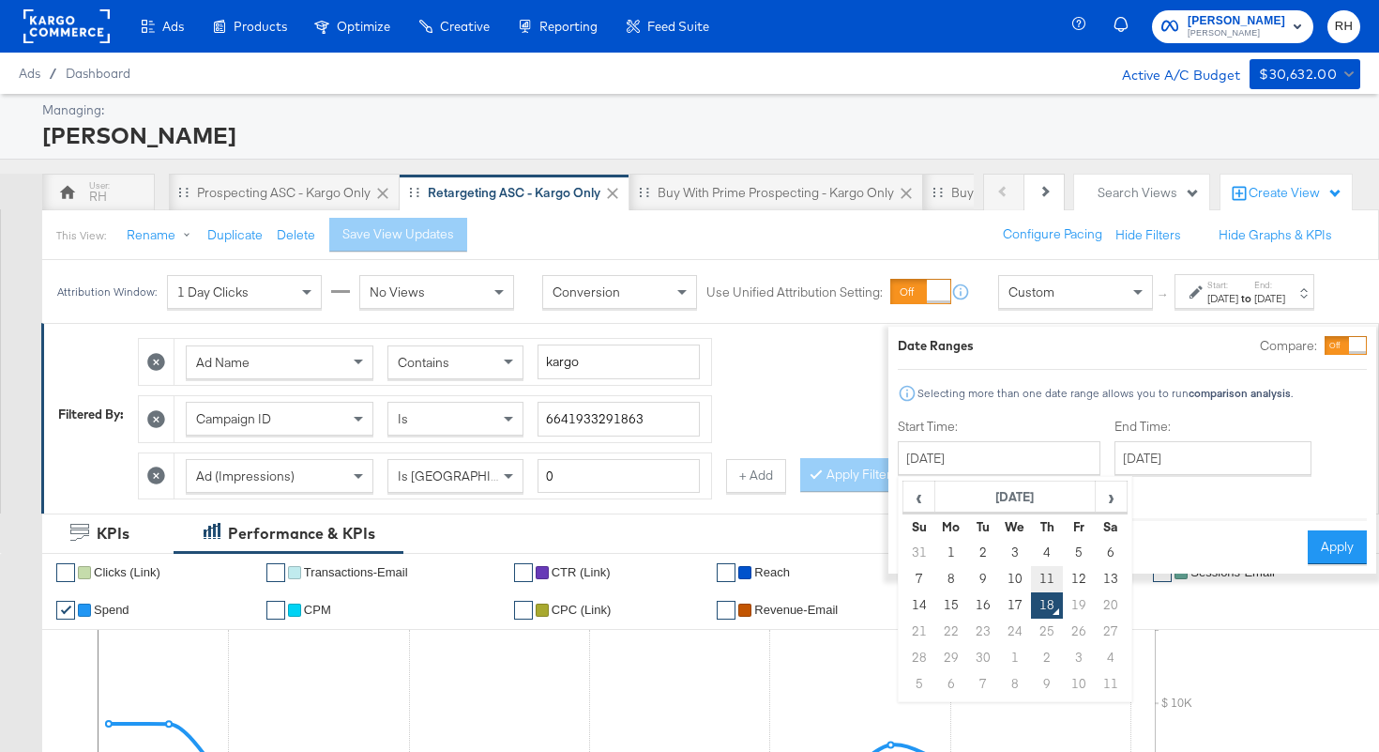
click at [1031, 581] on td "11" at bounding box center [1047, 579] width 32 height 26
type input "[DATE]"
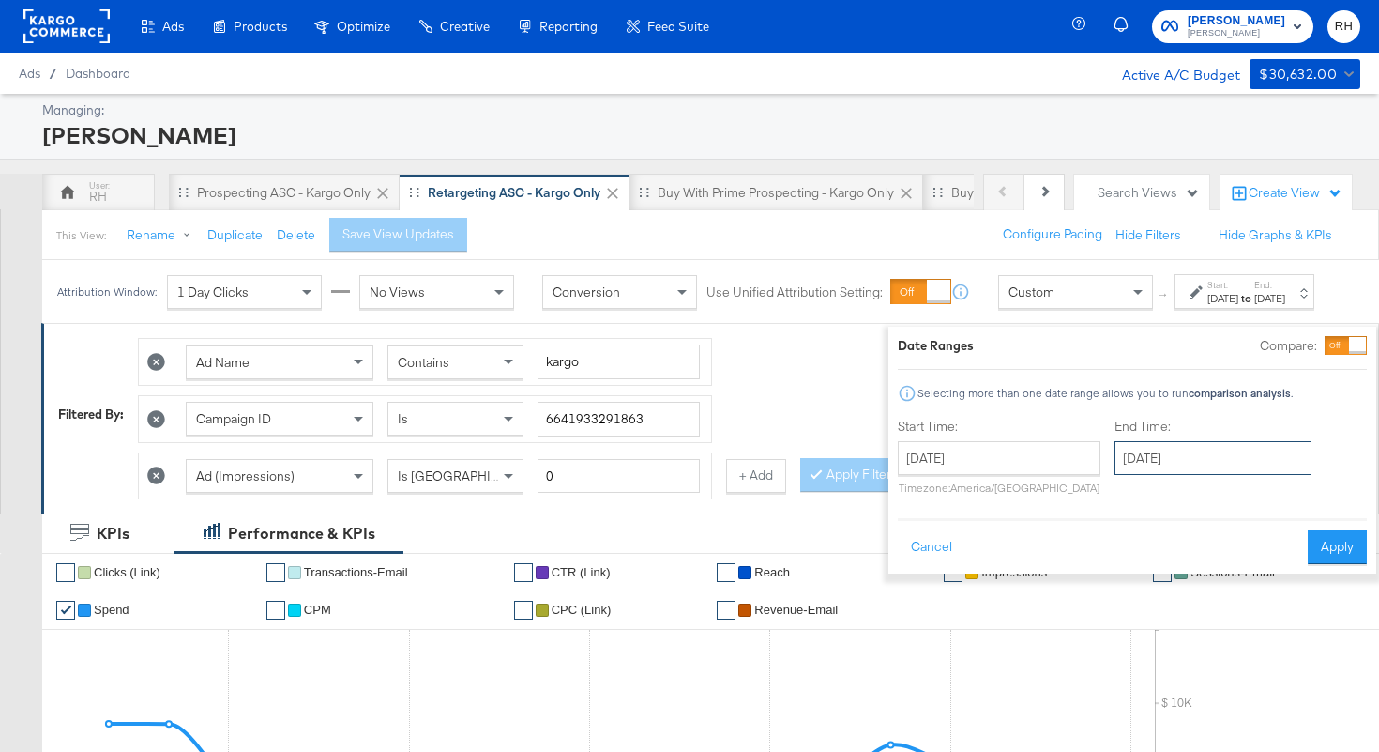
click at [1133, 467] on input "[DATE]" at bounding box center [1213, 458] width 197 height 34
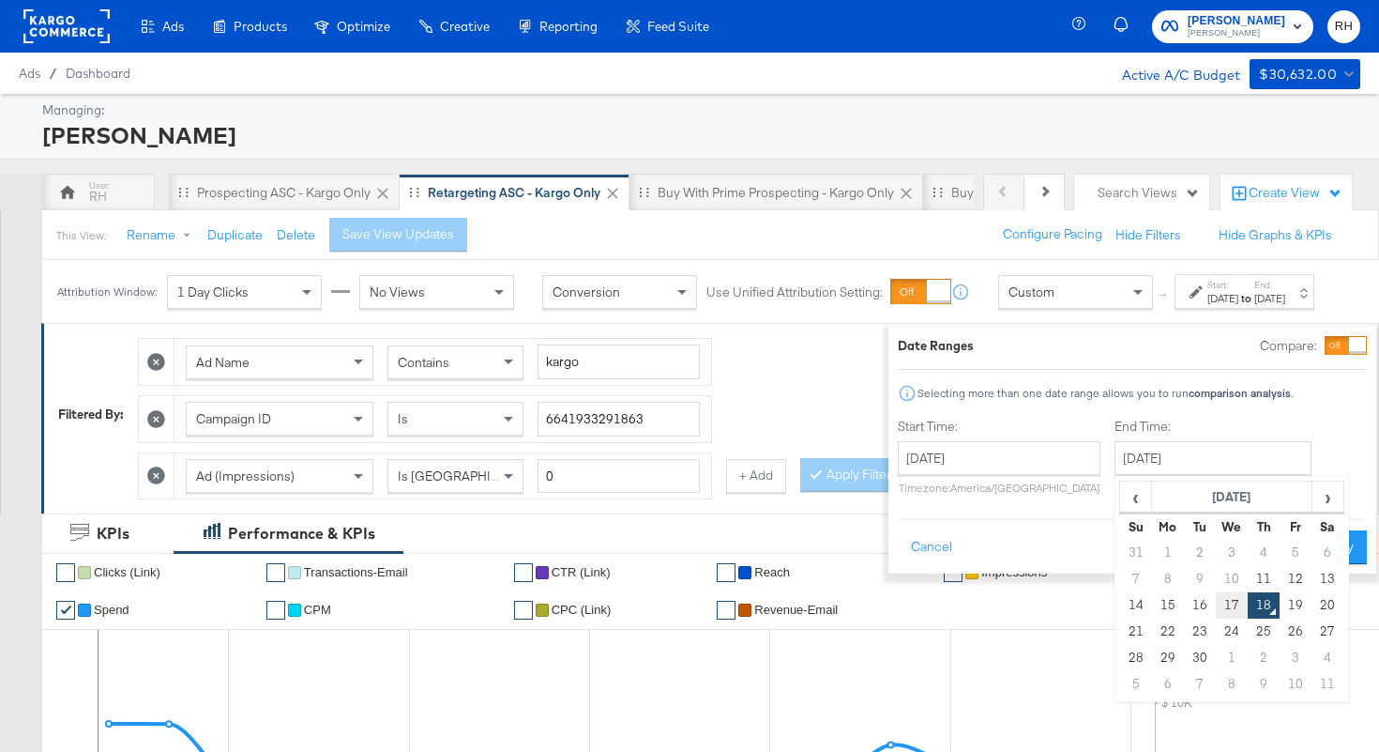
click at [1216, 605] on td "17" at bounding box center [1232, 605] width 32 height 26
type input "[DATE]"
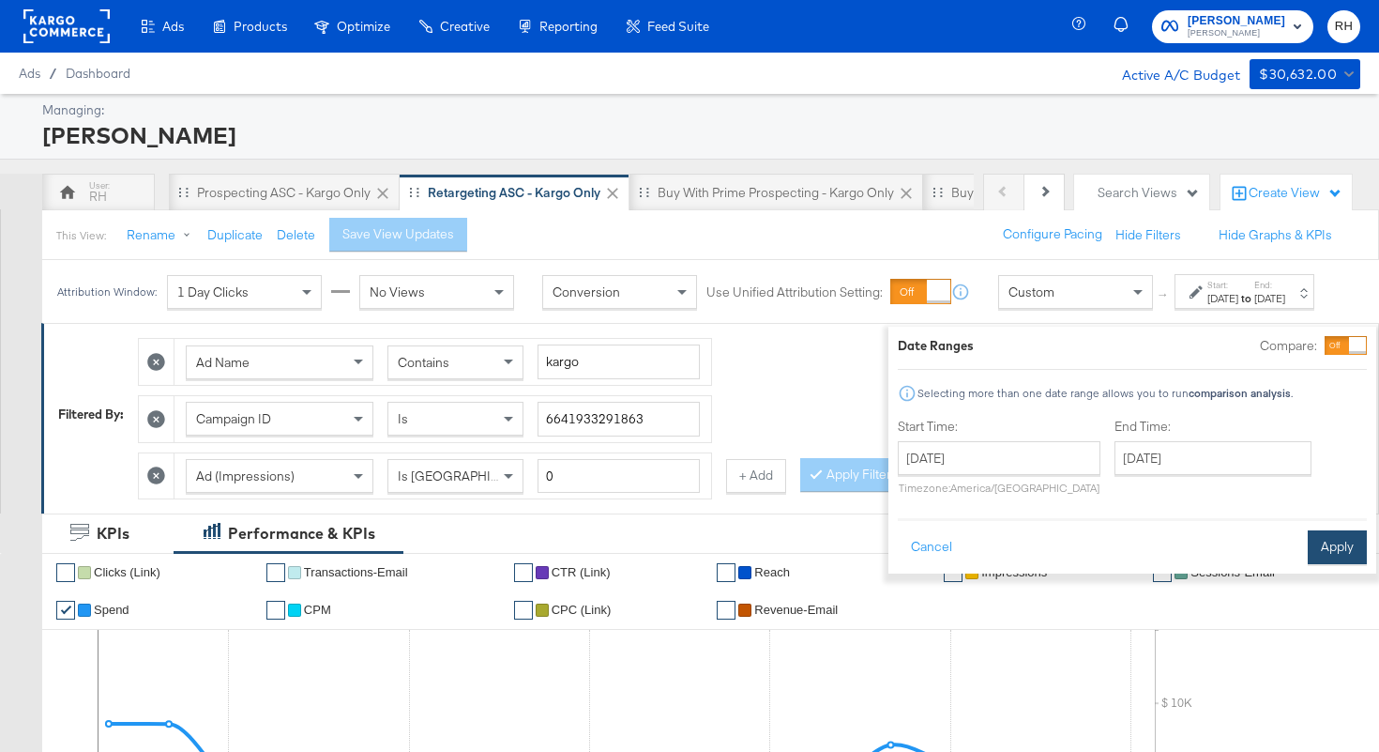
click at [1308, 553] on button "Apply" at bounding box center [1337, 547] width 59 height 34
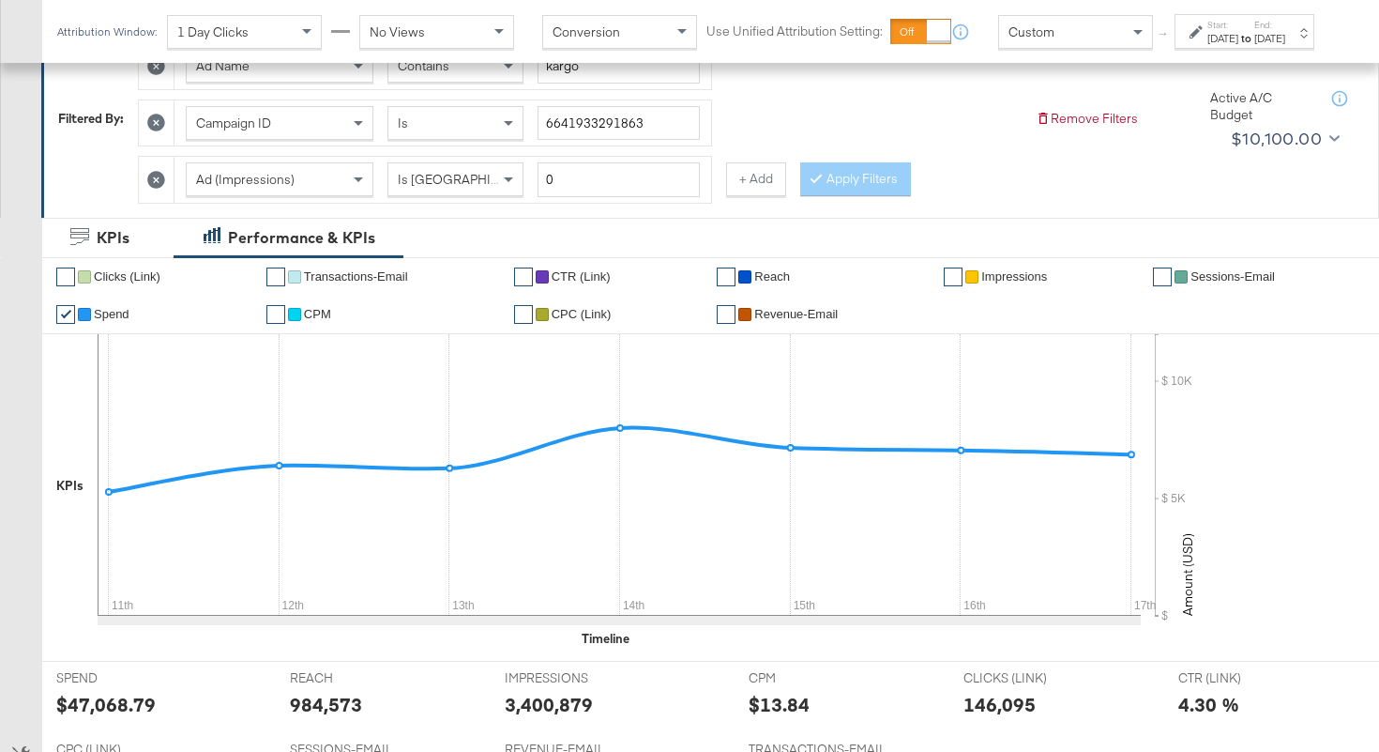
scroll to position [828, 0]
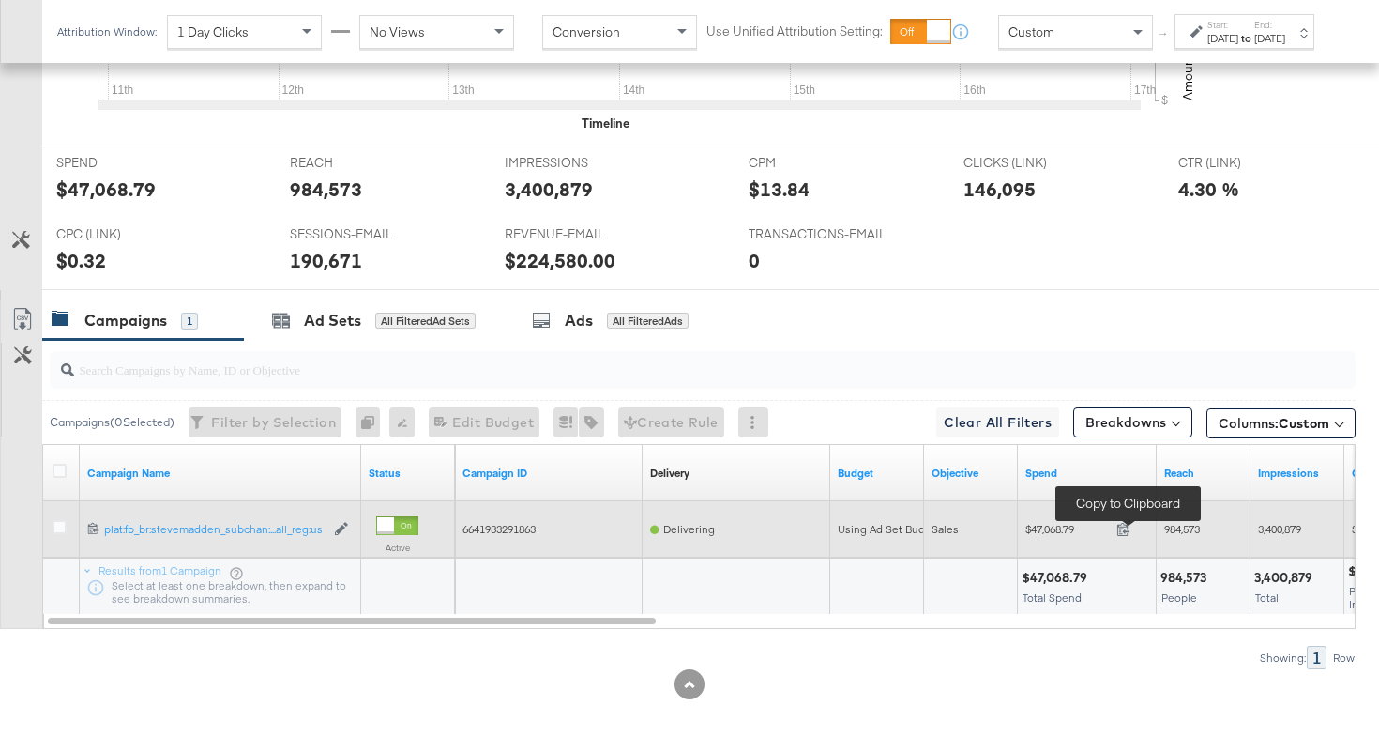
click at [1132, 533] on span at bounding box center [1129, 531] width 40 height 14
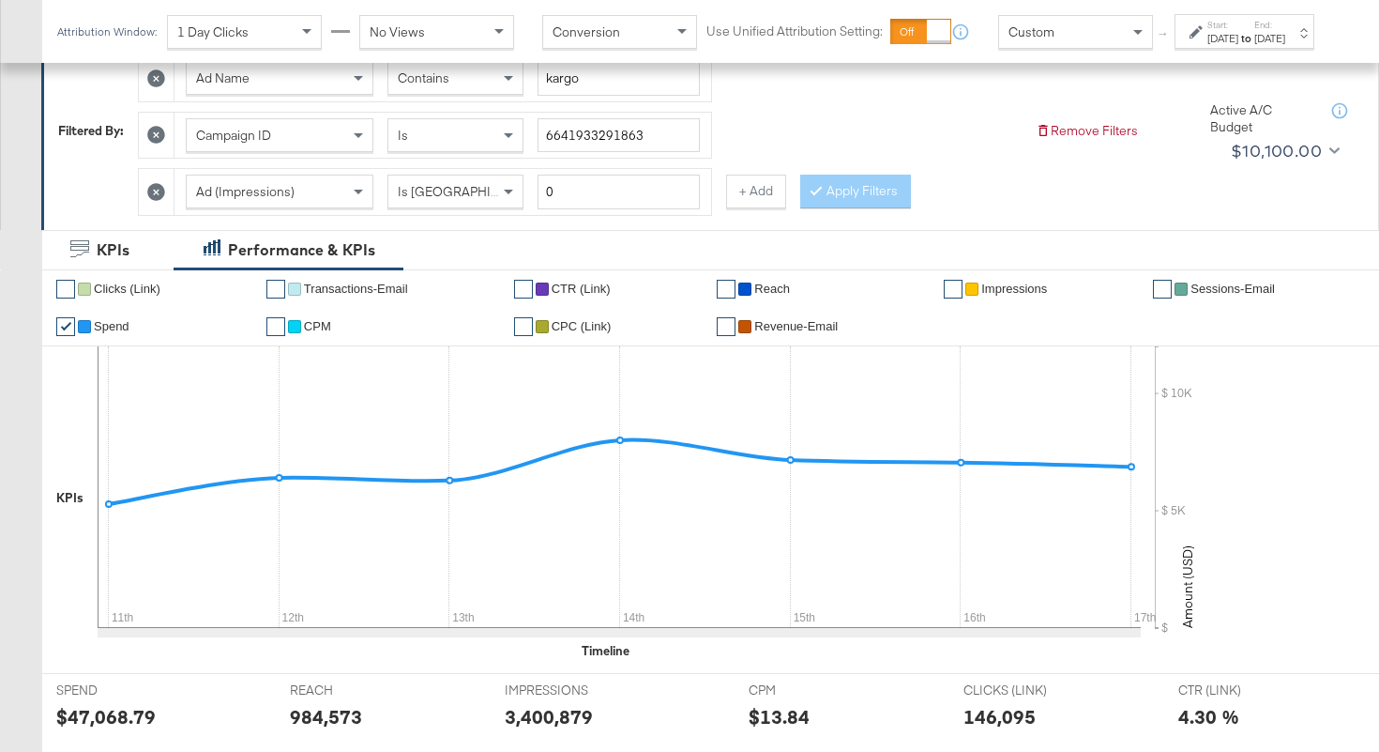
scroll to position [249, 0]
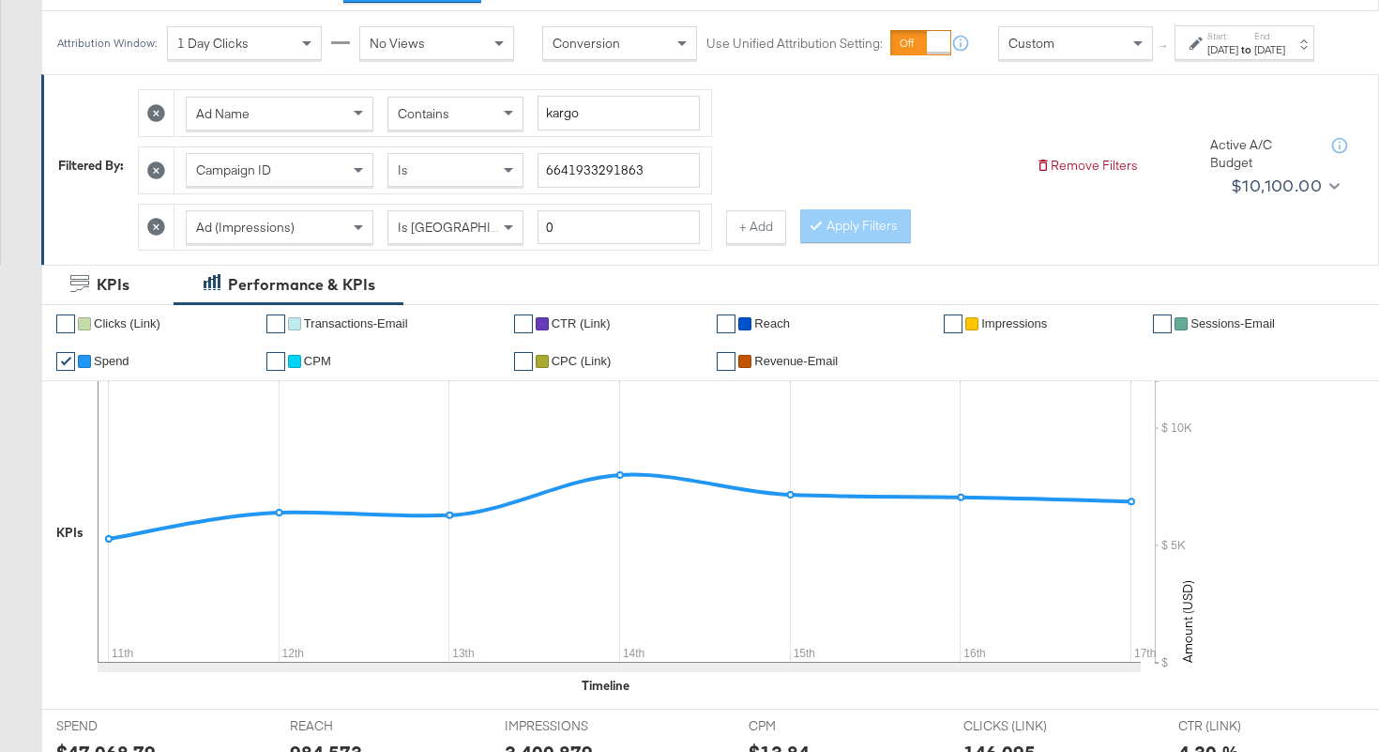
click at [493, 129] on div "Contains" at bounding box center [455, 114] width 134 height 32
click at [829, 235] on button "Apply Filters" at bounding box center [855, 226] width 111 height 34
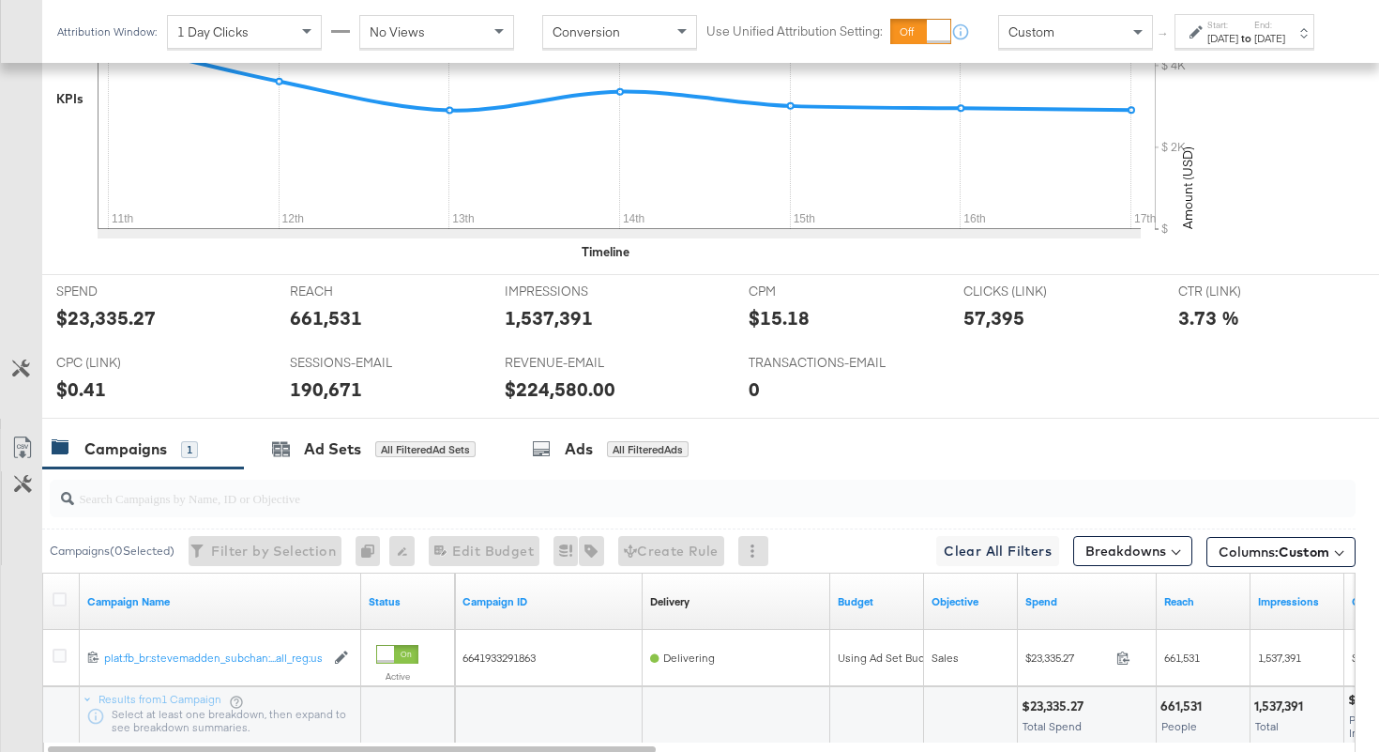
scroll to position [828, 0]
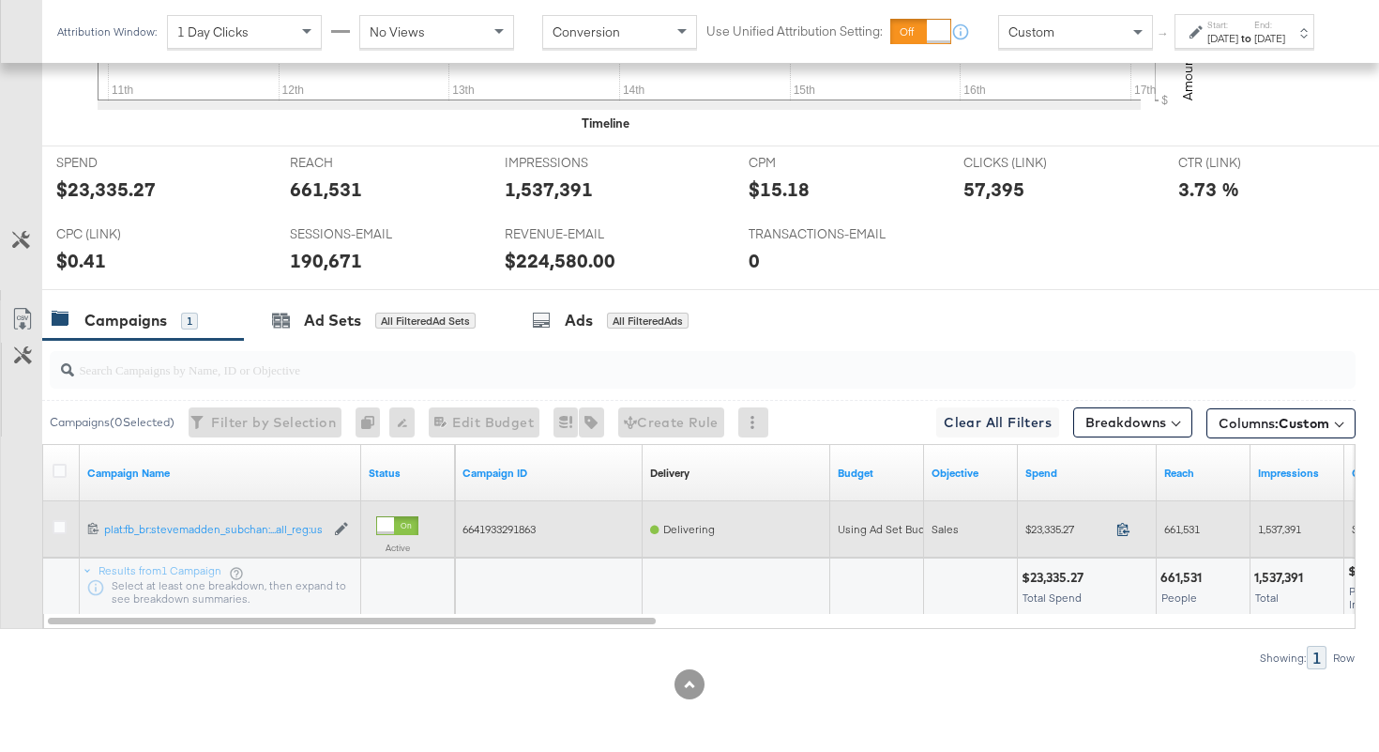
click at [1120, 528] on icon at bounding box center [1123, 529] width 14 height 14
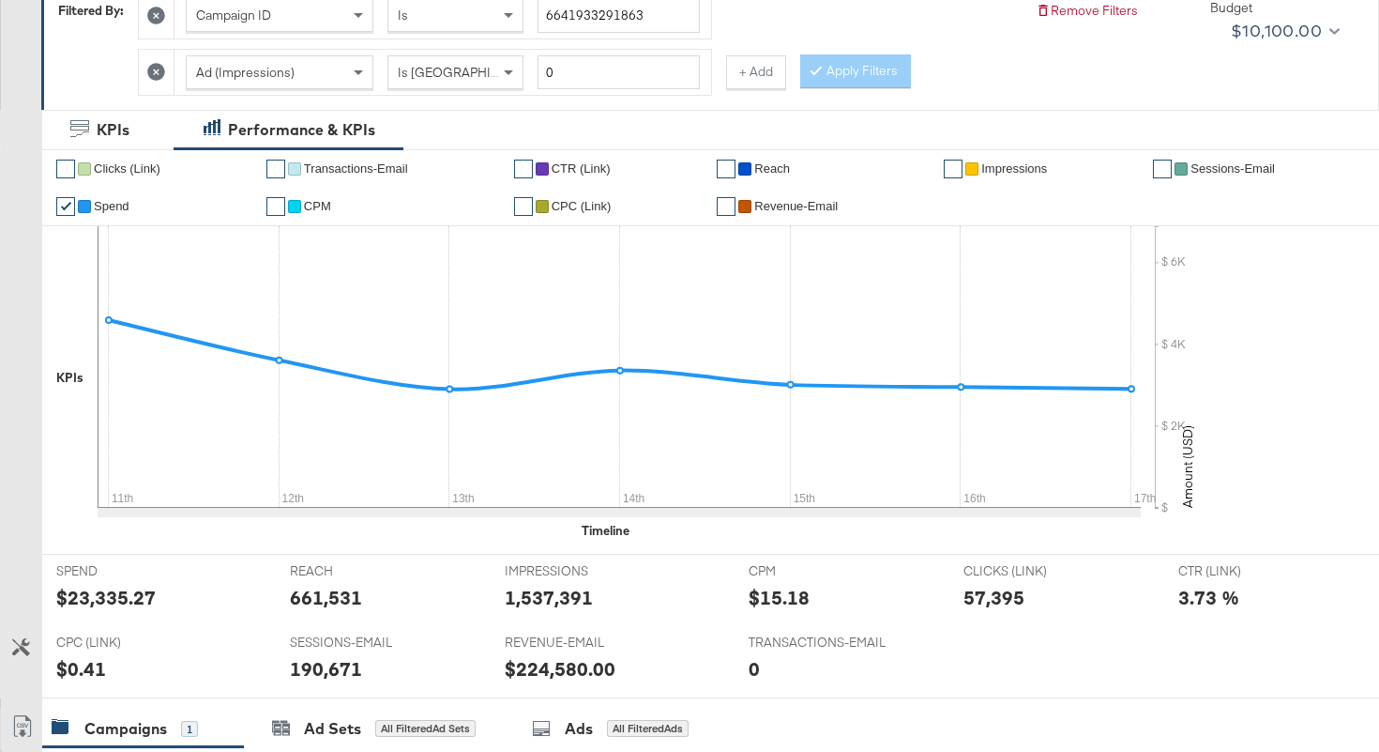
scroll to position [86, 0]
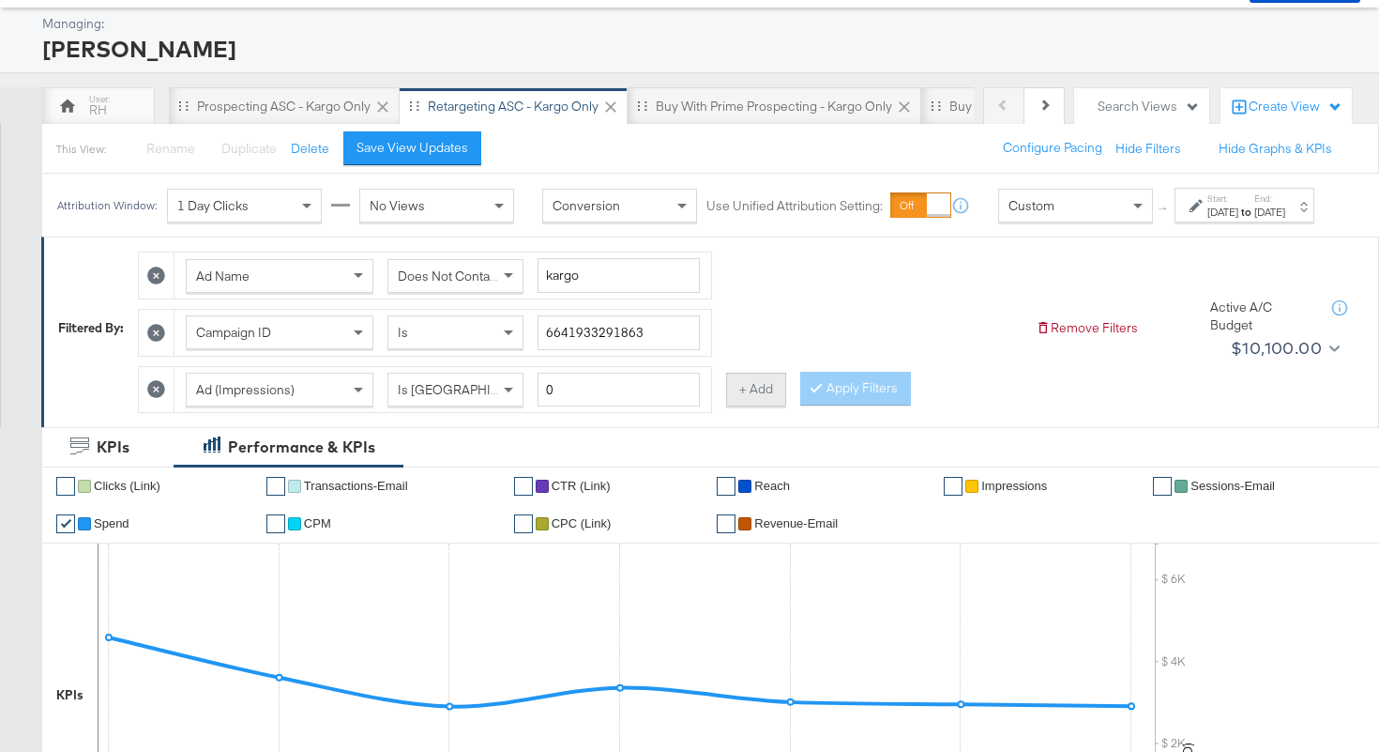
click at [750, 406] on button "+ Add" at bounding box center [756, 389] width 60 height 34
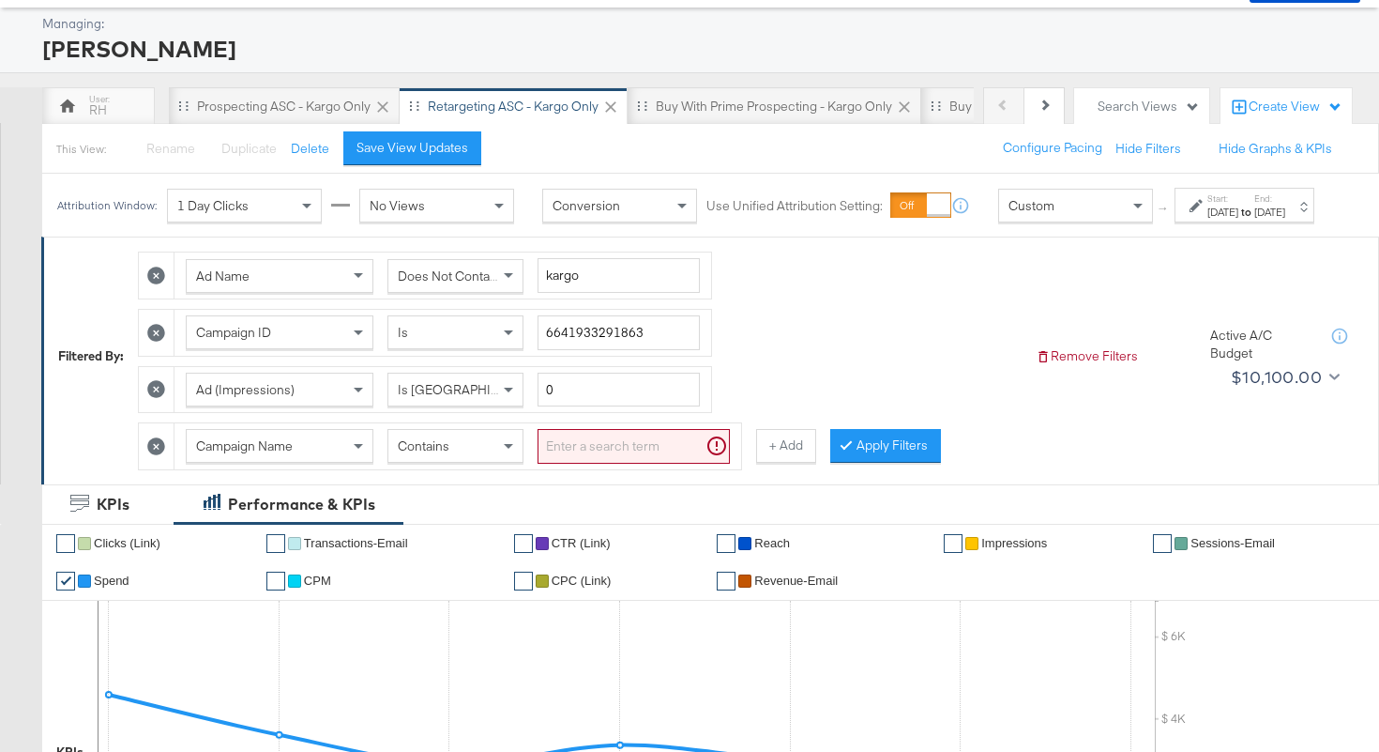
click at [326, 457] on div "Campaign Name" at bounding box center [280, 446] width 186 height 32
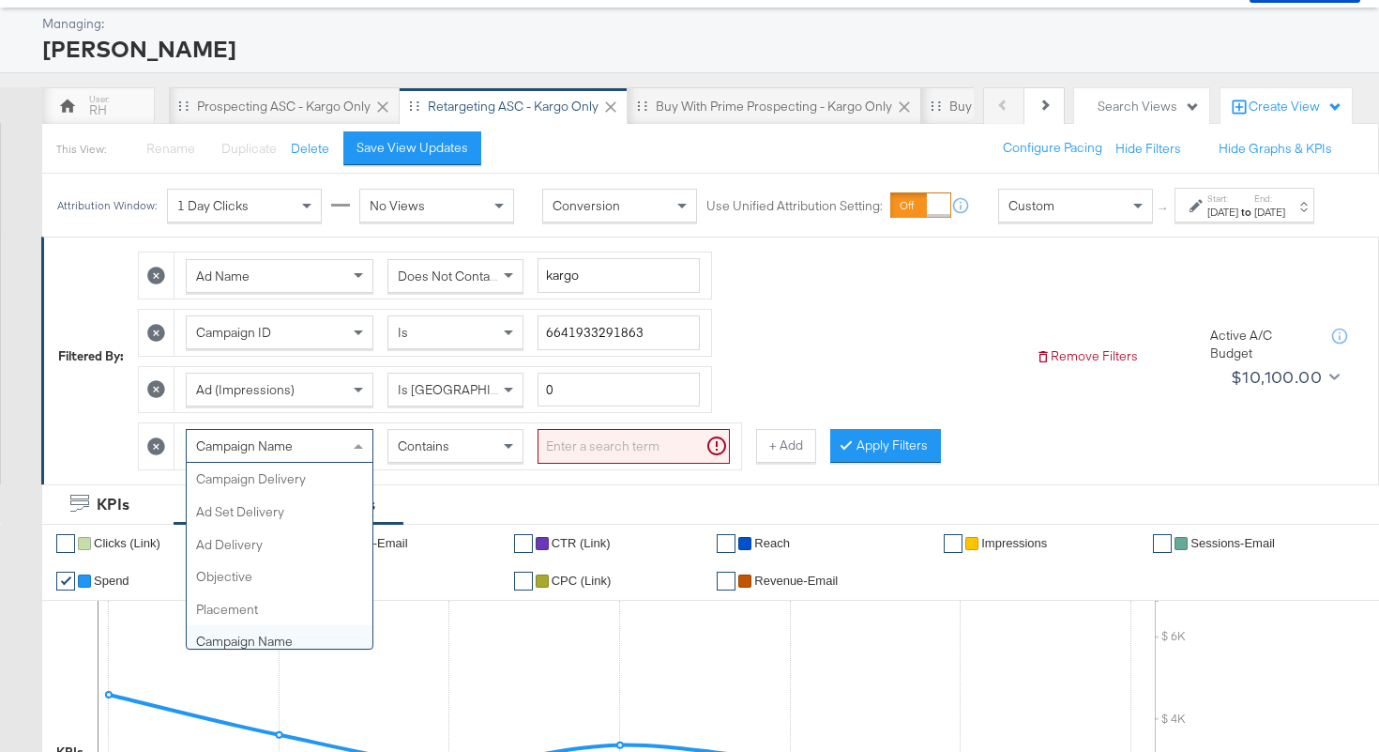
scroll to position [162, 0]
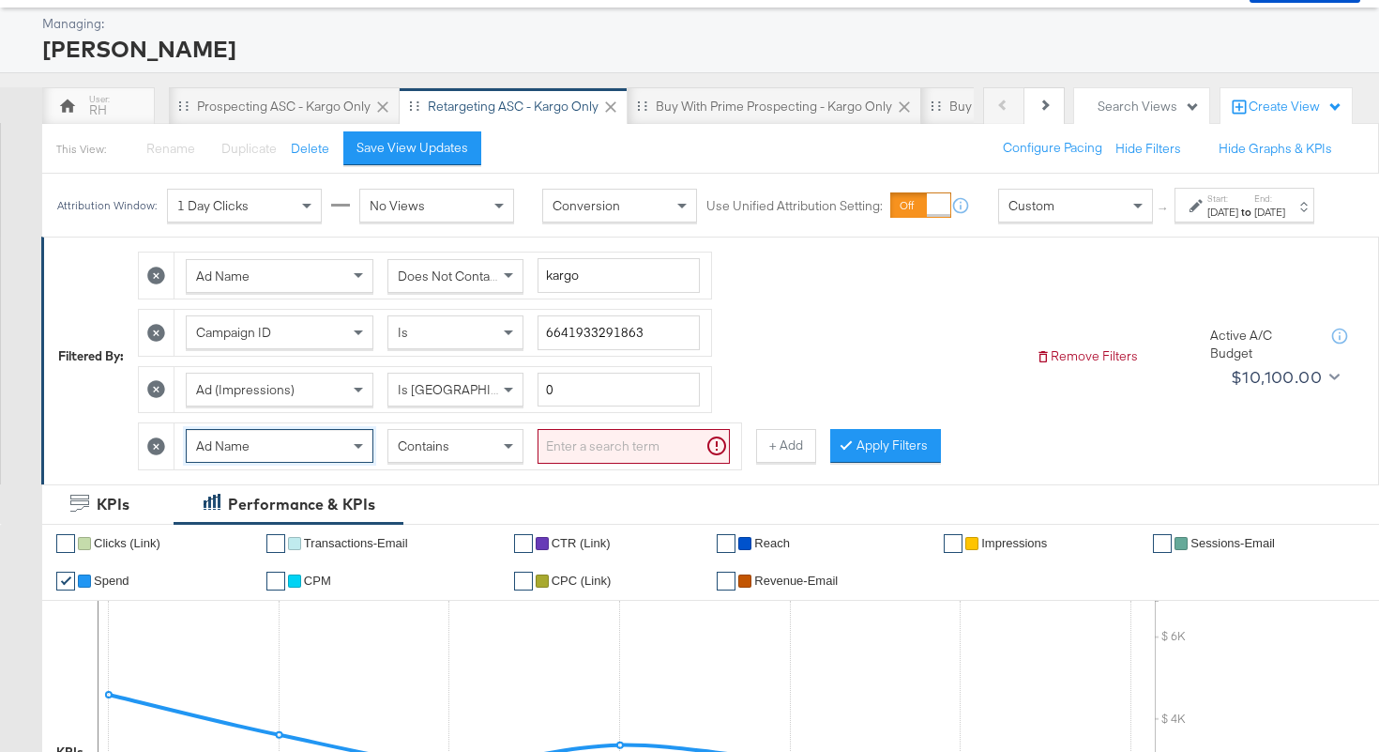
click at [640, 463] on input "search" at bounding box center [634, 446] width 192 height 35
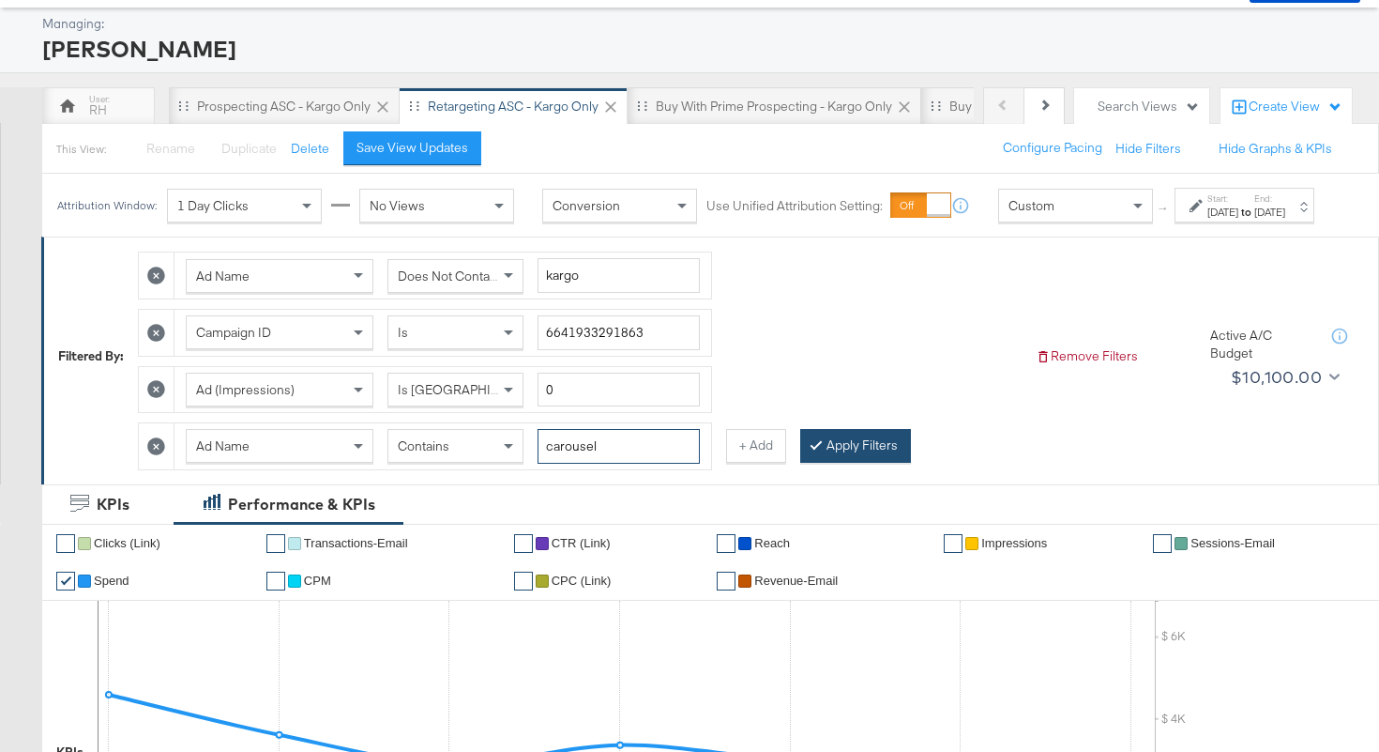
type input "carousel"
click at [828, 463] on button "Apply Filters" at bounding box center [855, 446] width 111 height 34
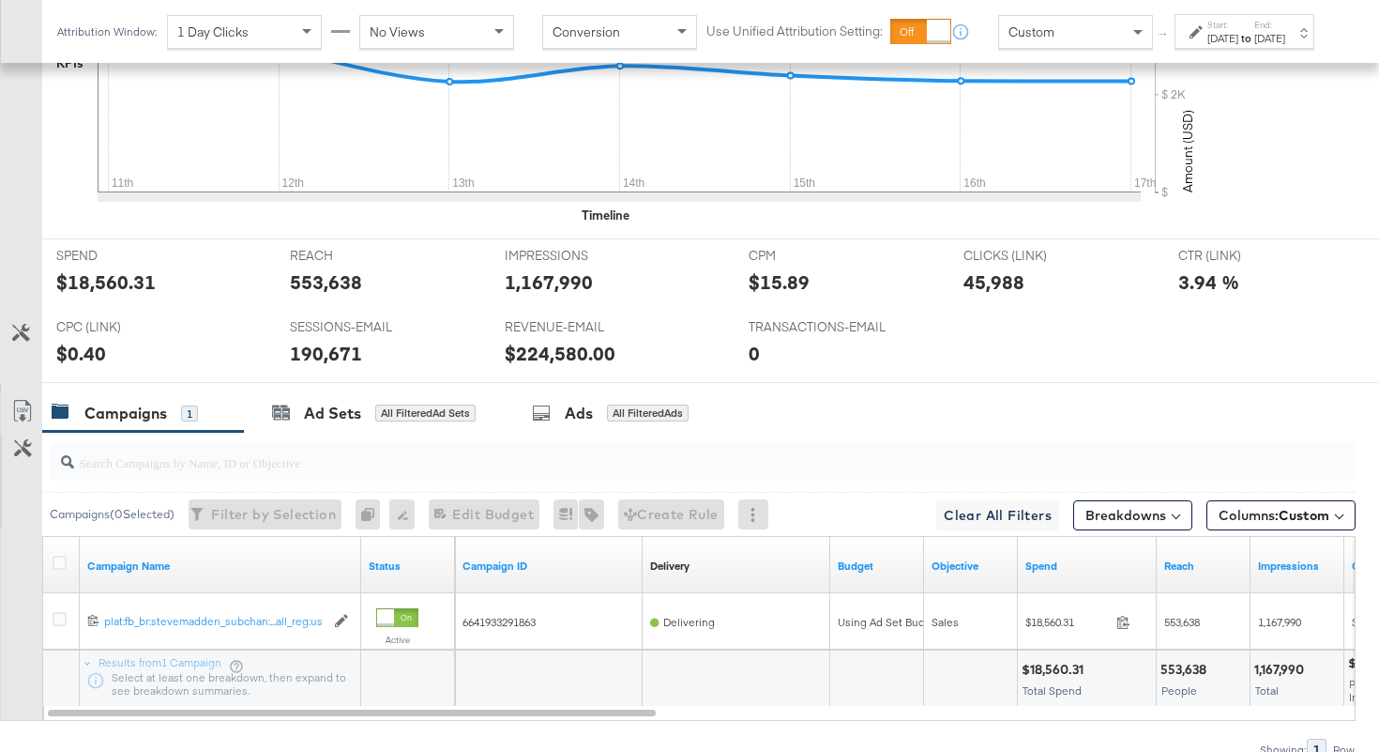
scroll to position [828, 0]
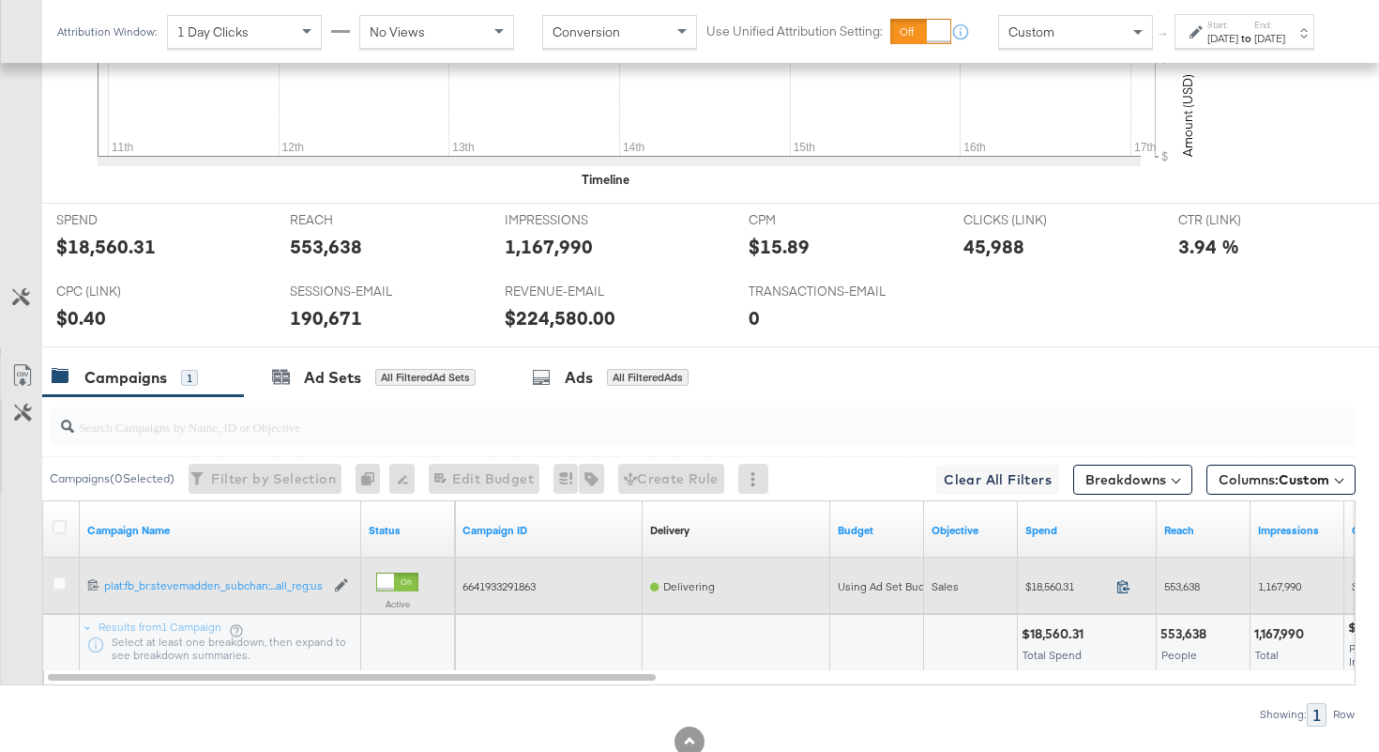
click at [1125, 585] on icon at bounding box center [1123, 586] width 14 height 14
